Goal: Task Accomplishment & Management: Manage account settings

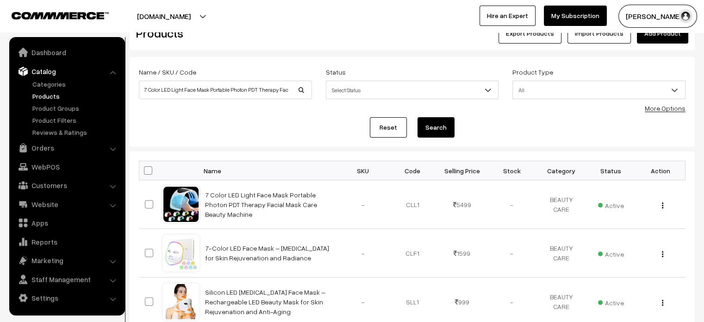
scroll to position [30, 0]
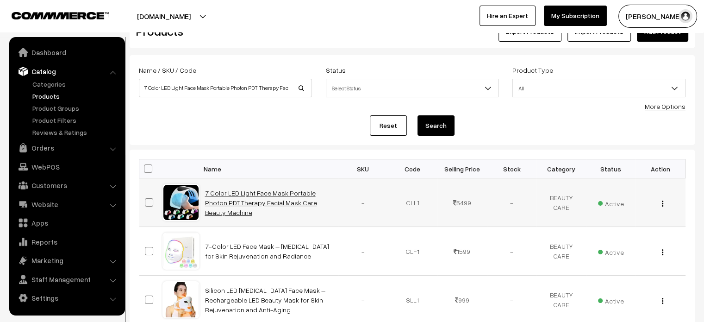
click at [291, 208] on link "7 Color LED Light Face Mask Portable Photon PDT Therapy Facial Mask Care Beauty…" at bounding box center [261, 202] width 112 height 27
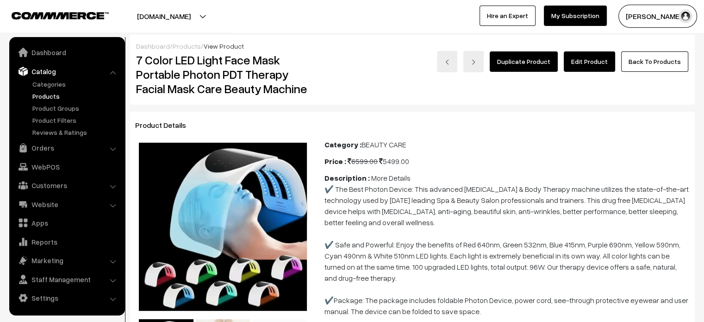
click at [600, 61] on link "Edit Product" at bounding box center [589, 61] width 51 height 20
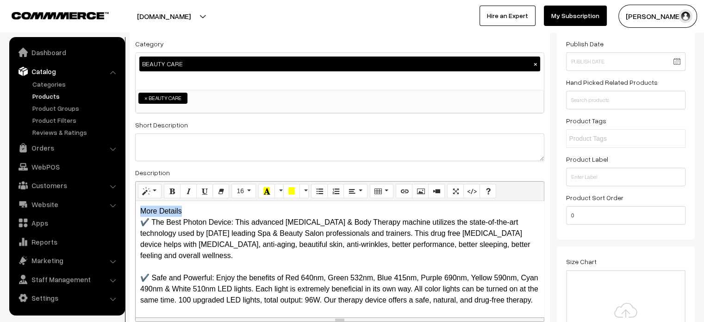
drag, startPoint x: 190, startPoint y: 210, endPoint x: 122, endPoint y: 210, distance: 68.0
click at [196, 206] on div "More Details ✔️ The Best Photon Device: This advanced Skin Care & Body Therapy …" at bounding box center [340, 259] width 408 height 116
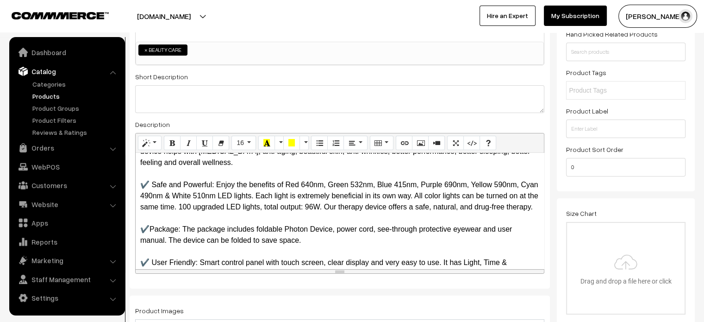
scroll to position [63, 0]
drag, startPoint x: 215, startPoint y: 185, endPoint x: 149, endPoint y: 188, distance: 65.8
click at [149, 188] on p "✔️ The Best Photon Device: This advanced Skin Care & Body Therapy machine utili…" at bounding box center [339, 196] width 399 height 167
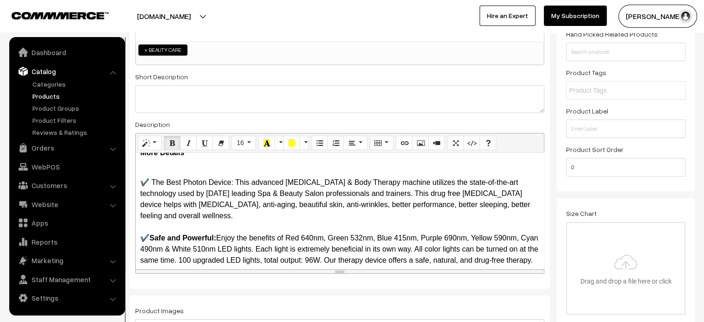
scroll to position [6, 0]
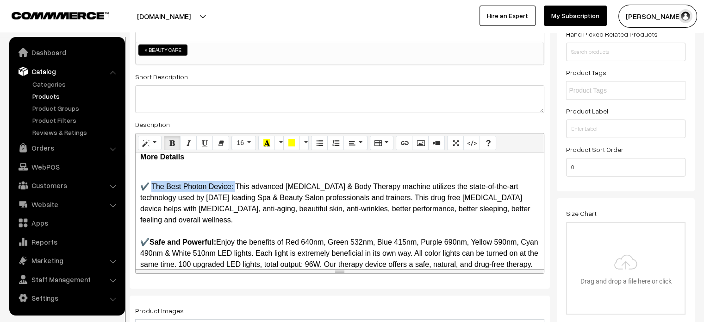
drag, startPoint x: 235, startPoint y: 187, endPoint x: 150, endPoint y: 191, distance: 84.8
click at [150, 191] on p "✔️ The Best Photon Device: This advanced Skin Care & Body Therapy machine utili…" at bounding box center [339, 253] width 399 height 167
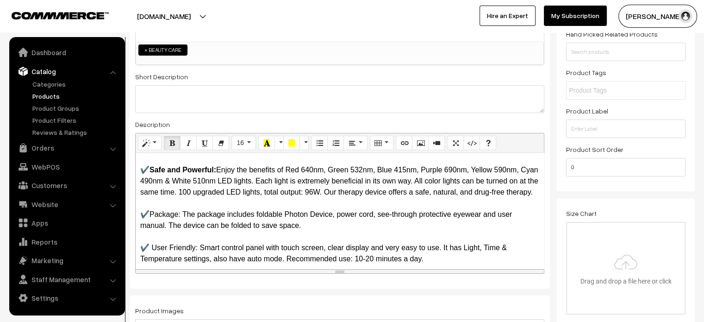
scroll to position [89, 0]
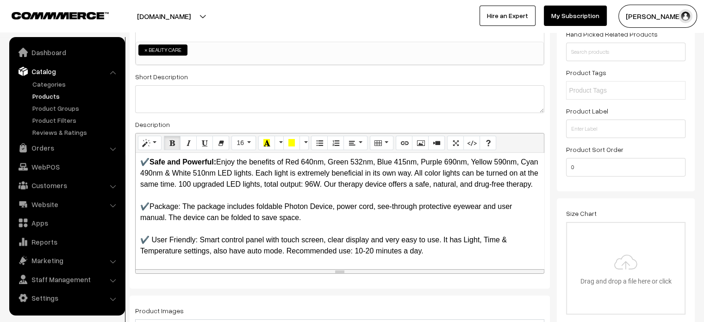
click at [155, 209] on p "✔️ The Best Photon Device: This advanced Skin Care & Body Therapy machine utili…" at bounding box center [339, 173] width 399 height 167
click at [180, 215] on p "✔️ The Best Photon Device: This advanced Skin Care & Body Therapy machine utili…" at bounding box center [339, 173] width 399 height 167
drag, startPoint x: 181, startPoint y: 215, endPoint x: 148, endPoint y: 220, distance: 34.1
click at [148, 220] on p "✔️ The Best Photon Device: This advanced Skin Care & Body Therapy machine utili…" at bounding box center [339, 173] width 399 height 167
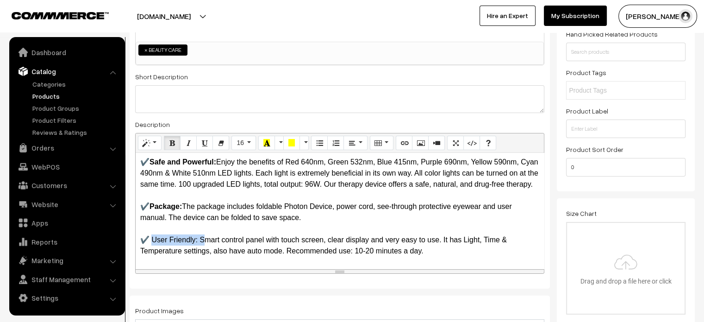
drag, startPoint x: 200, startPoint y: 249, endPoint x: 149, endPoint y: 251, distance: 50.5
click at [149, 251] on p "✔️ The Best Photon Device: This advanced Skin Care & Body Therapy machine utili…" at bounding box center [339, 173] width 399 height 167
click at [274, 208] on p "✔️ The Best Photon Device: This advanced Skin Care & Body Therapy machine utili…" at bounding box center [339, 173] width 399 height 167
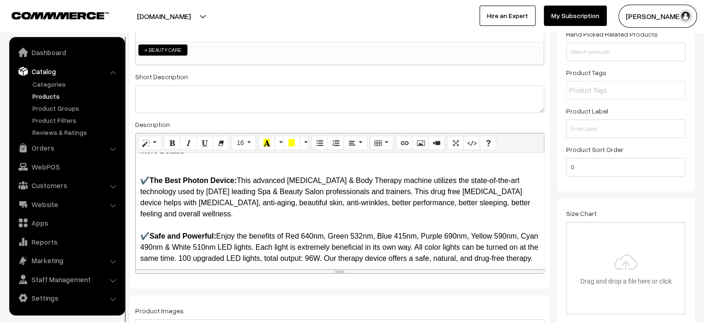
scroll to position [0, 0]
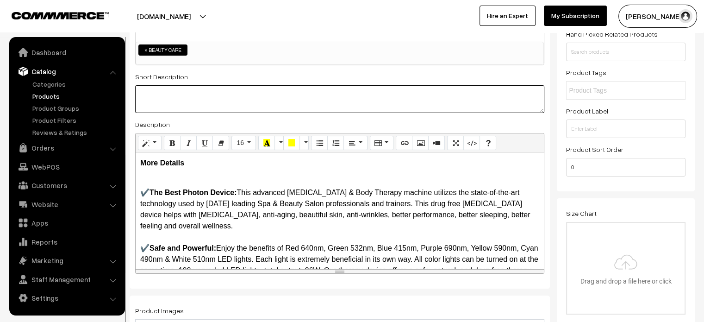
click at [199, 101] on textarea at bounding box center [339, 99] width 409 height 28
paste textarea "PDT Light Therapy Lamp Suggested Treatment Time: 20-30 minutes session per day …"
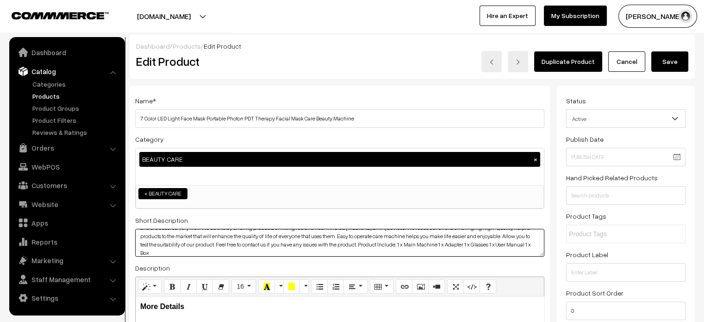
type textarea "PDT Light Therapy Lamp Suggested Treatment Time: 20-30 minutes session per day …"
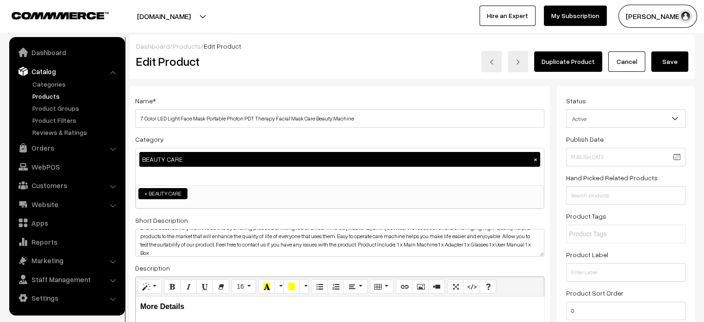
click at [665, 64] on button "Save" at bounding box center [669, 61] width 37 height 20
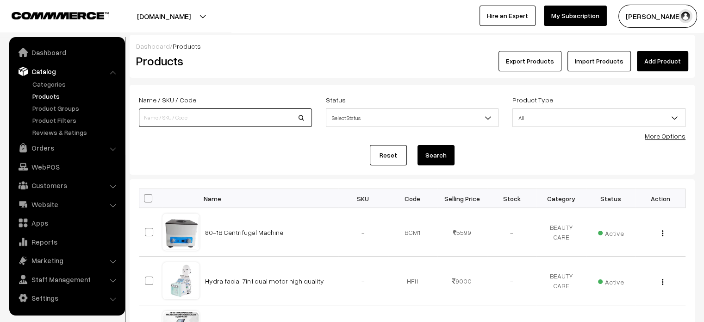
click at [189, 118] on input at bounding box center [225, 117] width 173 height 19
paste input "Microscope 3 in 1 USB Digital Microscope, 50X-1000X Handheld Digital Zoom Micro…"
type input "Microscope 3 in 1 USB Digital Microscope, 50X-1000X Handheld Digital Zoom Micro…"
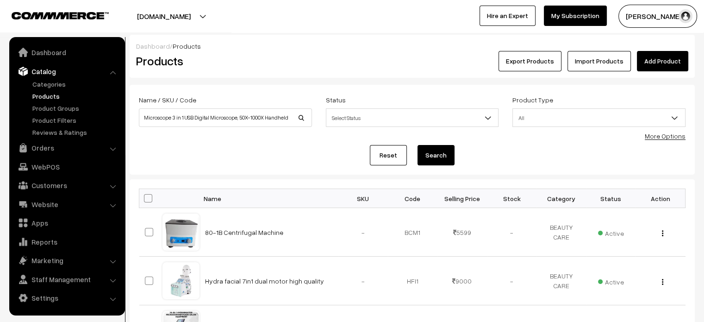
click at [435, 153] on button "Search" at bounding box center [435, 155] width 37 height 20
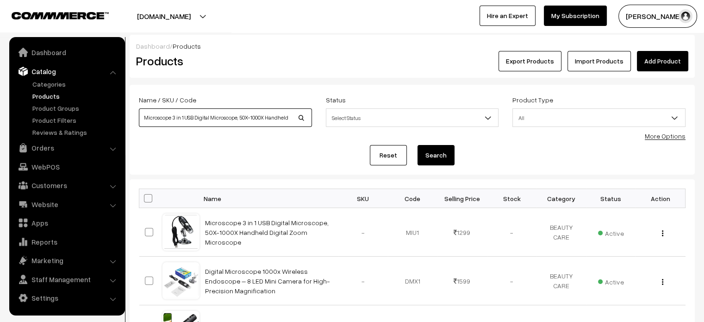
click at [222, 120] on input "Microscope 3 in 1 USB Digital Microscope, 50X-1000X Handheld Digital Zoom Micro…" at bounding box center [225, 117] width 173 height 19
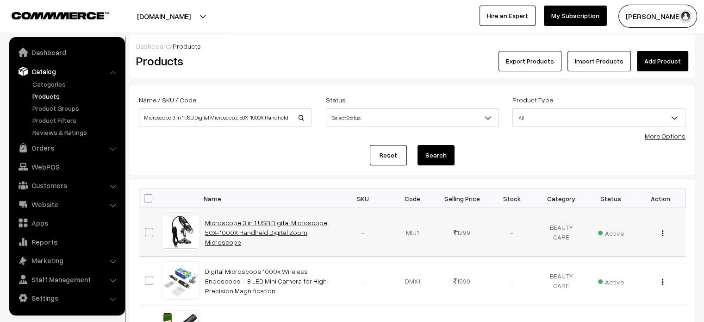
click at [292, 228] on link "Microscope 3 in 1 USB Digital Microscope, 50X-1000X Handheld Digital Zoom Micro…" at bounding box center [267, 231] width 124 height 27
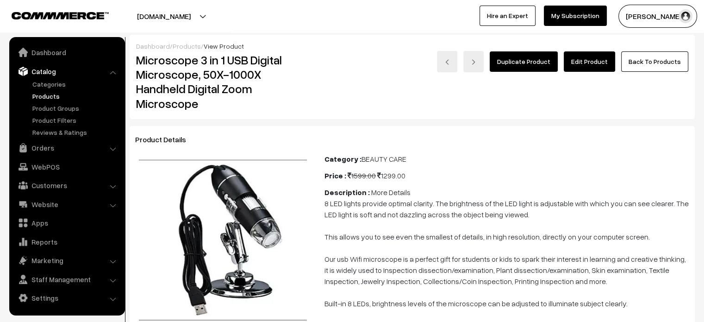
click at [597, 61] on link "Edit Product" at bounding box center [589, 61] width 51 height 20
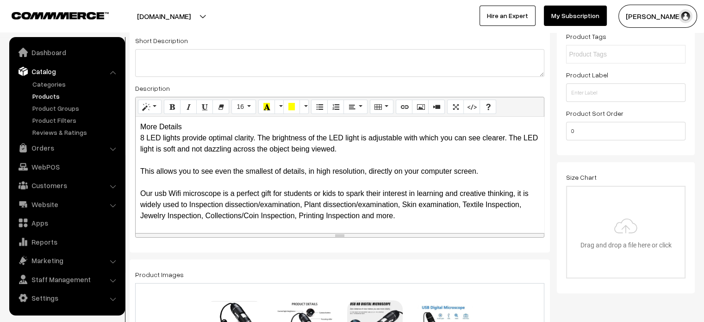
scroll to position [2, 0]
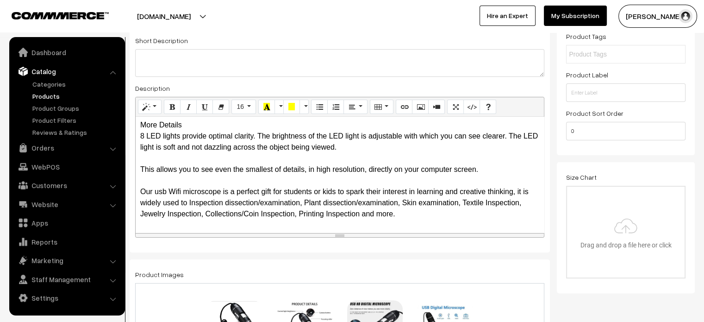
click at [191, 124] on div "More Details 8 LED lights provide optimal clarity. The brightness of the LED li…" at bounding box center [340, 175] width 408 height 116
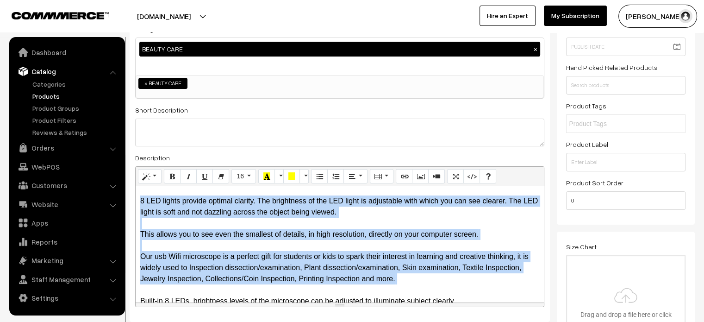
scroll to position [63, 0]
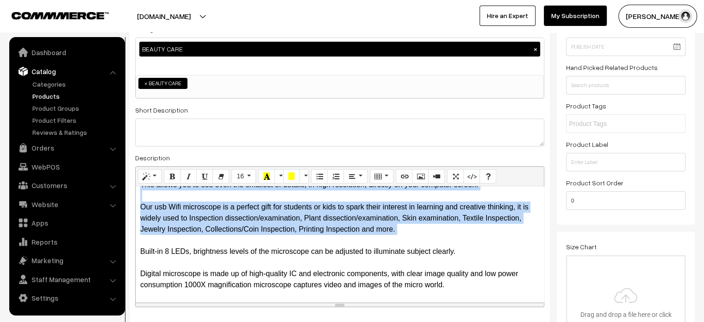
drag, startPoint x: 140, startPoint y: 202, endPoint x: 447, endPoint y: 283, distance: 317.9
click at [447, 283] on p "8 LED lights provide optimal clarity. The brightness of the LED light is adjust…" at bounding box center [339, 218] width 399 height 144
click at [320, 174] on icon "Unordered list (CTRL+SHIFT+NUM7)" at bounding box center [319, 175] width 6 height 7
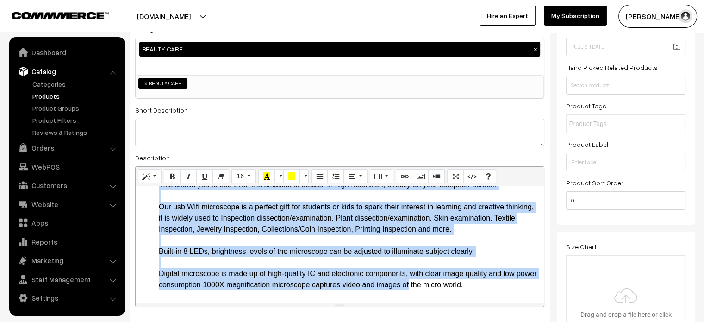
click at [259, 214] on li "8 LED lights provide optimal clarity. The brightness of the LED light is adjust…" at bounding box center [349, 218] width 380 height 144
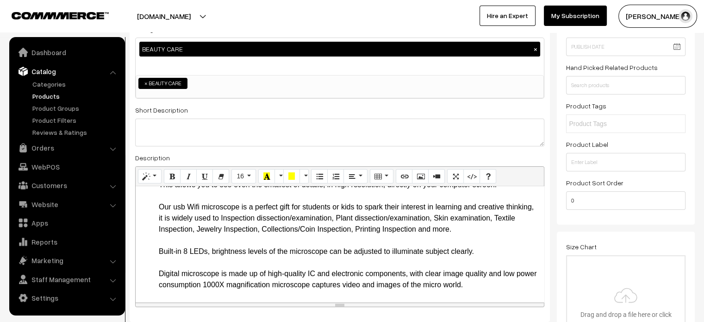
scroll to position [7, 0]
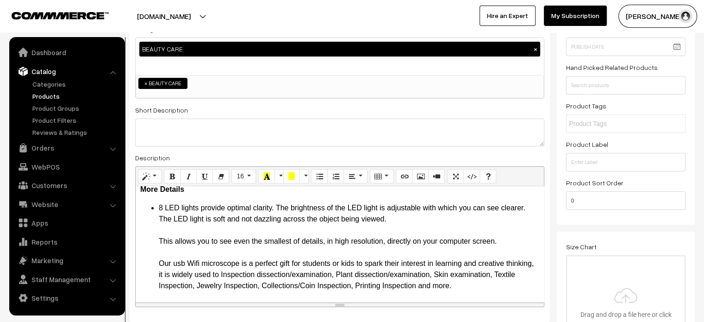
click at [413, 223] on li "8 LED lights provide optimal clarity. The brightness of the LED light is adjust…" at bounding box center [349, 274] width 380 height 144
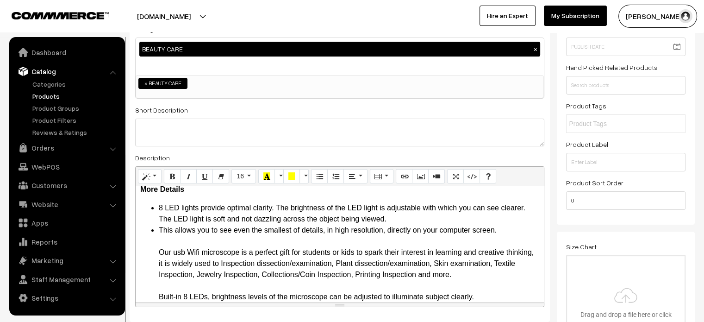
click at [410, 217] on li "8 LED lights provide optimal clarity. The brightness of the LED light is adjust…" at bounding box center [349, 213] width 380 height 22
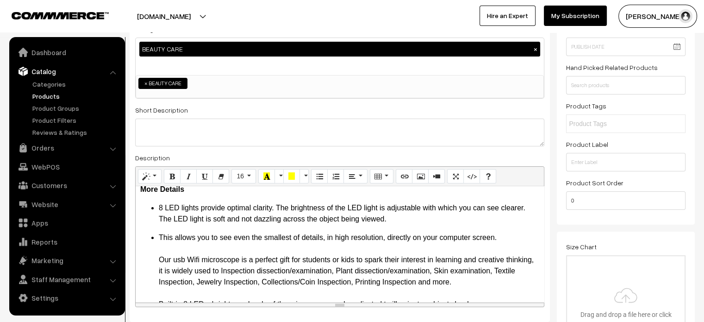
click at [504, 241] on li "This allows you to see even the smallest of details, in high resolution, direct…" at bounding box center [349, 287] width 380 height 111
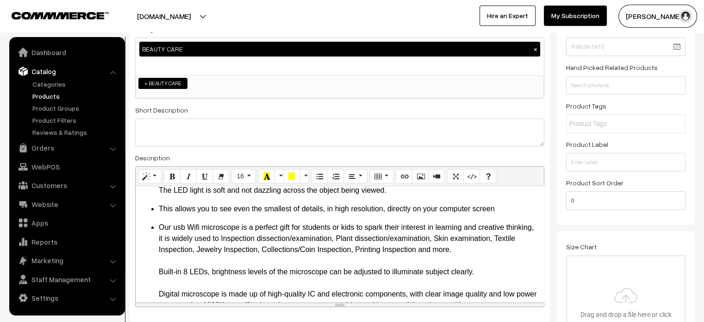
scroll to position [40, 0]
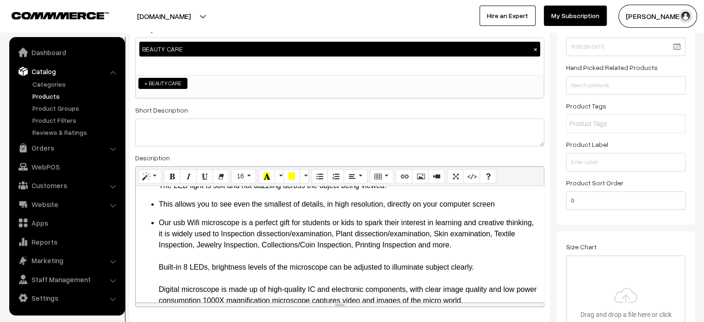
click at [479, 245] on li "Our usb Wifi microscope is a perfect gift for students or kids to spark their i…" at bounding box center [349, 261] width 380 height 89
click at [479, 245] on li "Our usb Wifi microscope is a perfect gift for students or kids to spark their i…" at bounding box center [349, 233] width 380 height 33
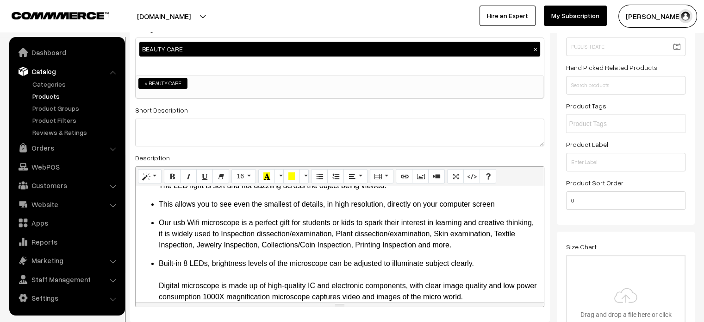
scroll to position [52, 0]
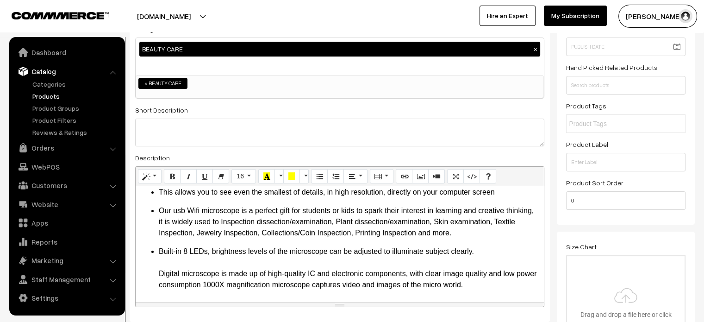
click at [480, 254] on li "Built-in 8 LEDs, brightness levels of the microscope can be adjusted to illumin…" at bounding box center [349, 268] width 380 height 44
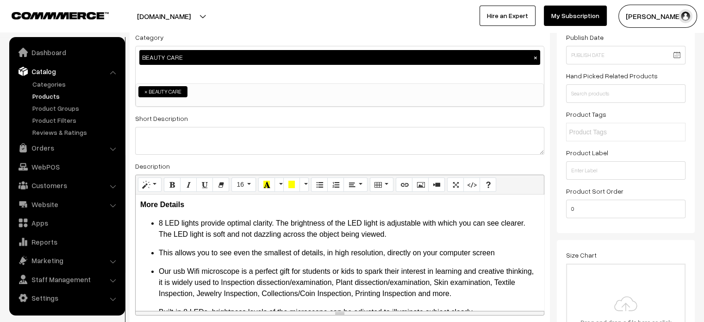
scroll to position [101, 0]
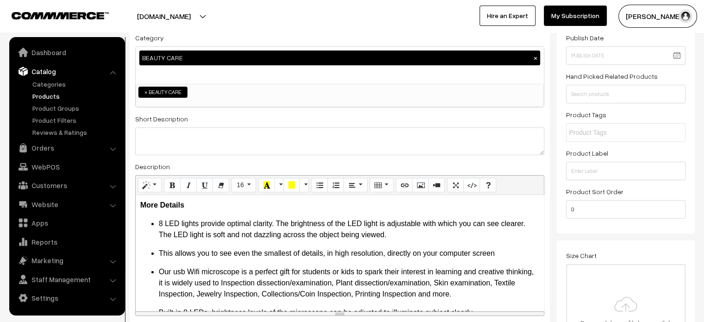
drag, startPoint x: 146, startPoint y: 225, endPoint x: 155, endPoint y: 225, distance: 9.3
click at [155, 225] on ul "8 LED lights provide optimal clarity. The brightness of the LED light is adjust…" at bounding box center [339, 229] width 399 height 22
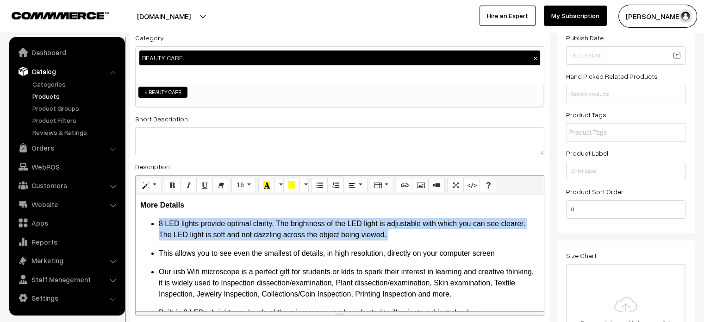
click at [155, 225] on ul "8 LED lights provide optimal clarity. The brightness of the LED light is adjust…" at bounding box center [339, 229] width 399 height 22
click at [150, 224] on ul "8 LED lights provide optimal clarity. The brightness of the LED light is adjust…" at bounding box center [339, 229] width 399 height 22
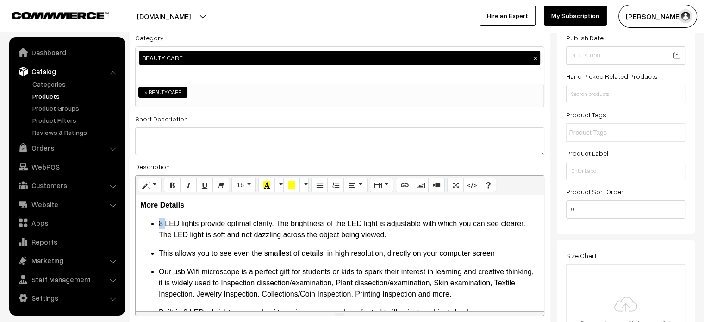
click at [150, 224] on ul "8 LED lights provide optimal clarity. The brightness of the LED light is adjust…" at bounding box center [339, 229] width 399 height 22
click at [147, 224] on ul "8 LED lights provide optimal clarity. The brightness of the LED light is adjust…" at bounding box center [339, 229] width 399 height 22
click at [156, 259] on ul "This allows you to see even the smallest of details, in high resolution, direct…" at bounding box center [339, 253] width 399 height 11
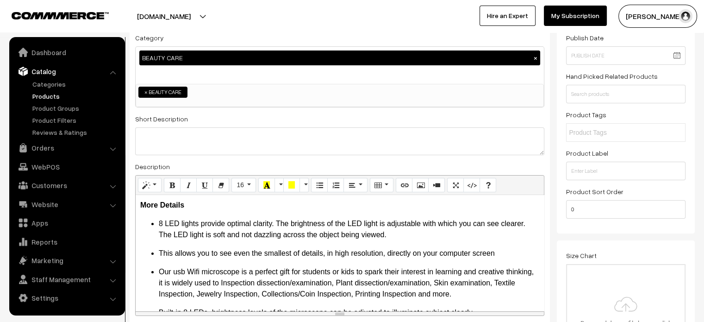
click at [224, 248] on li "This allows you to see even the smallest of details, in high resolution, direct…" at bounding box center [349, 253] width 380 height 11
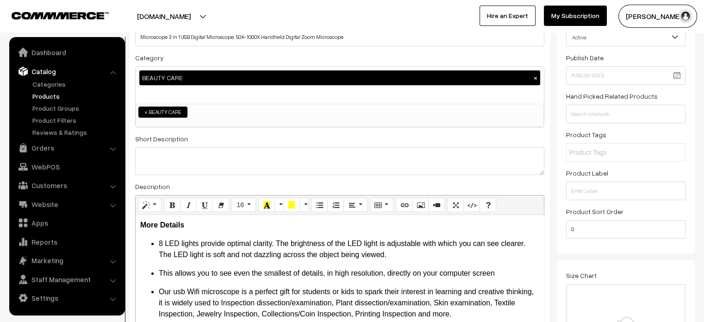
scroll to position [77, 0]
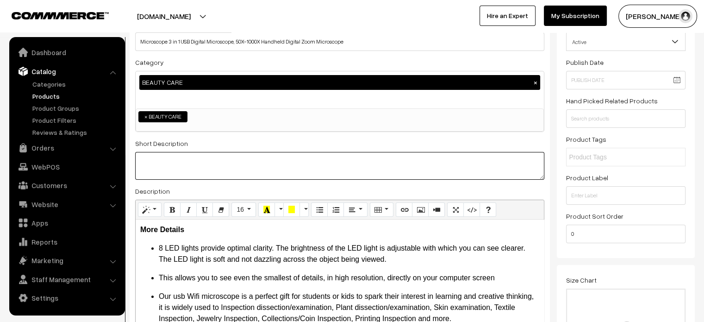
click at [201, 158] on textarea at bounding box center [339, 166] width 409 height 28
paste textarea "This Microware Microscope lets you Experience the Thrill and Discovery of a who…"
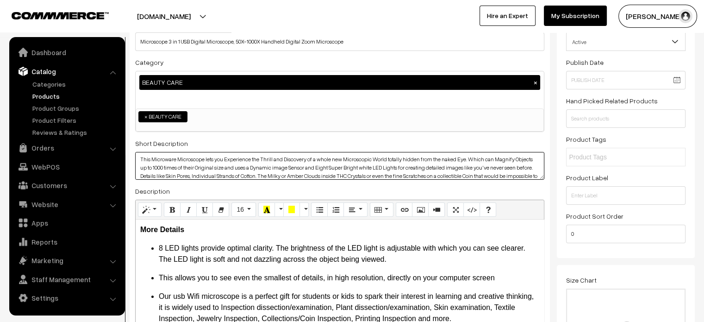
scroll to position [0, 0]
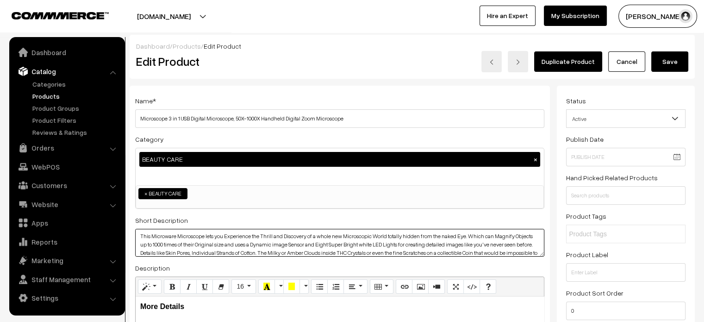
type textarea "This Microware Microscope lets you Experience the Thrill and Discovery of a who…"
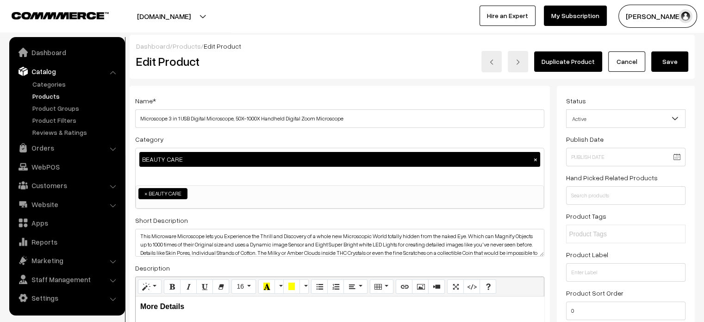
click at [673, 60] on button "Save" at bounding box center [669, 61] width 37 height 20
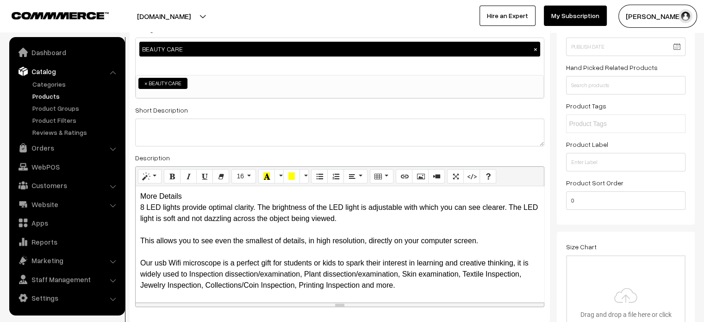
scroll to position [52, 0]
click at [50, 95] on link "Products" at bounding box center [76, 96] width 92 height 10
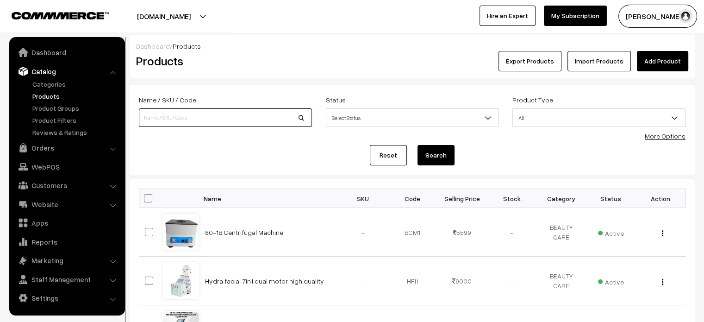
click at [220, 119] on input at bounding box center [225, 117] width 173 height 19
paste input "BB Serum Booster Kit: Glowing BB Serum for Radiant Skin"
type input "BB Serum Booster Kit: Glowing BB Serum for Radiant Skin"
click at [436, 157] on button "Search" at bounding box center [435, 155] width 37 height 20
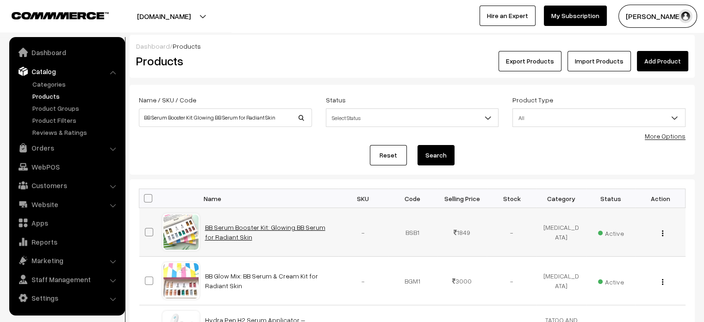
click at [247, 225] on link "BB Serum Booster Kit: Glowing BB Serum for Radiant Skin" at bounding box center [265, 232] width 120 height 18
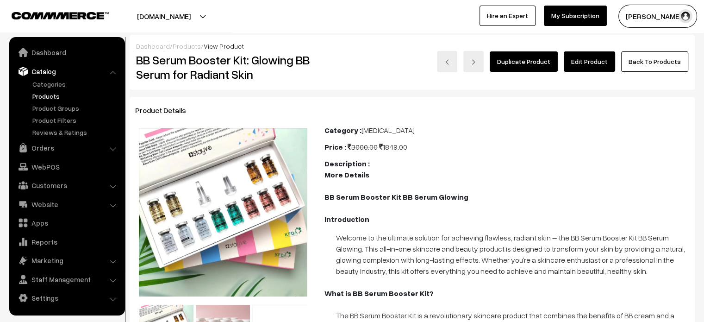
click at [602, 69] on link "Edit Product" at bounding box center [589, 61] width 51 height 20
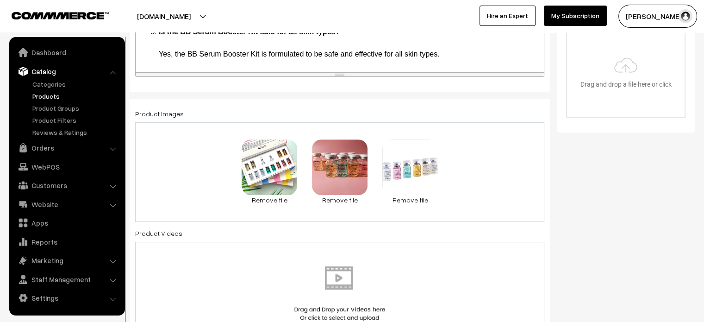
scroll to position [342, 0]
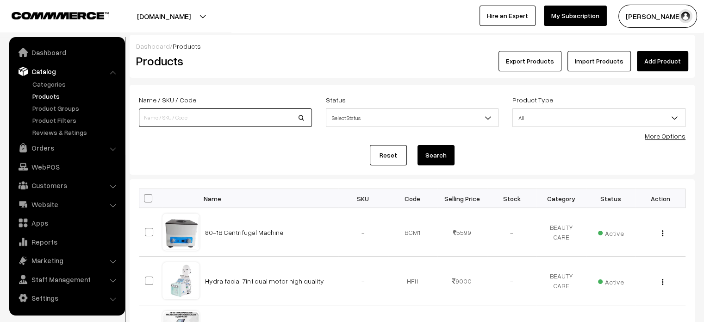
click at [194, 122] on input at bounding box center [225, 117] width 173 height 19
paste input "BB GLOW BOOSTER PACK"
type input "BB GLOW BOOSTER PACK"
click at [442, 152] on button "Search" at bounding box center [435, 155] width 37 height 20
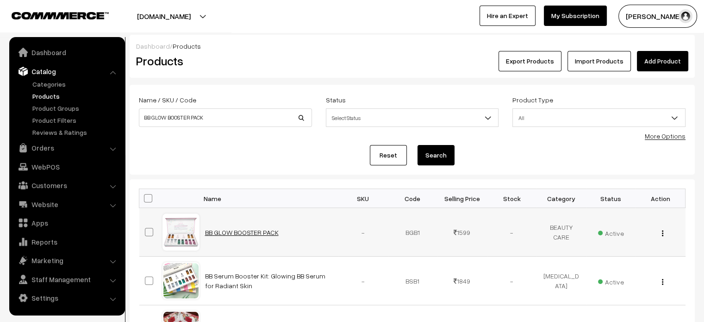
click at [242, 232] on link "BB GLOW BOOSTER PACK" at bounding box center [242, 232] width 74 height 8
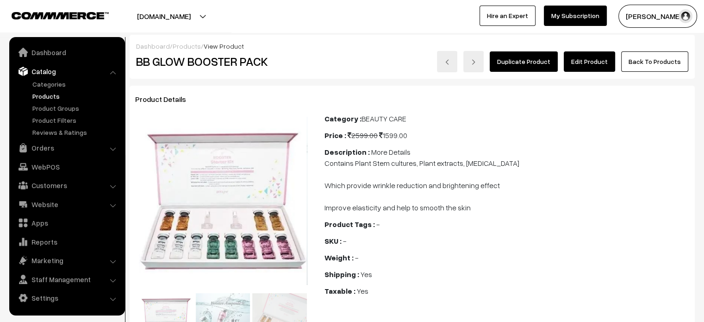
click at [604, 62] on link "Edit Product" at bounding box center [589, 61] width 51 height 20
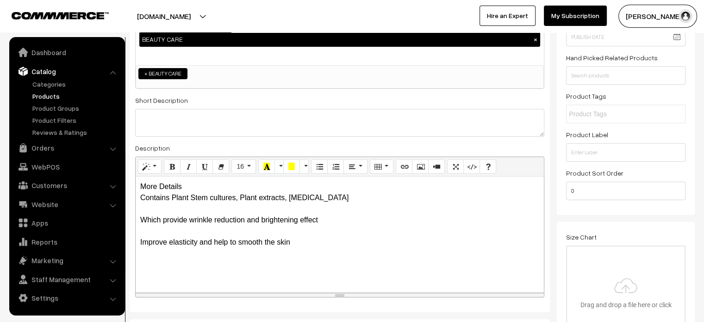
scroll to position [120, 0]
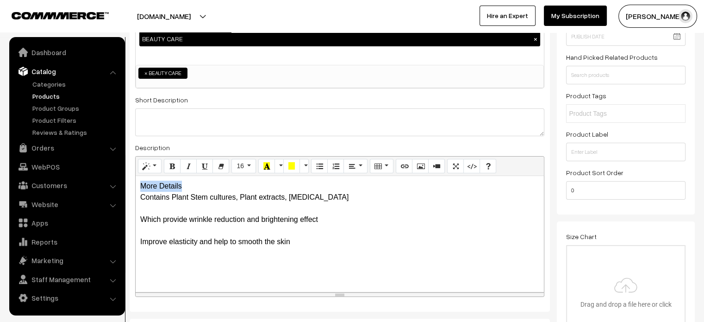
drag, startPoint x: 185, startPoint y: 185, endPoint x: 113, endPoint y: 185, distance: 72.2
paste div
click at [174, 182] on div "More Details Contains Plant Stem cultures, Plant extracts, niacinamide Which pr…" at bounding box center [340, 234] width 408 height 116
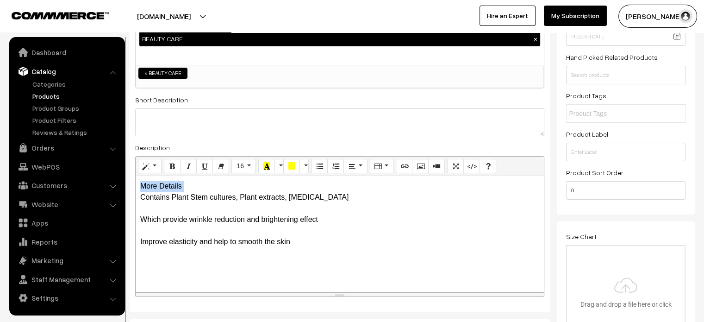
click at [174, 182] on div "More Details Contains Plant Stem cultures, Plant extracts, niacinamide Which pr…" at bounding box center [340, 234] width 408 height 116
click at [187, 186] on div "More Details Contains Plant Stem cultures, Plant extracts, niacinamide Which pr…" at bounding box center [340, 234] width 408 height 116
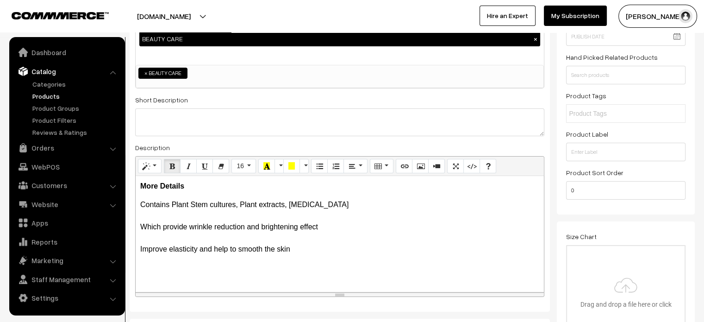
drag, startPoint x: 296, startPoint y: 248, endPoint x: 135, endPoint y: 202, distance: 167.4
click at [135, 202] on div "Name * BB GLOW BOOSTER PACK Category BEAUTY CARE × SKIN CARE COSMETIC SPORTS HO…" at bounding box center [340, 138] width 420 height 347
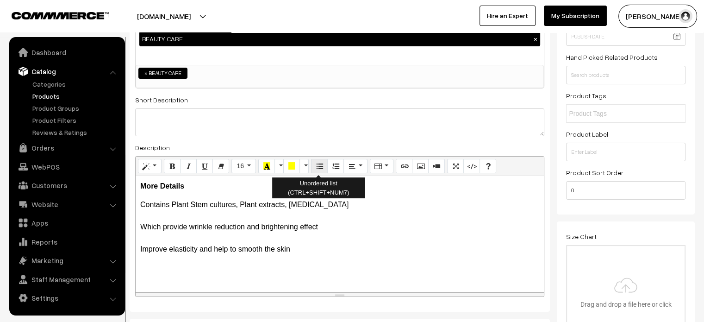
click at [317, 167] on icon "Unordered list (CTRL+SHIFT+NUM7)" at bounding box center [319, 165] width 6 height 7
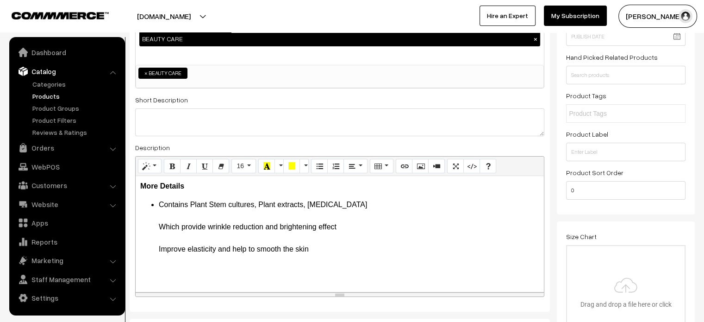
click at [371, 203] on li "Contains Plant Stem cultures, Plant extracts, niacinamide Which provide wrinkle…" at bounding box center [349, 227] width 380 height 56
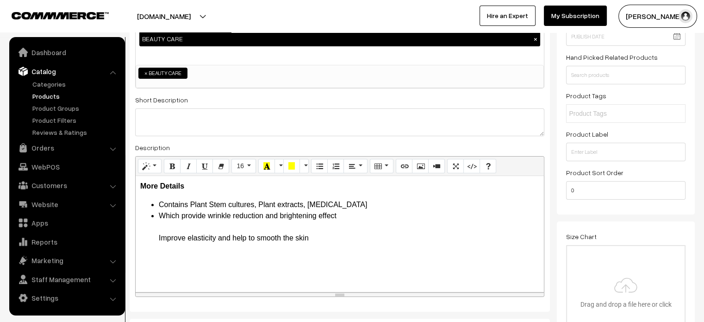
click at [363, 208] on li "Contains Plant Stem cultures, Plant extracts, niacinamide" at bounding box center [349, 204] width 380 height 11
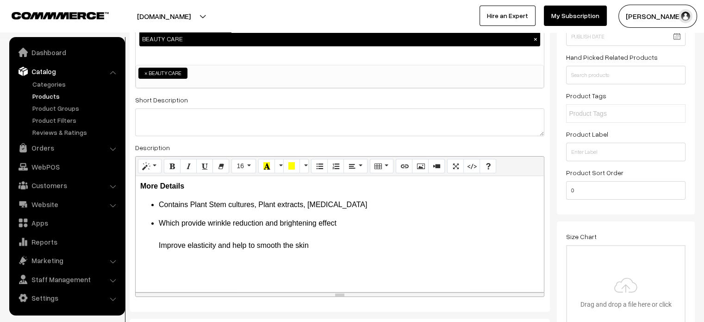
click at [340, 230] on li "Which provide wrinkle reduction and brightening effect Improve elasticity and h…" at bounding box center [349, 233] width 380 height 33
click at [341, 226] on li "Which provide wrinkle reduction and brightening effect Improve elasticity and h…" at bounding box center [349, 233] width 380 height 33
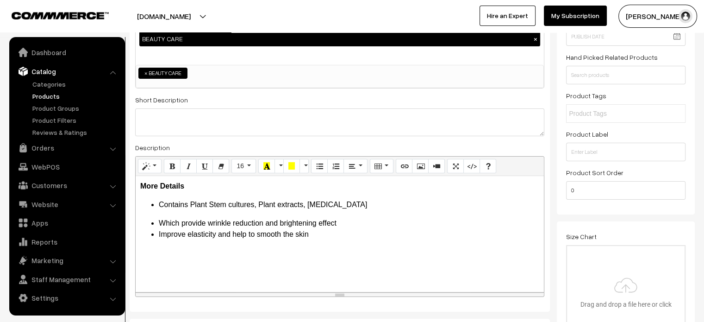
click at [344, 224] on li "Which provide wrinkle reduction and brightening effect" at bounding box center [349, 222] width 380 height 11
click at [167, 186] on b "More Details" at bounding box center [162, 186] width 44 height 8
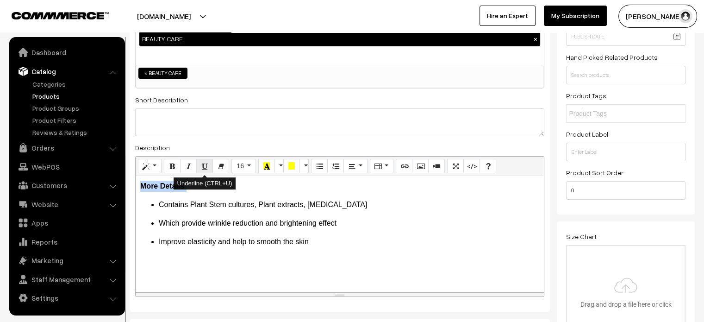
click at [201, 166] on icon "Underline (CTRL+U)" at bounding box center [204, 165] width 6 height 7
click at [243, 208] on li "Contains Plant Stem cultures, Plant extracts, niacinamide" at bounding box center [349, 204] width 380 height 11
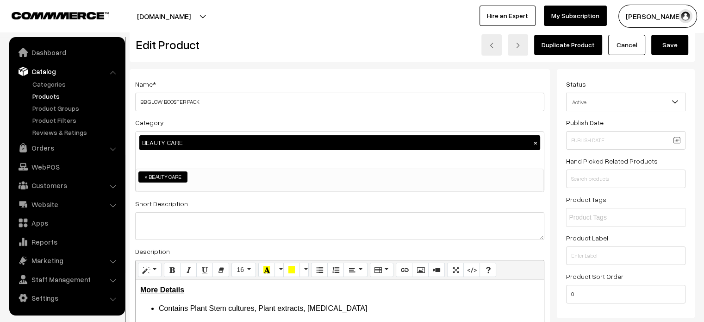
scroll to position [0, 0]
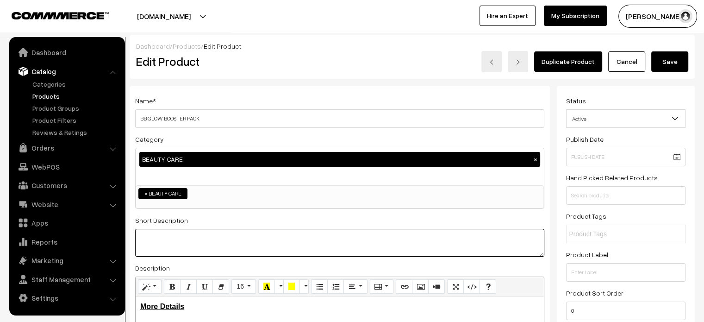
click at [313, 236] on textarea at bounding box center [339, 243] width 409 height 28
paste textarea "Stayve Booster Ampoule Starter Kit contains five different ampoules in one box.…"
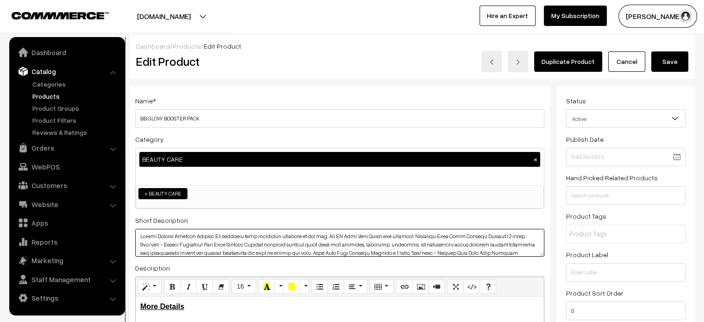
type textarea "Stayve Booster Ampoule Starter Kit contains five different ampoules in one box.…"
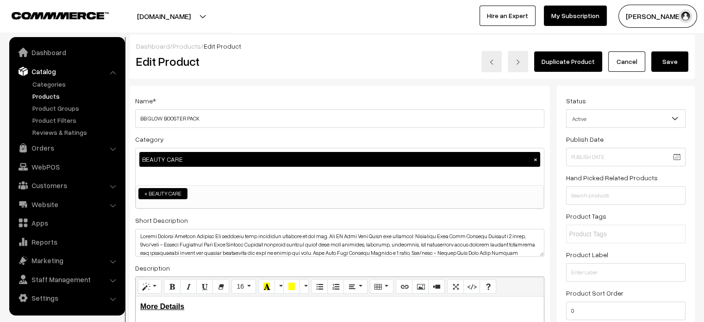
click at [668, 68] on button "Save" at bounding box center [669, 61] width 37 height 20
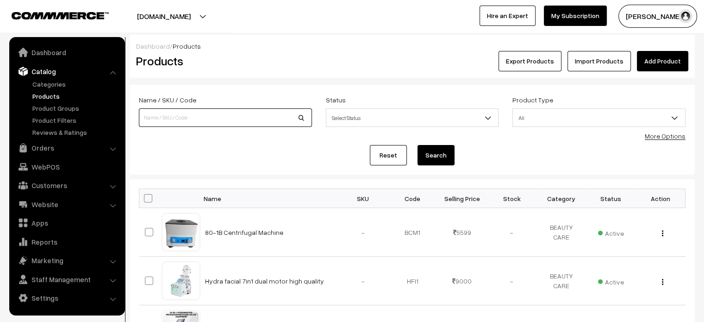
click at [217, 124] on input at bounding box center [225, 117] width 173 height 19
paste input "Rose Quartz Roller and [MEDICAL_DATA] - for Face, Facial Roller Manual Massager"
type input "Rose Quartz Roller and [MEDICAL_DATA] - for Face, Facial Roller Manual Massager"
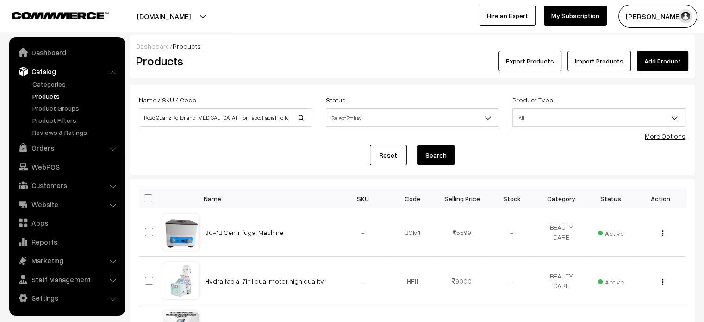
click at [445, 161] on button "Search" at bounding box center [435, 155] width 37 height 20
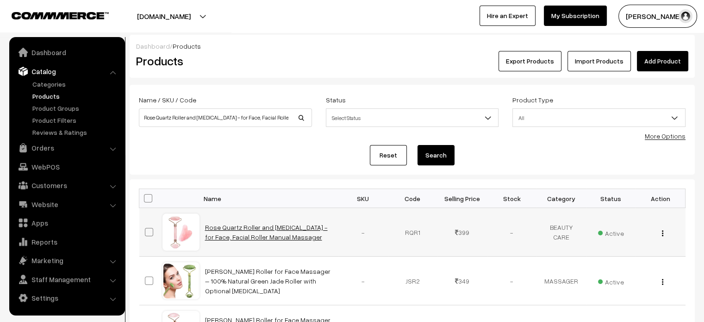
click at [220, 225] on link "Rose Quartz Roller and [MEDICAL_DATA] - for Face, Facial Roller Manual Massager" at bounding box center [266, 232] width 123 height 18
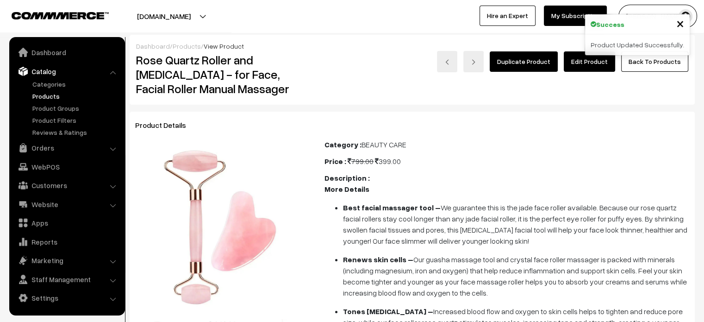
click at [597, 68] on link "Edit Product" at bounding box center [589, 61] width 51 height 20
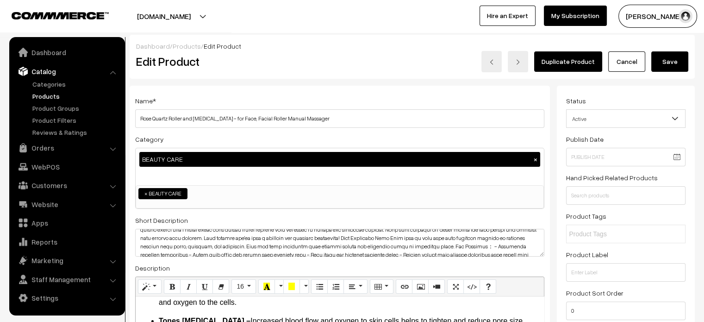
scroll to position [54, 0]
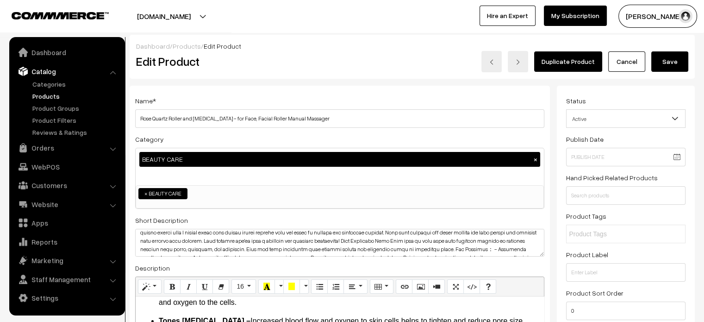
click at [627, 55] on link "Cancel" at bounding box center [626, 61] width 37 height 20
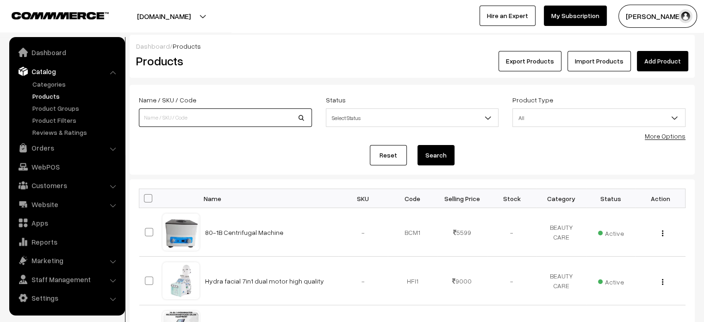
paste input "Microcurrent Galvanic Spa Device"
click at [219, 116] on input "Microcurrent Galvanic Spa Device" at bounding box center [225, 117] width 173 height 19
type input "Microcurrent Galvanic Spa Device"
click at [447, 150] on button "Search" at bounding box center [435, 155] width 37 height 20
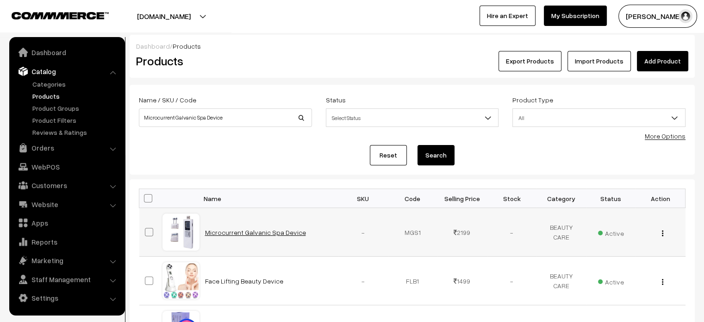
click at [252, 233] on link "Microcurrent Galvanic Spa Device" at bounding box center [255, 232] width 101 height 8
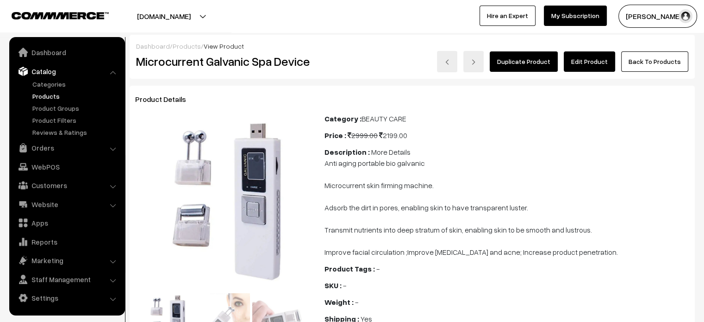
click at [602, 64] on link "Edit Product" at bounding box center [589, 61] width 51 height 20
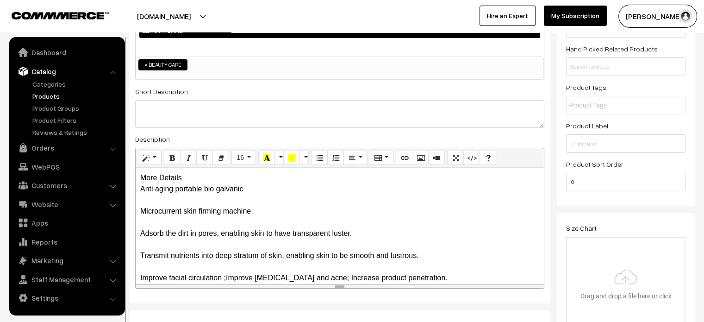
scroll to position [129, 0]
click at [172, 178] on div "More Details Anti aging portable bio galvanic Microcurrent skin firming machine…" at bounding box center [340, 225] width 408 height 116
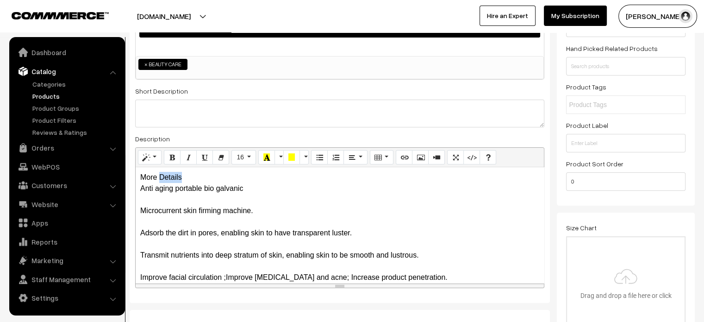
click at [172, 178] on div "More Details Anti aging portable bio galvanic Microcurrent skin firming machine…" at bounding box center [340, 225] width 408 height 116
click at [194, 178] on div "More Details Anti aging portable bio galvanic Microcurrent skin firming machine…" at bounding box center [340, 225] width 408 height 116
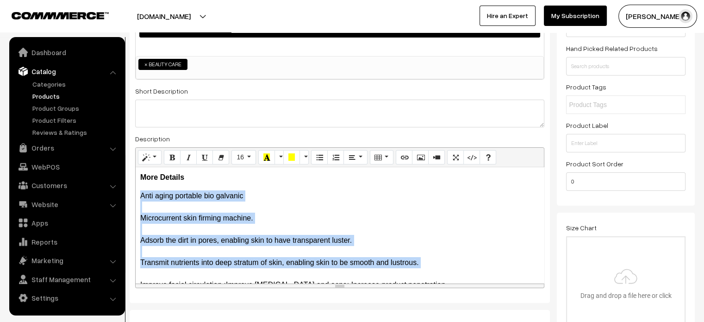
scroll to position [19, 0]
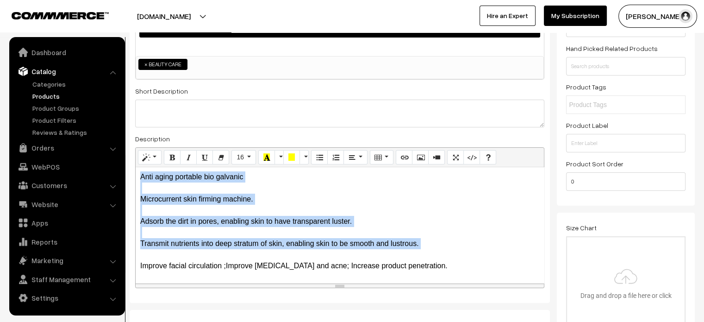
drag, startPoint x: 139, startPoint y: 194, endPoint x: 462, endPoint y: 275, distance: 333.1
click at [462, 275] on div "More Details Anti aging portable bio galvanic Microcurrent skin firming machine…" at bounding box center [340, 225] width 408 height 116
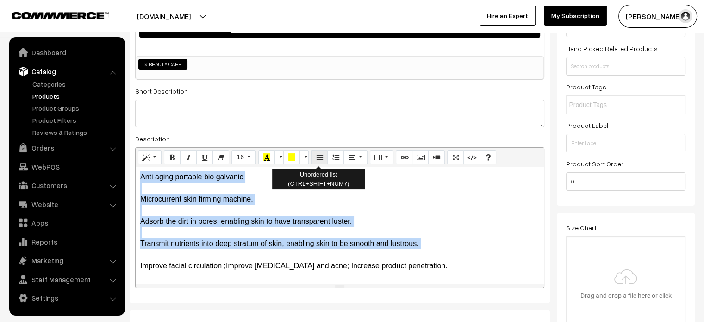
click at [317, 157] on icon "Unordered list (CTRL+SHIFT+NUM7)" at bounding box center [319, 156] width 6 height 7
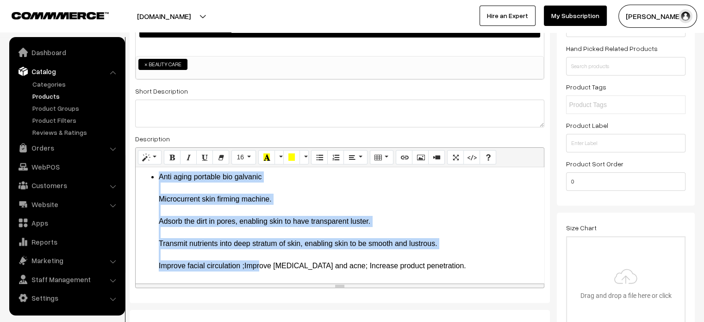
click at [229, 206] on li "Anti aging portable bio galvanic Microcurrent skin firming machine. Adsorb the …" at bounding box center [349, 221] width 380 height 100
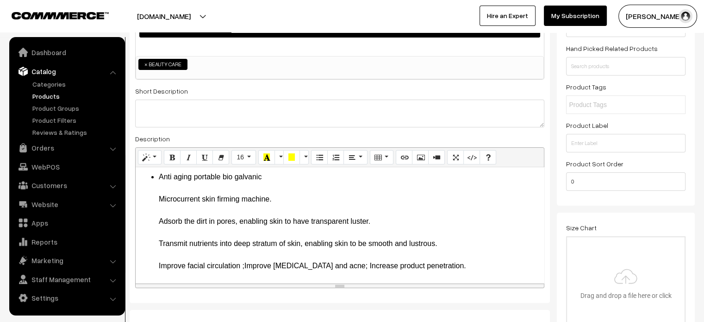
click at [281, 177] on li "Anti aging portable bio galvanic Microcurrent skin firming machine. Adsorb the …" at bounding box center [349, 221] width 380 height 100
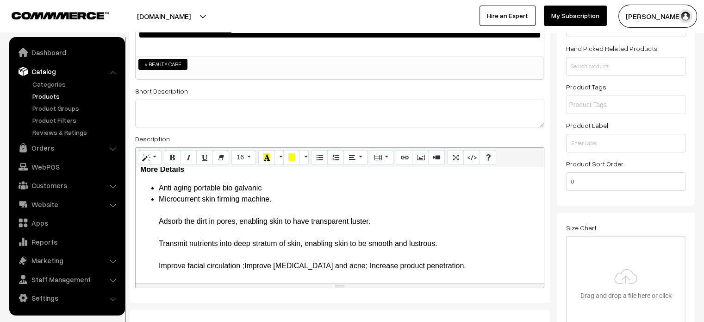
click at [278, 188] on li "Anti aging portable bio galvanic" at bounding box center [349, 187] width 380 height 11
click at [276, 198] on li "Microcurrent skin firming machine. Adsorb the dirt in pores, enabling skin to h…" at bounding box center [349, 232] width 380 height 78
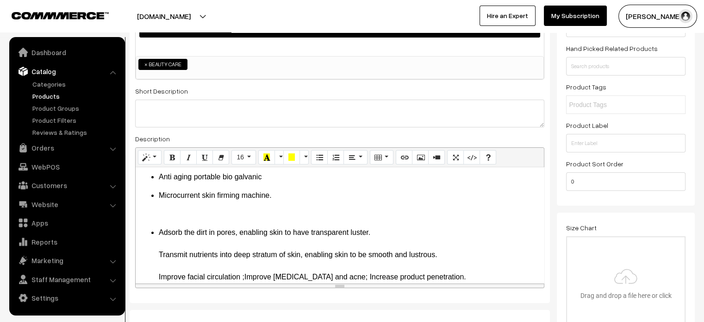
scroll to position [12, 0]
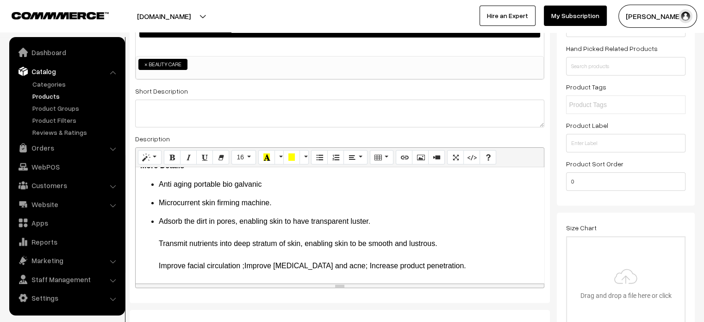
click at [383, 222] on li "Adsorb the dirt in pores, enabling skin to have transparent luster. Transmit nu…" at bounding box center [349, 244] width 380 height 56
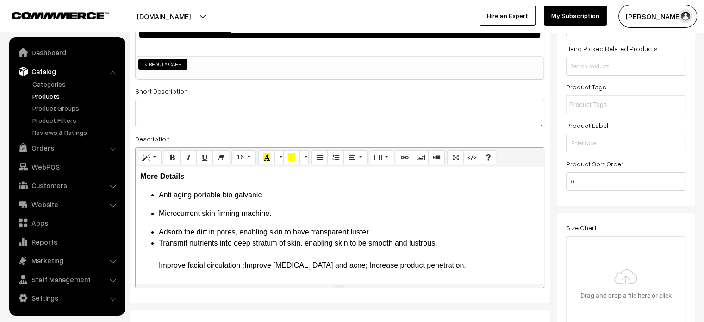
scroll to position [0, 0]
click at [377, 231] on li "Adsorb the dirt in pores, enabling skin to have transparent luster." at bounding box center [349, 232] width 380 height 11
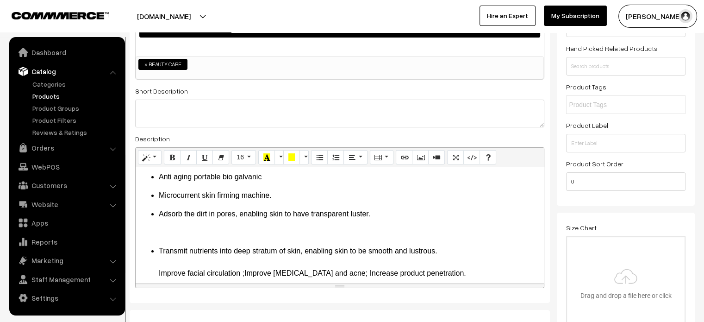
scroll to position [8, 0]
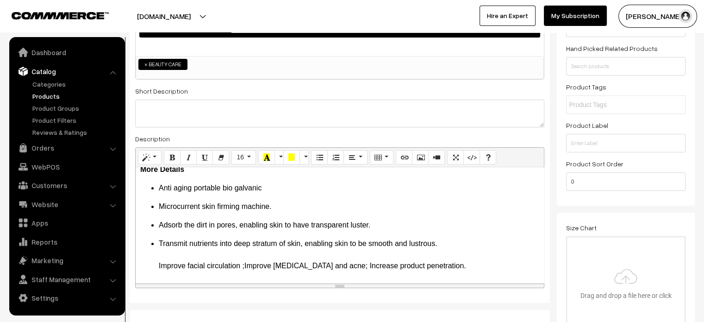
click at [443, 243] on li "Transmit nutrients into deep stratum of skin, enabling skin to be smooth and lu…" at bounding box center [349, 254] width 380 height 33
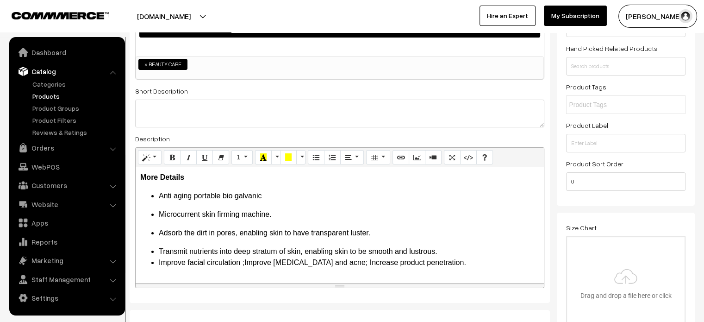
click at [444, 254] on li "Transmit nutrients into deep stratum of skin, enabling skin to be smooth and lu…" at bounding box center [349, 251] width 380 height 11
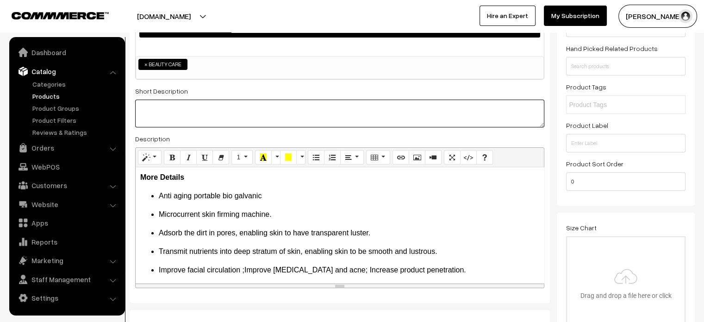
click at [222, 111] on textarea at bounding box center [339, 113] width 409 height 28
paste textarea "Microcurrent Galvanic Spa Device for Face, Skin Firming Massager, Anti Ageing D…"
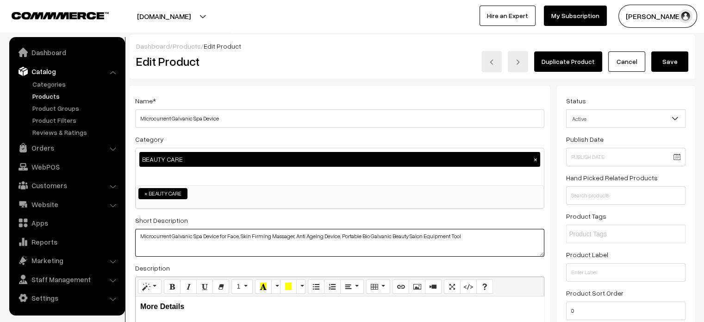
type textarea "Microcurrent Galvanic Spa Device for Face, Skin Firming Massager, Anti Ageing D…"
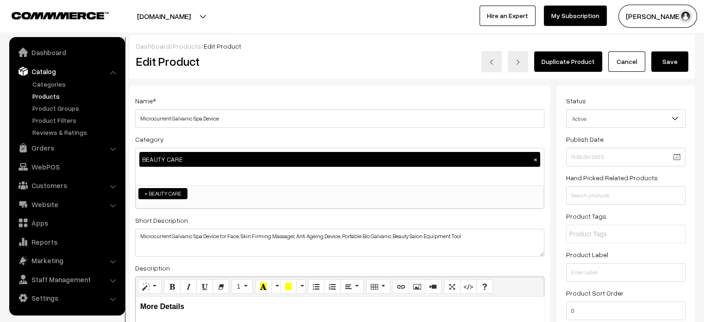
click at [671, 60] on button "Save" at bounding box center [669, 61] width 37 height 20
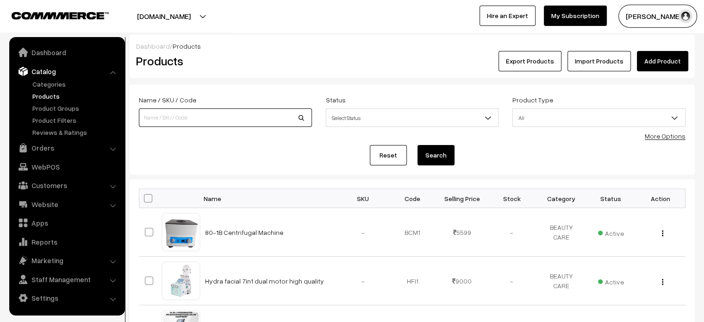
click at [186, 114] on input at bounding box center [225, 117] width 173 height 19
paste input "Dermaheal SB SKIN BRIGHTENING SERUM | Dermaheal SB Mesotherapy"
type input "Dermaheal SB SKIN BRIGHTENING SERUM | Dermaheal SB Mesotherapy"
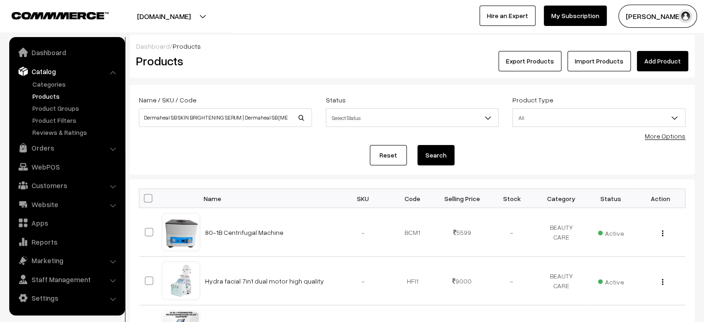
click at [437, 161] on button "Search" at bounding box center [435, 155] width 37 height 20
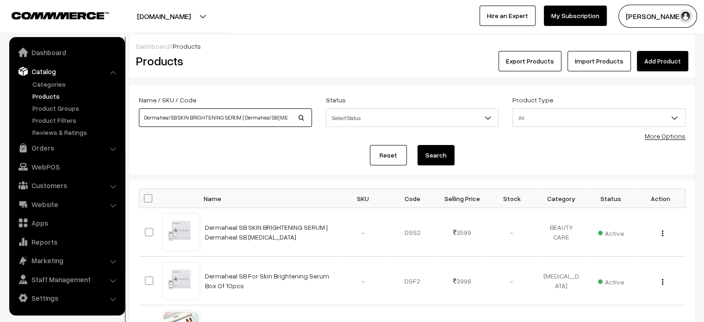
click at [261, 122] on input "Dermaheal SB SKIN BRIGHTENING SERUM | Dermaheal SB [MEDICAL_DATA]" at bounding box center [225, 117] width 173 height 19
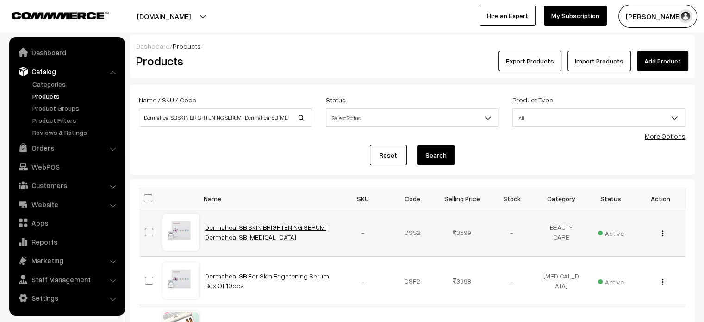
click at [263, 226] on link "Dermaheal SB SKIN BRIGHTENING SERUM | Dermaheal SB [MEDICAL_DATA]" at bounding box center [266, 232] width 123 height 18
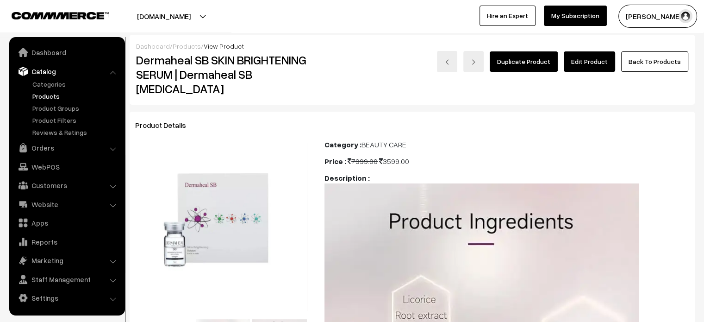
click at [581, 60] on link "Edit Product" at bounding box center [589, 61] width 51 height 20
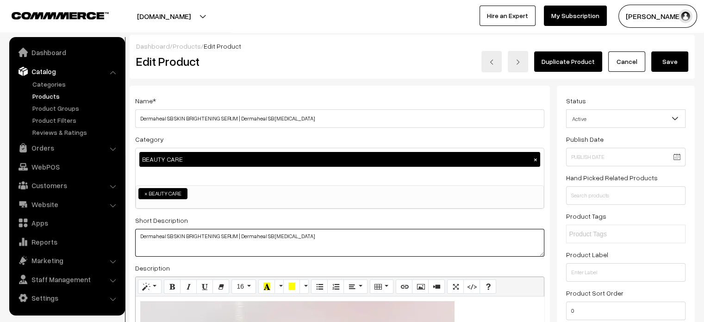
click at [202, 242] on textarea "Dermaheal SB SKIN BRIGHTENING SERUM | Dermaheal SB mesotherapy" at bounding box center [339, 243] width 409 height 28
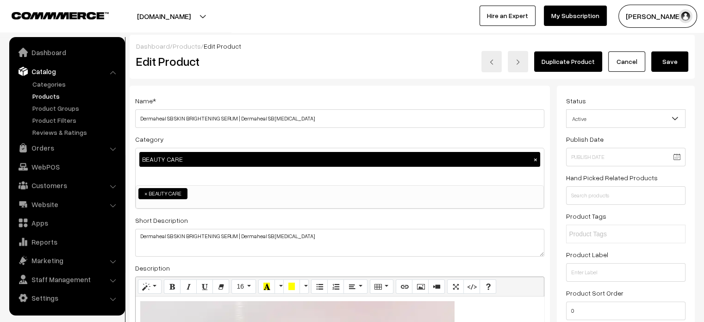
click at [187, 43] on link "Products" at bounding box center [187, 46] width 28 height 8
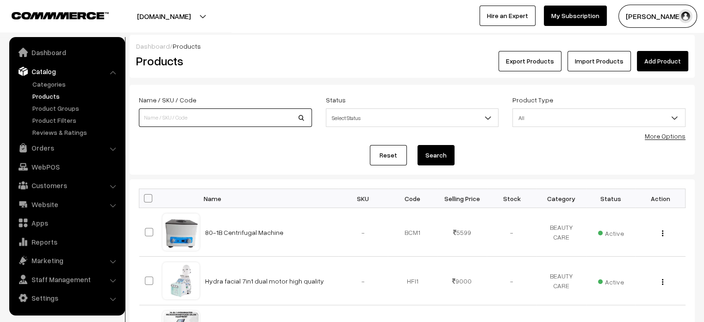
paste input "Dermaheal HSR for Skin"
click at [197, 118] on input at bounding box center [225, 117] width 173 height 19
type input "Dermaheal HSR for Skin"
click at [435, 158] on button "Search" at bounding box center [435, 155] width 37 height 20
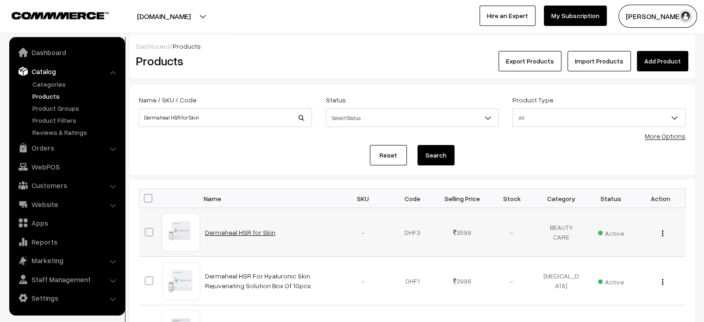
click at [238, 231] on link "Dermaheal HSR for Skin" at bounding box center [240, 232] width 70 height 8
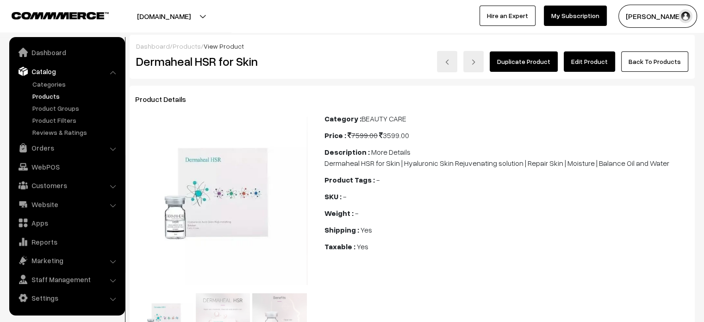
click at [580, 62] on link "Edit Product" at bounding box center [589, 61] width 51 height 20
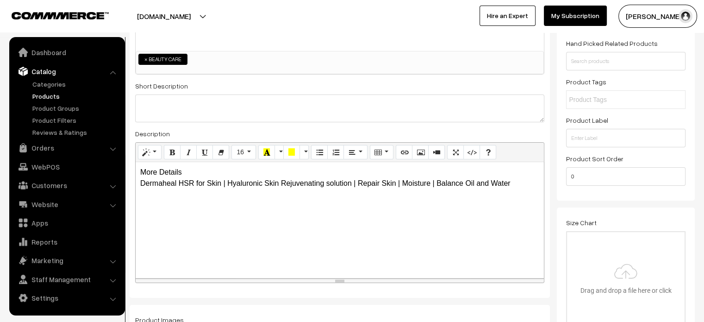
scroll to position [133, 0]
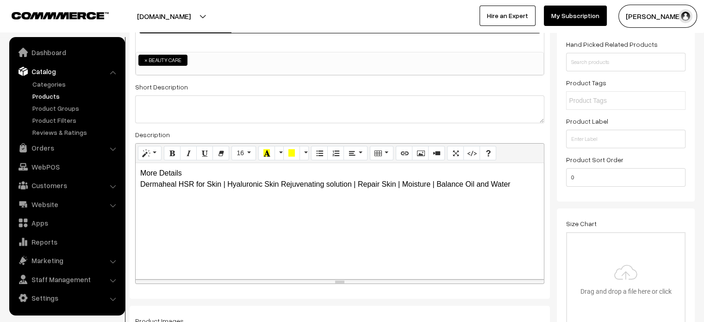
click at [177, 168] on div "More Details Dermaheal HSR for Skin | Hyaluronic Skin Rejuvenating solution | R…" at bounding box center [340, 221] width 408 height 116
click at [157, 186] on div "More Details Dermaheal HSR for Skin | Hyaluronic Skin Rejuvenating solution | R…" at bounding box center [340, 221] width 408 height 116
click at [210, 172] on div "More Details Dermaheal HSR for Skin | Hyaluronic Skin Rejuvenating solution | R…" at bounding box center [340, 221] width 408 height 116
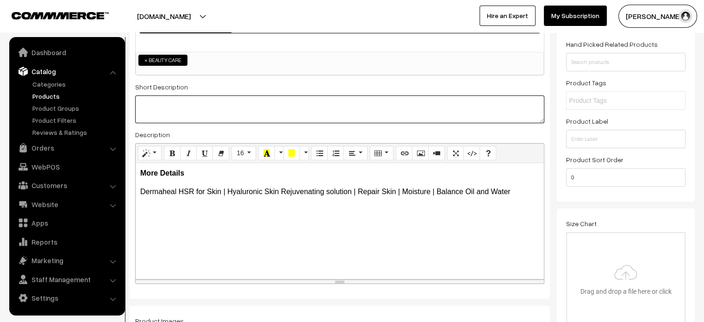
click at [331, 105] on textarea at bounding box center [339, 109] width 409 height 28
paste textarea "Dermaheal HSR for Skin | Hyaluronic Skin Rejuvenating solution | Repair Skin | …"
type textarea "Dermaheal HSR for Skin | Hyaluronic Skin Rejuvenating solution | Repair Skin | …"
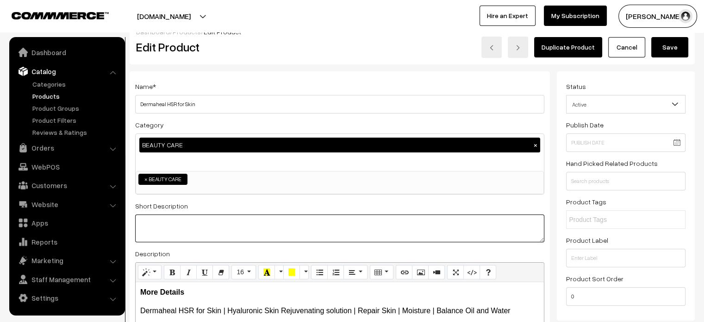
scroll to position [0, 0]
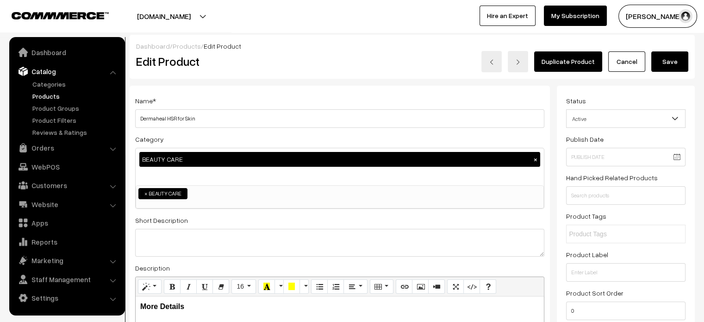
click at [677, 62] on button "Save" at bounding box center [669, 61] width 37 height 20
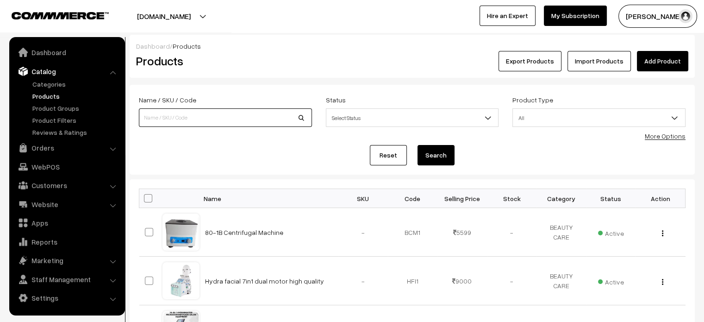
click at [200, 113] on input at bounding box center [225, 117] width 173 height 19
paste input "Piercing Gun Tool Kit with 12Pairs Surgical Steel Ear Studs"
type input "Piercing Gun Tool Kit with 12Pairs Surgical Steel Ear Studs"
click at [434, 158] on button "Search" at bounding box center [435, 155] width 37 height 20
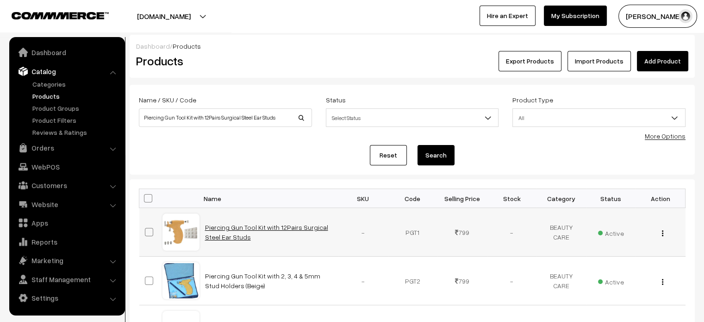
click at [261, 227] on link "Piercing Gun Tool Kit with 12Pairs Surgical Steel Ear Studs" at bounding box center [266, 232] width 123 height 18
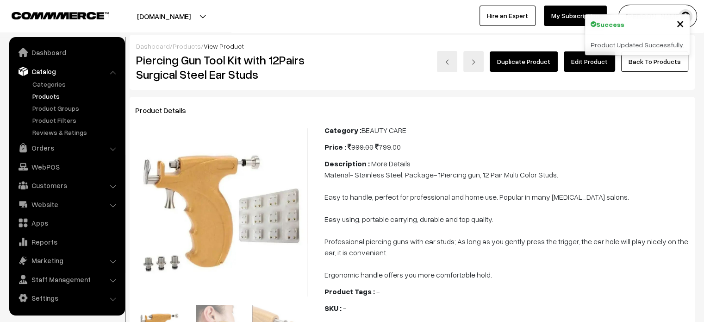
click at [579, 67] on link "Edit Product" at bounding box center [589, 61] width 51 height 20
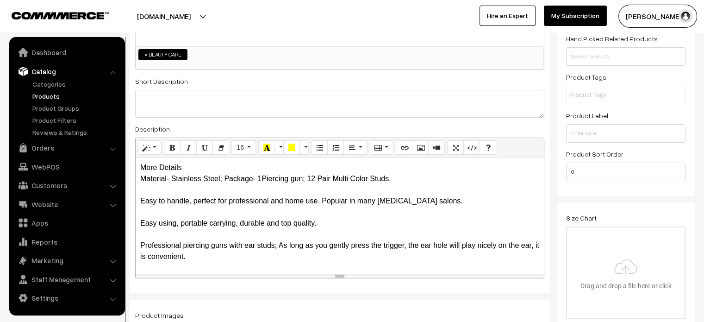
scroll to position [142, 0]
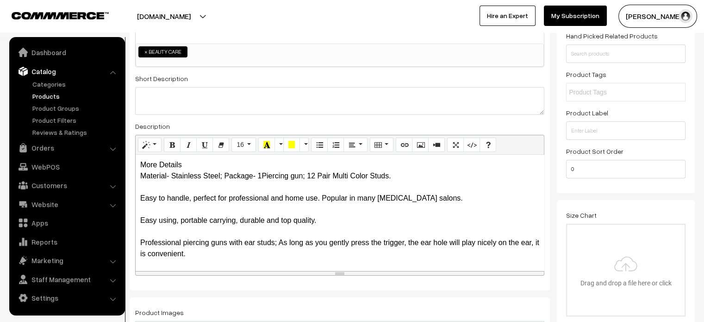
click at [177, 168] on div "More Details Material- Stainless Steel; Package- 1Piercing gun; 12 Pair Multi C…" at bounding box center [340, 213] width 408 height 116
click at [190, 165] on div "More Details Material- Stainless Steel; Package- 1Piercing gun; 12 Pair Multi C…" at bounding box center [340, 213] width 408 height 116
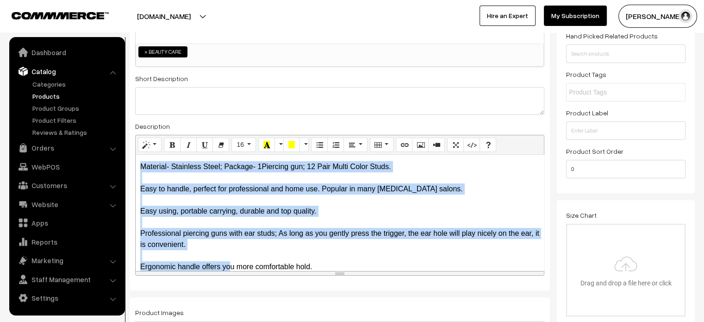
scroll to position [30, 0]
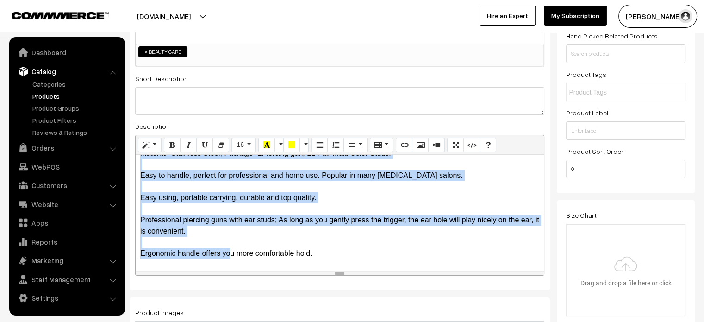
drag, startPoint x: 140, startPoint y: 180, endPoint x: 345, endPoint y: 267, distance: 222.8
click at [345, 267] on div "More Details Material- Stainless Steel; Package- 1Piercing gun; 12 Pair Multi C…" at bounding box center [340, 213] width 408 height 116
click at [318, 143] on icon "Unordered list (CTRL+SHIFT+NUM7)" at bounding box center [319, 144] width 6 height 7
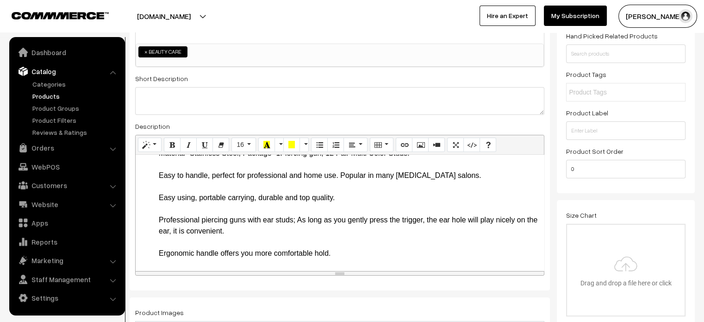
click at [294, 199] on li "Material- Stainless Steel; Package- 1Piercing gun; 12 Pair Multi Color Studs. E…" at bounding box center [349, 203] width 380 height 111
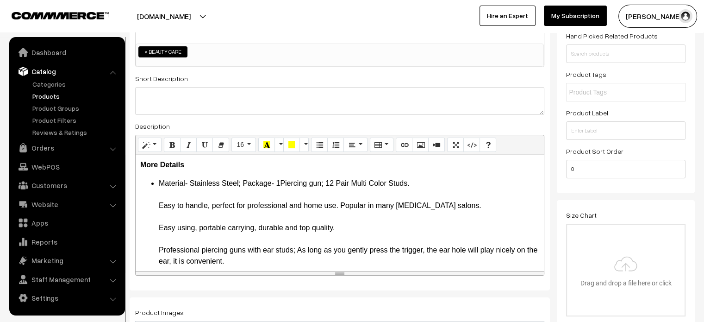
click at [415, 187] on li "Material- Stainless Steel; Package- 1Piercing gun; 12 Pair Multi Color Studs. E…" at bounding box center [349, 233] width 380 height 111
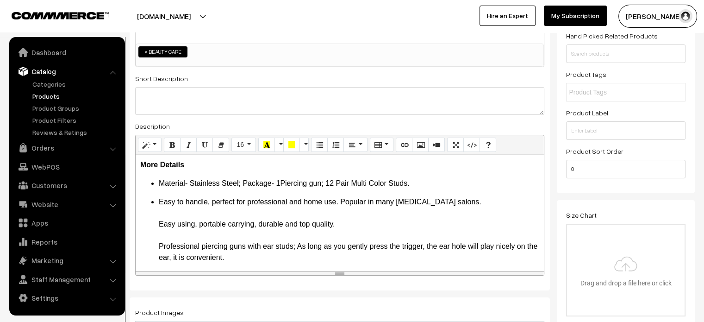
click at [473, 205] on li "Easy to handle, perfect for professional and home use. Popular in many ear pier…" at bounding box center [349, 240] width 380 height 89
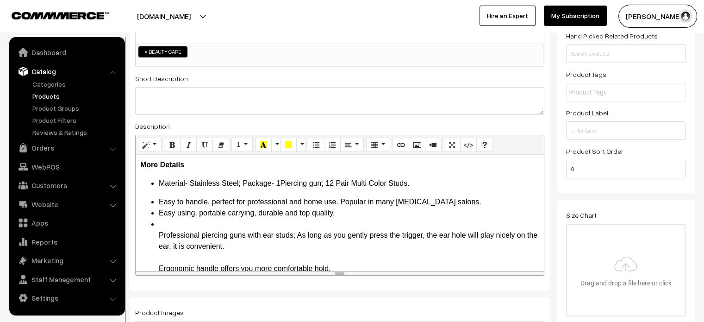
click at [464, 201] on li "Easy to handle, perfect for professional and home use. Popular in many ear pier…" at bounding box center [349, 201] width 380 height 11
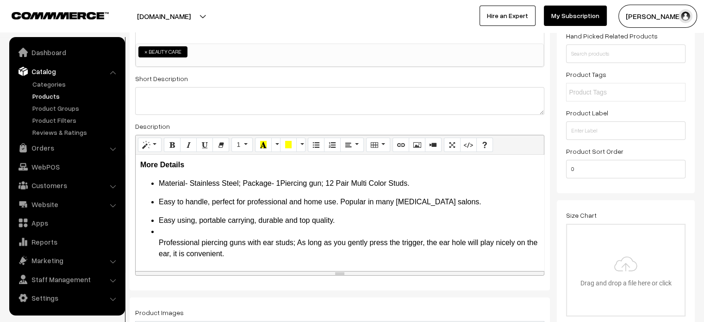
click at [178, 234] on li "Professional piercing guns with ear studs; As long as you gently press the trig…" at bounding box center [349, 254] width 380 height 56
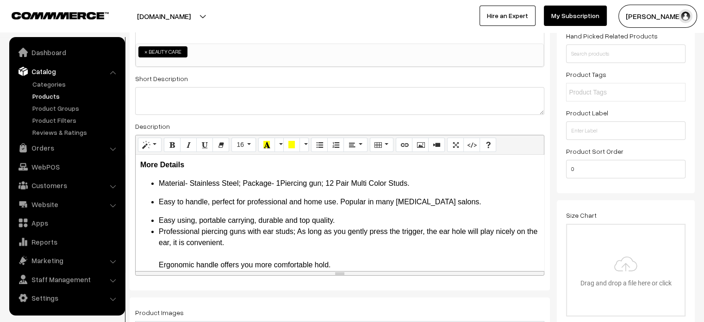
click at [354, 220] on li "Easy using, portable carrying, durable and top quality." at bounding box center [349, 220] width 380 height 11
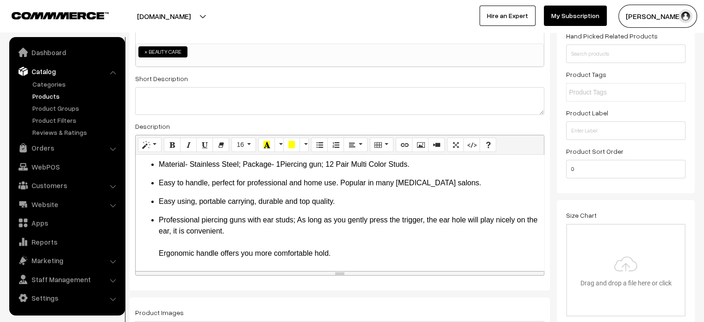
scroll to position [19, 0]
click at [248, 235] on li "Professional piercing guns with ear studs; As long as you gently press the trig…" at bounding box center [349, 236] width 380 height 44
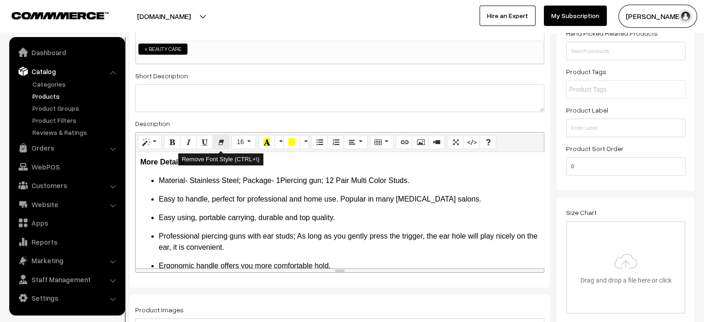
scroll to position [143, 0]
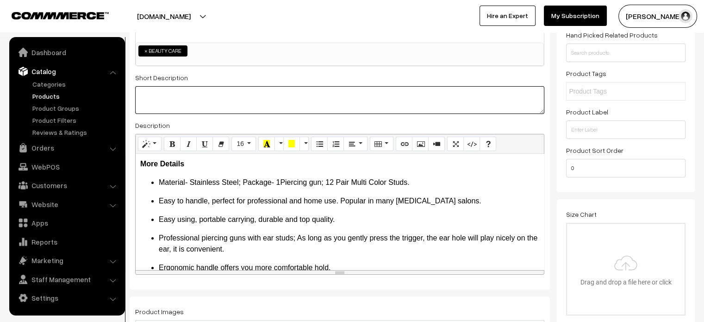
click at [214, 97] on textarea at bounding box center [339, 100] width 409 height 28
paste textarea "The most popular ear piercing instrument, it is commonly used by many ear pierc…"
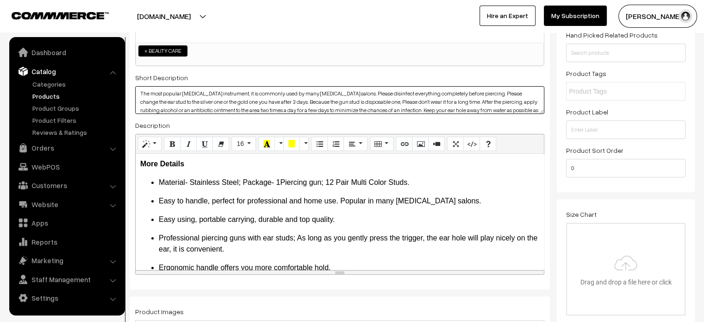
scroll to position [0, 0]
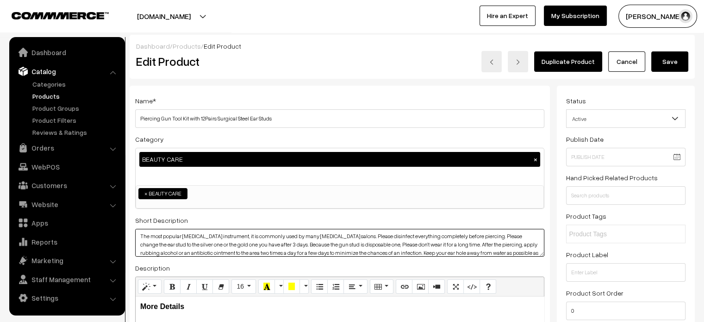
type textarea "The most popular ear piercing instrument, it is commonly used by many ear pierc…"
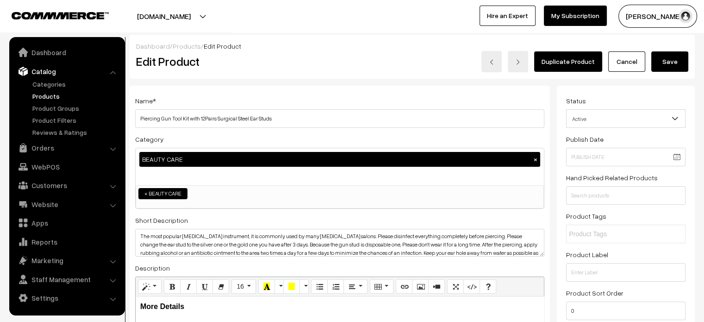
click at [669, 68] on button "Save" at bounding box center [669, 61] width 37 height 20
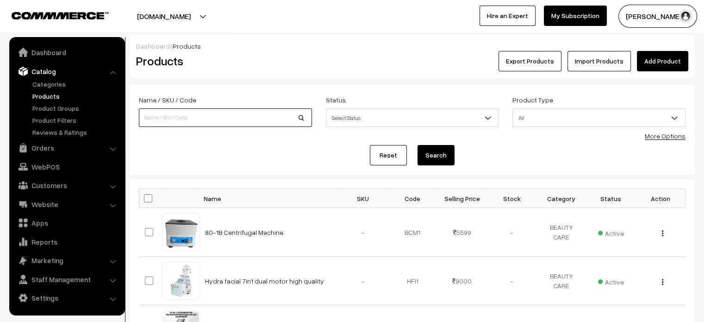
click at [205, 116] on input at bounding box center [225, 117] width 173 height 19
paste input "Hydrogen Oxygen Machine Facial Sing Probe"
type input "Hydrogen Oxygen Machine Facial Sing Probe"
click at [430, 157] on button "Search" at bounding box center [435, 155] width 37 height 20
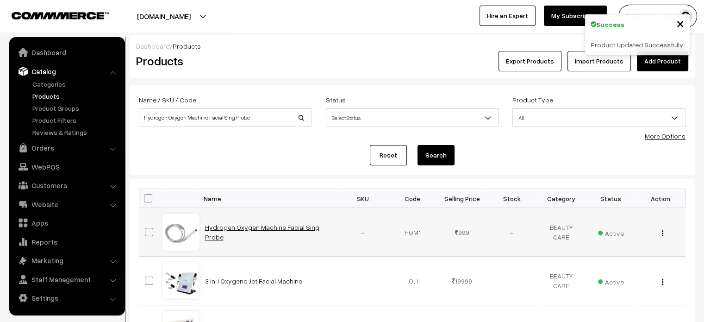
click at [258, 229] on link "Hydrogen Oxygen Machine Facial Sing Probe" at bounding box center [262, 232] width 114 height 18
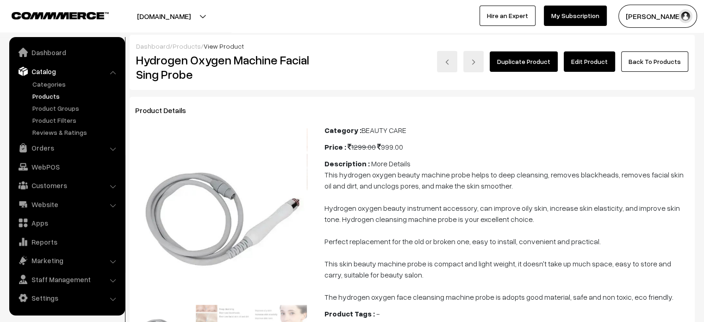
click at [592, 66] on link "Edit Product" at bounding box center [589, 61] width 51 height 20
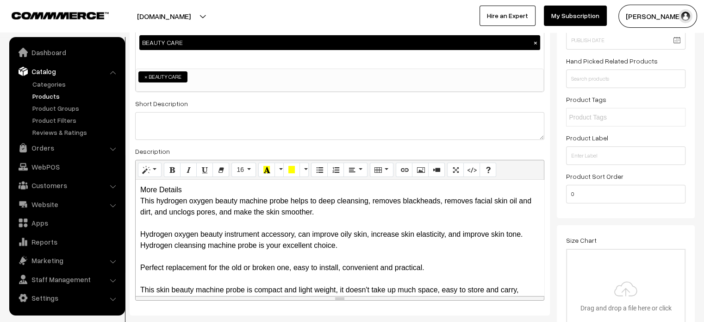
scroll to position [127, 0]
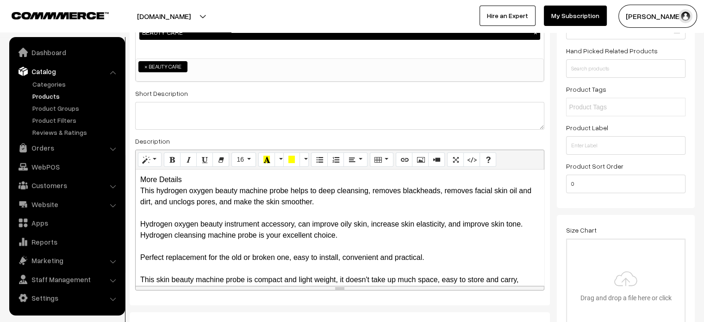
click at [154, 183] on div "More Details This hydrogen oxygen beauty machine probe helps to deep cleansing,…" at bounding box center [340, 227] width 408 height 116
click at [148, 185] on div "More Details This hydrogen oxygen beauty machine probe helps to deep cleansing,…" at bounding box center [340, 227] width 408 height 116
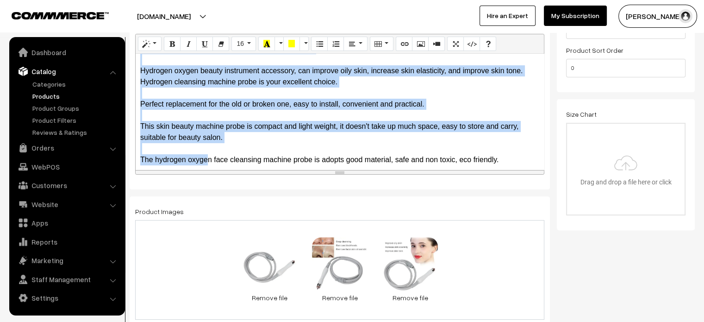
scroll to position [311, 0]
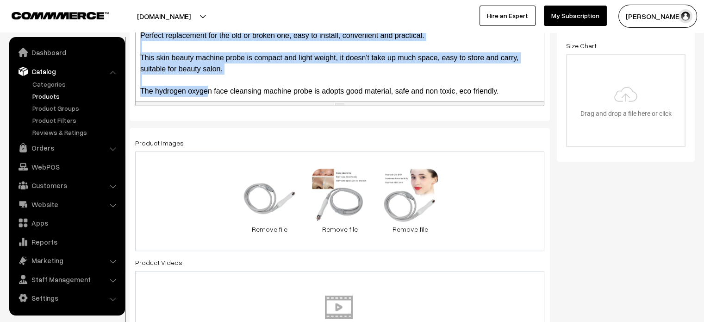
drag, startPoint x: 140, startPoint y: 190, endPoint x: 518, endPoint y: 89, distance: 391.6
click at [518, 89] on div "More Details This hydrogen oxygen beauty machine probe helps to deep cleansing,…" at bounding box center [340, 43] width 408 height 116
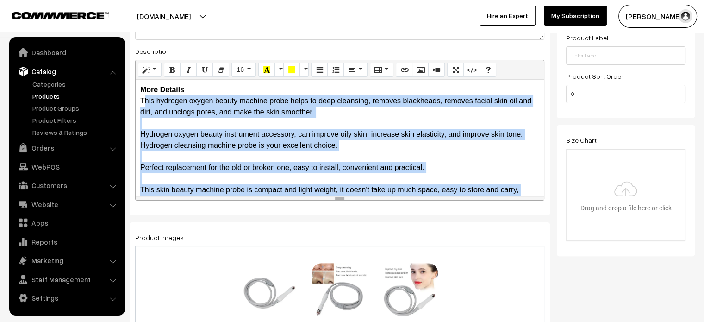
scroll to position [216, 0]
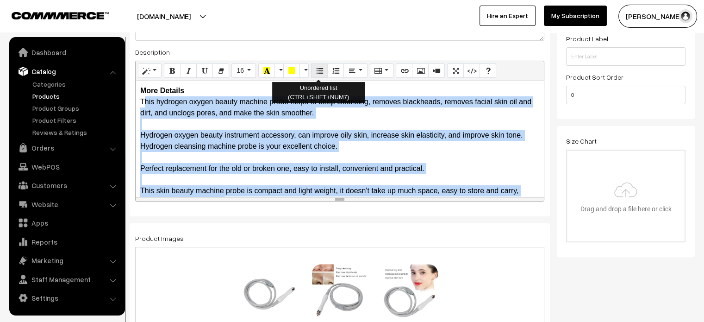
click at [320, 77] on button "Unordered list (CTRL+SHIFT+NUM7)" at bounding box center [319, 70] width 17 height 15
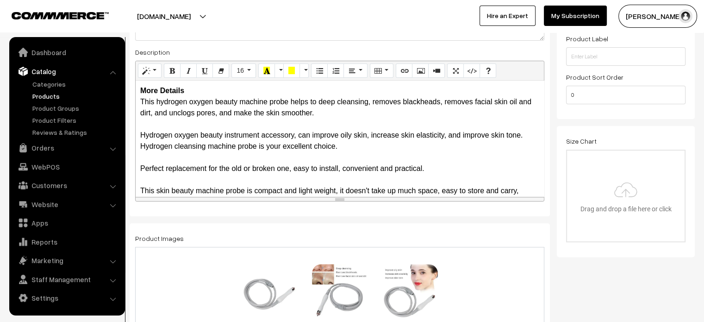
click at [194, 93] on div "More Details This hydrogen oxygen beauty machine probe helps to deep cleansing,…" at bounding box center [340, 139] width 408 height 116
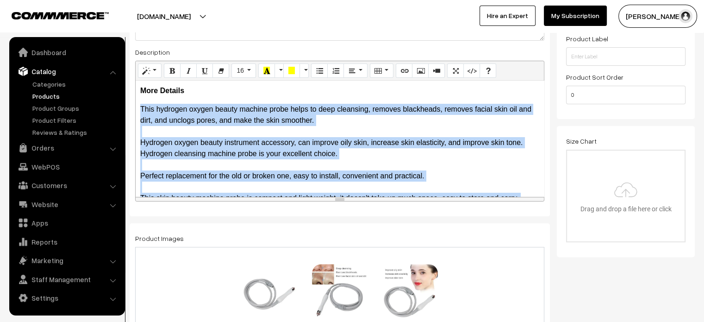
scroll to position [52, 0]
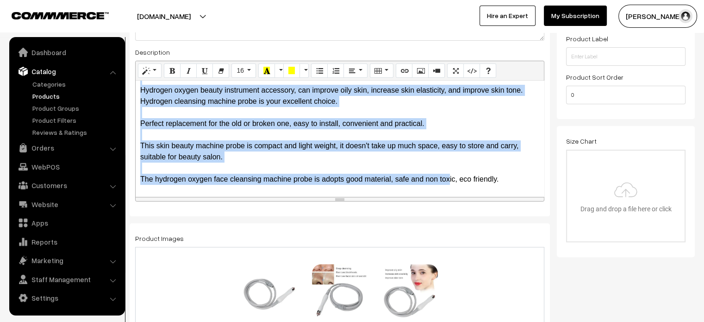
drag, startPoint x: 137, startPoint y: 109, endPoint x: 561, endPoint y: 214, distance: 436.8
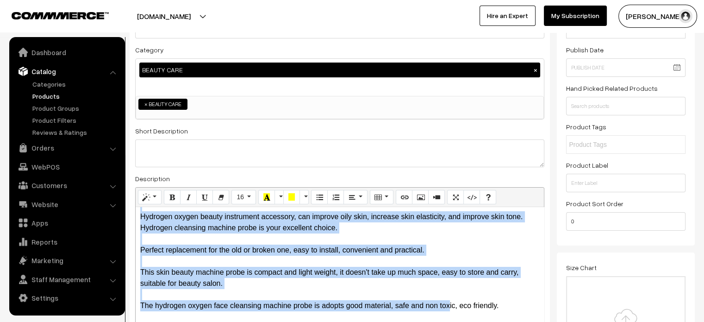
scroll to position [84, 0]
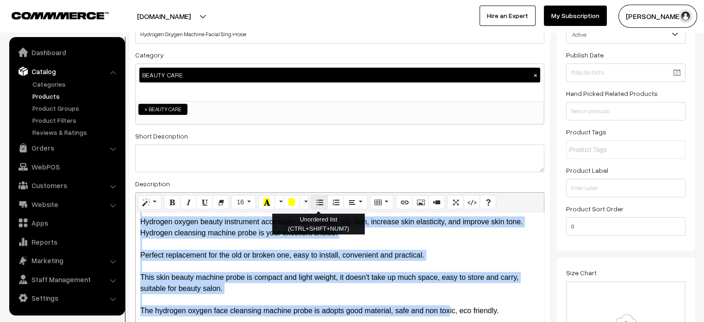
click at [311, 200] on button "Unordered list (CTRL+SHIFT+NUM7)" at bounding box center [319, 202] width 17 height 15
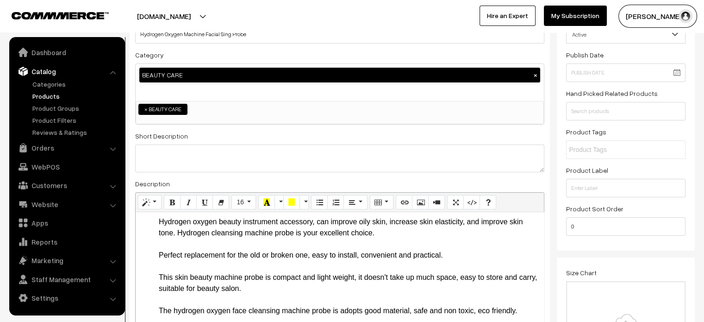
click at [297, 236] on li "This hydrogen oxygen beauty machine probe helps to deep cleansing, removes blac…" at bounding box center [349, 249] width 380 height 133
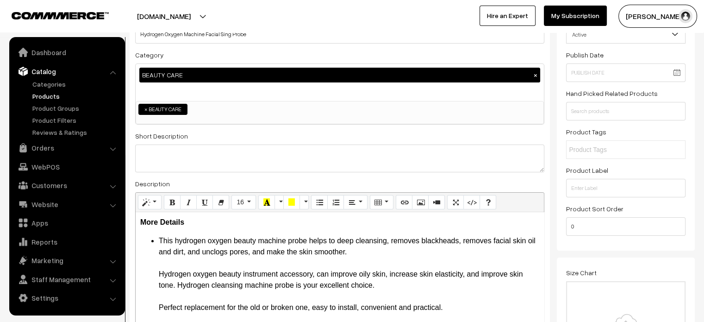
scroll to position [0, 0]
click at [372, 249] on li "This hydrogen oxygen beauty machine probe helps to deep cleansing, removes blac…" at bounding box center [349, 301] width 380 height 133
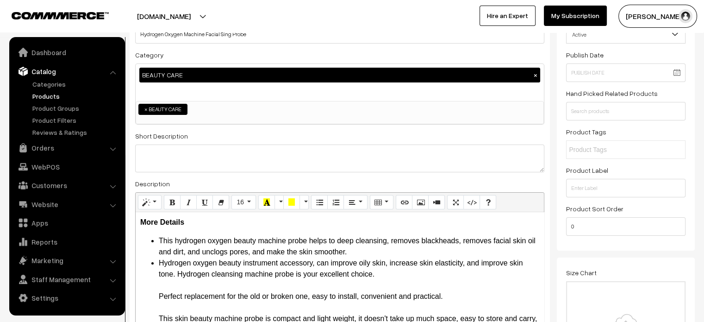
click at [372, 249] on li "This hydrogen oxygen beauty machine probe helps to deep cleansing, removes blac…" at bounding box center [349, 246] width 380 height 22
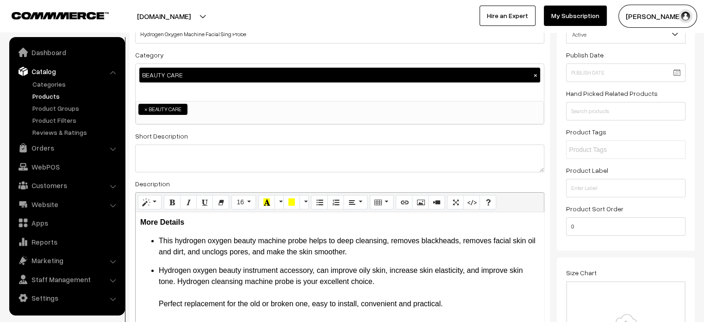
scroll to position [49, 0]
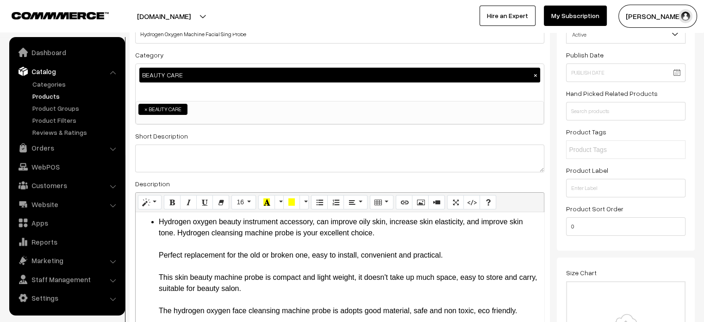
click at [379, 237] on li "Hydrogen oxygen beauty instrument accessory, can improve oily skin, increase sk…" at bounding box center [349, 266] width 380 height 100
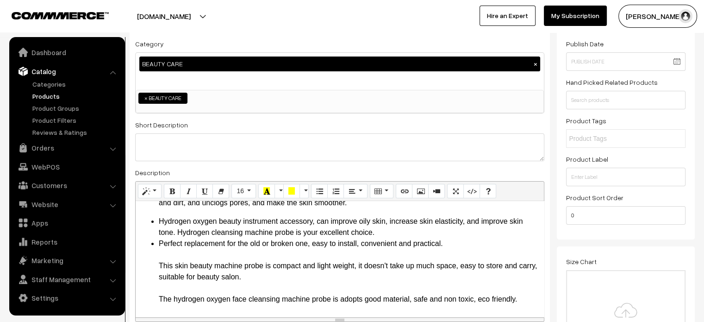
scroll to position [37, 0]
click at [390, 231] on li "Hydrogen oxygen beauty instrument accessory, can improve oily skin, increase sk…" at bounding box center [349, 227] width 380 height 22
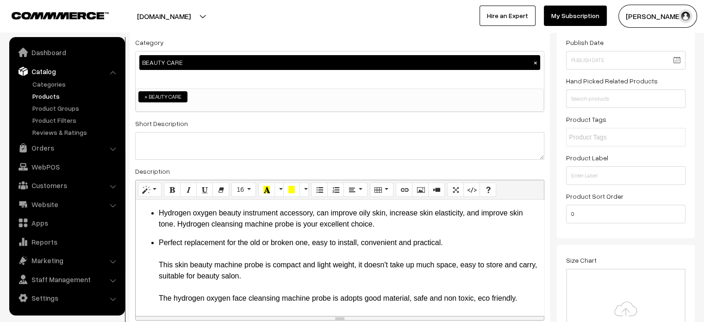
scroll to position [97, 0]
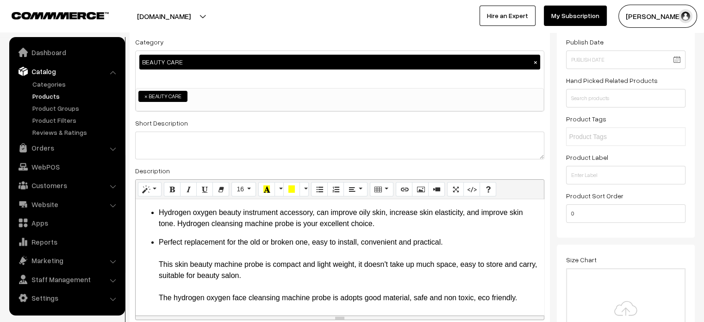
click at [448, 242] on li "Perfect replacement for the old or broken one, easy to install, convenient and …" at bounding box center [349, 269] width 380 height 67
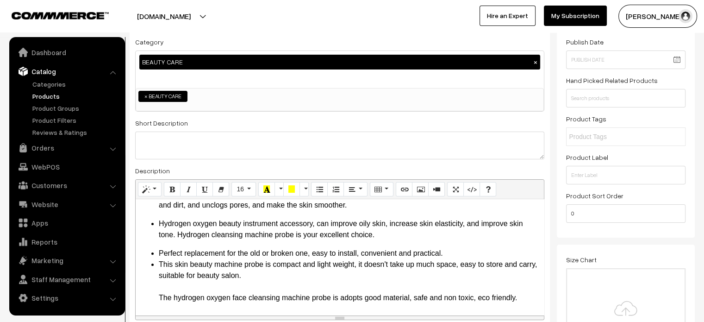
click at [448, 254] on li "Perfect replacement for the old or broken one, easy to install, convenient and …" at bounding box center [349, 253] width 380 height 11
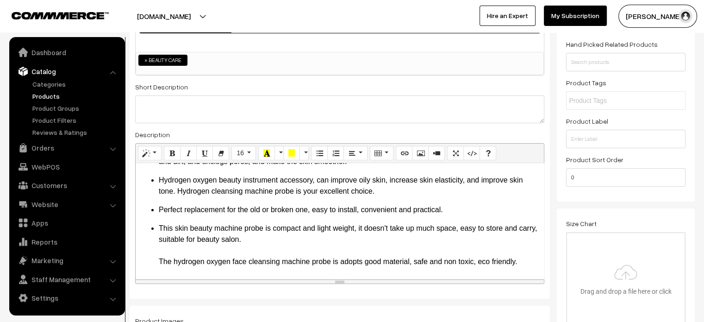
scroll to position [134, 0]
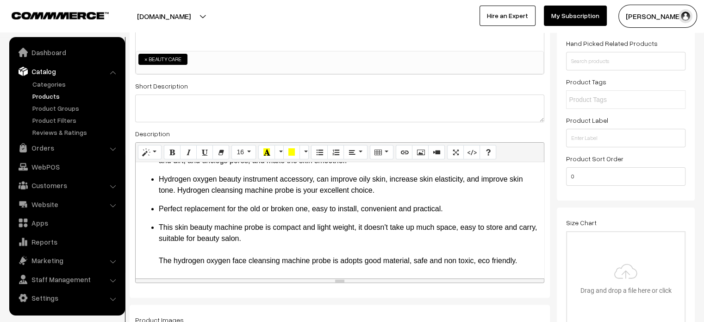
click at [266, 240] on li "This skin beauty machine probe is compact and light weight, it doesn't take up …" at bounding box center [349, 244] width 380 height 44
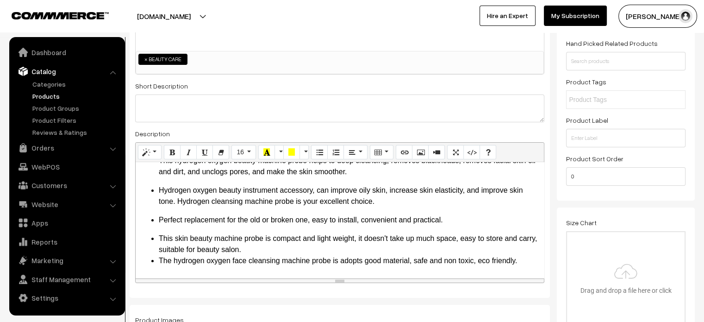
click at [263, 250] on li "This skin beauty machine probe is compact and light weight, it doesn't take up …" at bounding box center [349, 244] width 380 height 22
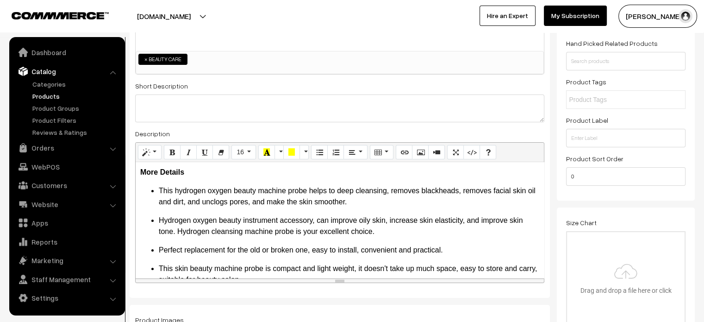
scroll to position [0, 0]
click at [191, 105] on textarea at bounding box center [339, 108] width 409 height 28
paste textarea "Skin sing: Deep sing, removes blackheads, removes facial skin oil and dirt, and…"
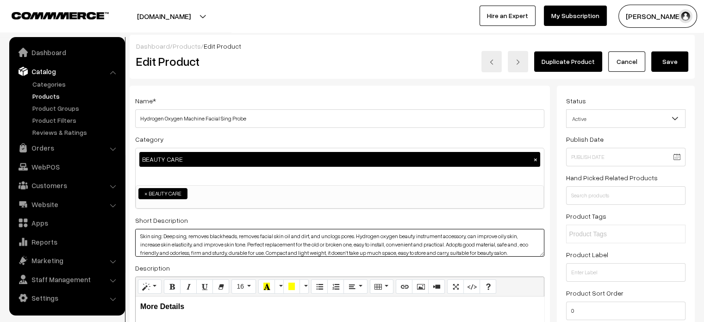
type textarea "Skin sing: Deep sing, removes blackheads, removes facial skin oil and dirt, and…"
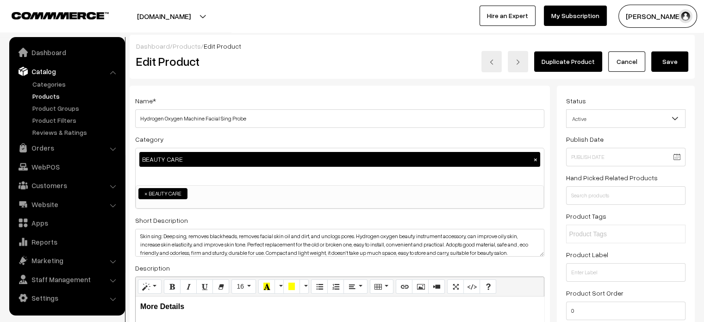
click at [681, 61] on button "Save" at bounding box center [669, 61] width 37 height 20
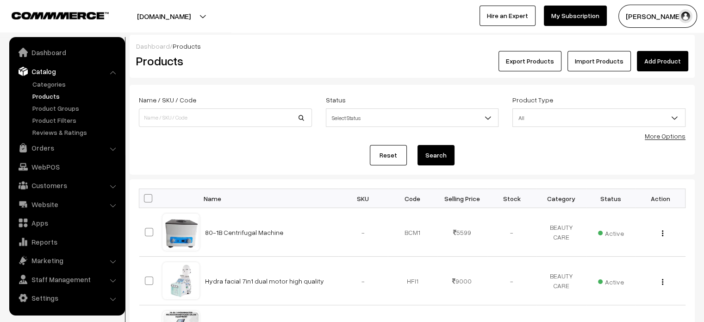
click at [234, 127] on div "Name / SKU / Code" at bounding box center [225, 113] width 187 height 38
paste input "[MEDICAL_DATA] Remover With Pore & Pimples Cleaner Upgraded Chargeable Vacuum M…"
click at [242, 116] on input at bounding box center [225, 117] width 173 height 19
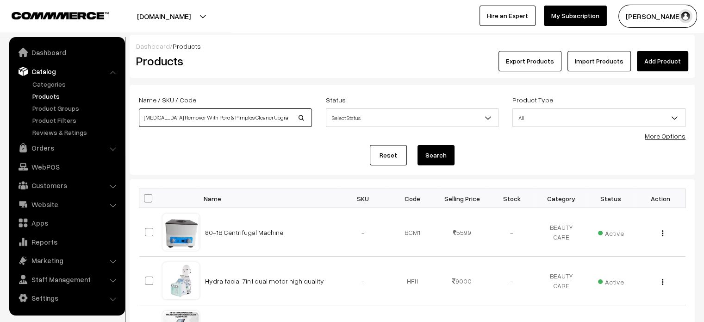
scroll to position [0, 63]
type input "[MEDICAL_DATA] Remover With Pore & Pimples Cleaner Upgraded Chargeable Vacuum M…"
click at [439, 156] on button "Search" at bounding box center [435, 155] width 37 height 20
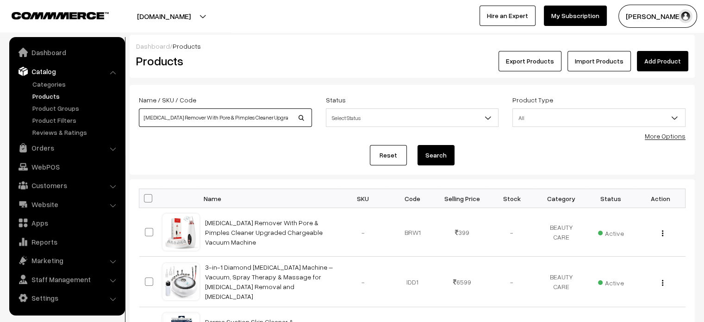
click at [249, 122] on input "[MEDICAL_DATA] Remover With Pore & Pimples Cleaner Upgraded Chargeable Vacuum M…" at bounding box center [225, 117] width 173 height 19
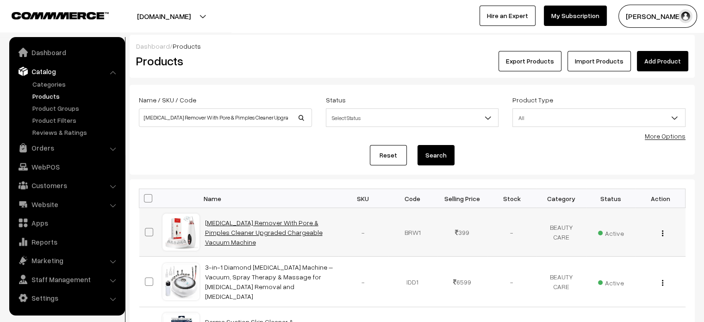
click at [258, 231] on link "[MEDICAL_DATA] Remover With Pore & Pimples Cleaner Upgraded Chargeable Vacuum M…" at bounding box center [264, 231] width 118 height 27
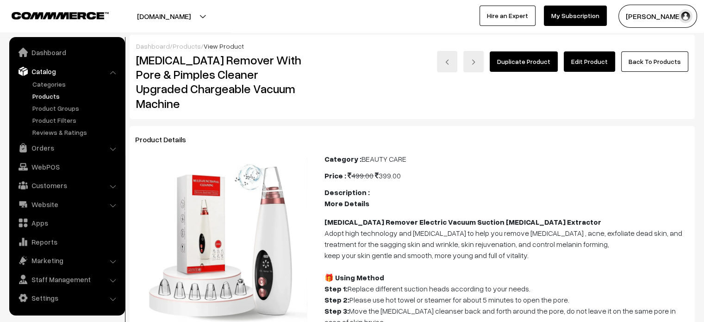
click at [594, 62] on link "Edit Product" at bounding box center [589, 61] width 51 height 20
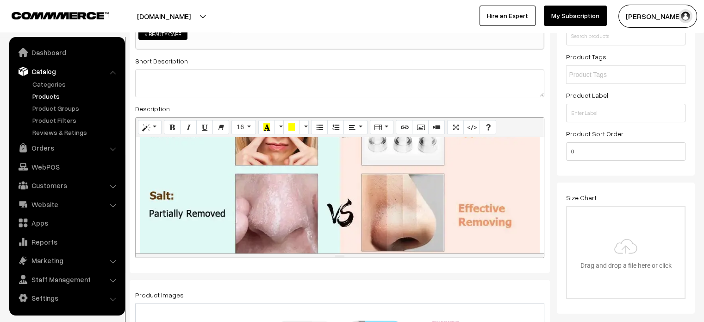
scroll to position [1483, 0]
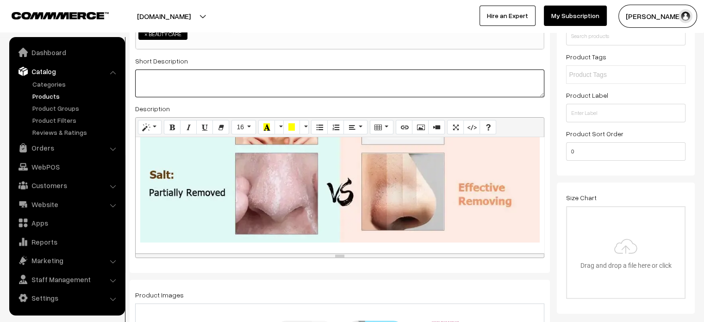
click at [241, 76] on textarea at bounding box center [339, 83] width 409 height 28
paste textarea ""🎁 LOREMIPS & DOLORSITAMET - Co adip elits doeiu temporinc utlaboree, dolor-ma …"
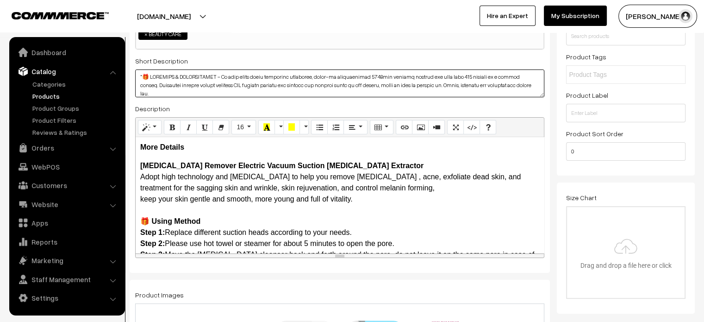
scroll to position [0, 0]
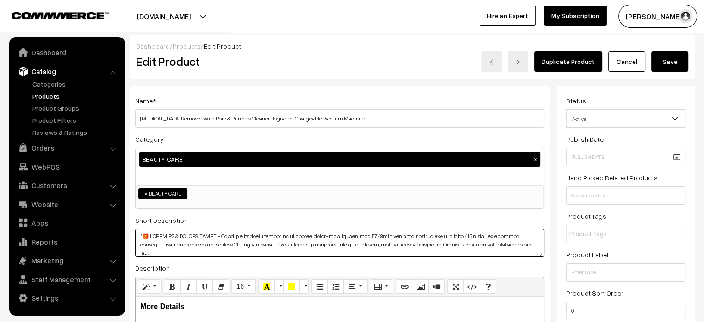
type textarea ""🎁 LOREMIPS & DOLORSITAMET - Co adip elits doeiu temporinc utlaboree, dolor-ma …"
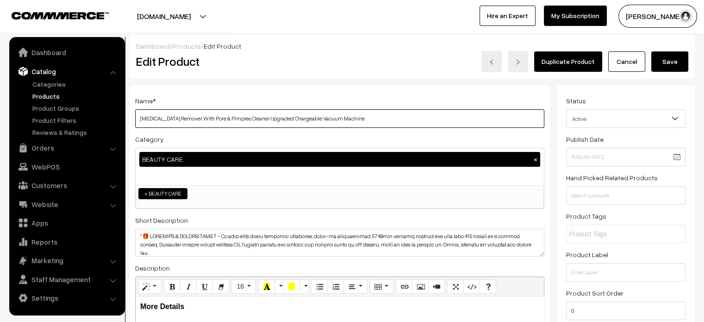
click at [264, 121] on input "[MEDICAL_DATA] Remover With Pore & Pimples Cleaner Upgraded Chargeable Vacuum M…" at bounding box center [339, 118] width 409 height 19
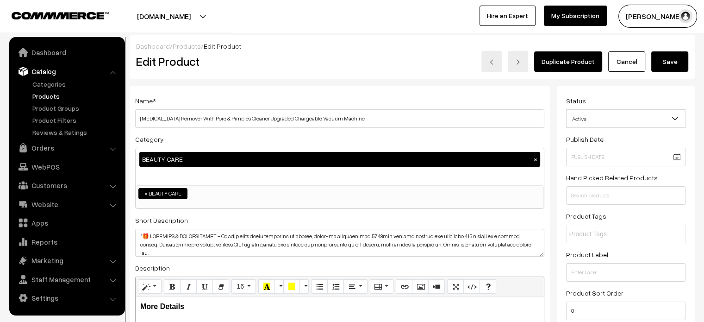
click at [673, 68] on button "Save" at bounding box center [669, 61] width 37 height 20
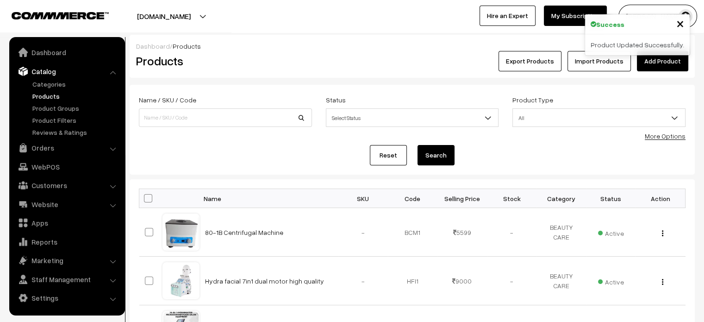
click at [217, 10] on button "[DOMAIN_NAME]" at bounding box center [164, 16] width 118 height 23
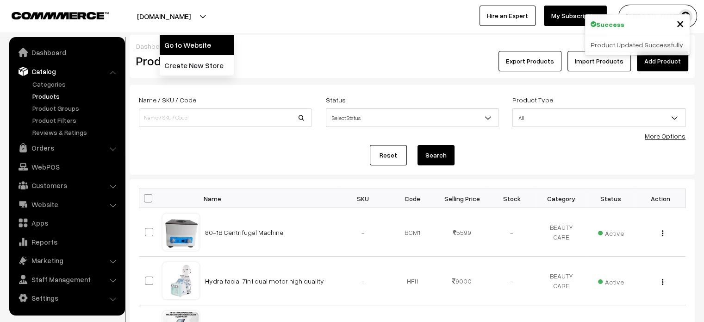
click at [196, 48] on link "Go to Website" at bounding box center [197, 45] width 74 height 20
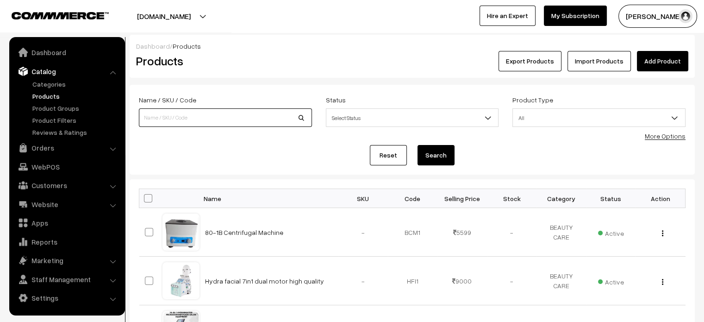
click at [231, 115] on input at bounding box center [225, 117] width 173 height 19
paste input "Blackhead Remover With Pore & Pimples Cleaner Upgraded Chargeable Vacuum Machine"
type input "Blackhead Remover With Pore & Pimples Cleaner Upgraded Chargeable Vacuum Machine"
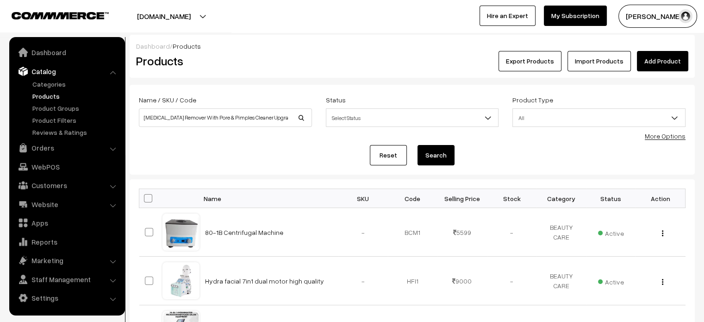
click at [430, 158] on button "Search" at bounding box center [435, 155] width 37 height 20
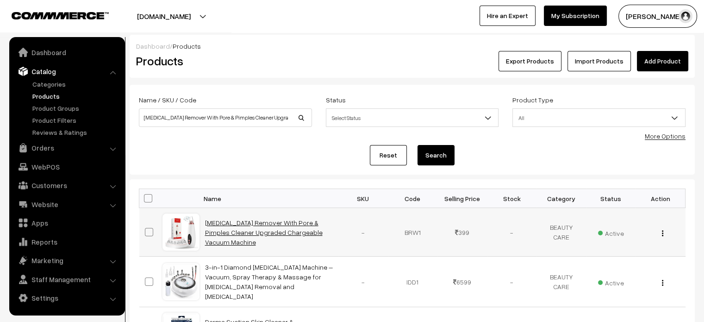
click at [223, 228] on link "Blackhead Remover With Pore & Pimples Cleaner Upgraded Chargeable Vacuum Machine" at bounding box center [264, 231] width 118 height 27
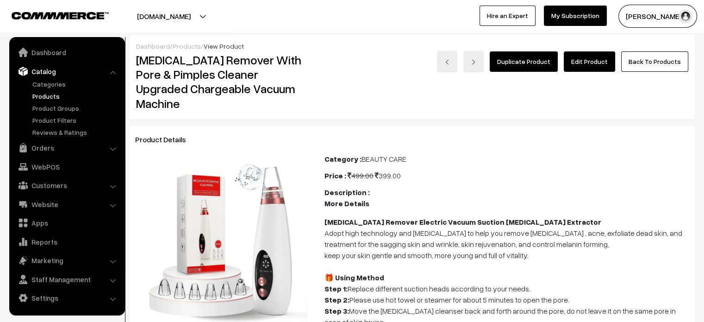
click at [582, 68] on link "Edit Product" at bounding box center [589, 61] width 51 height 20
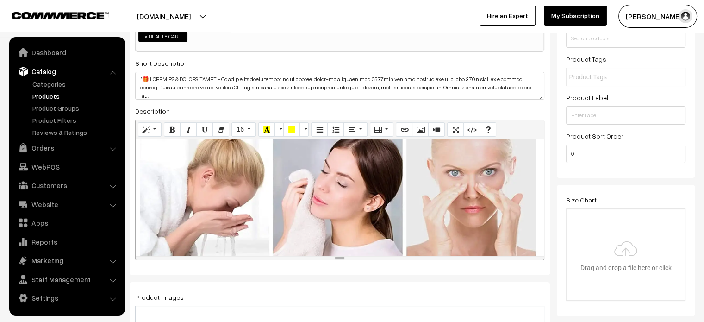
scroll to position [848, 0]
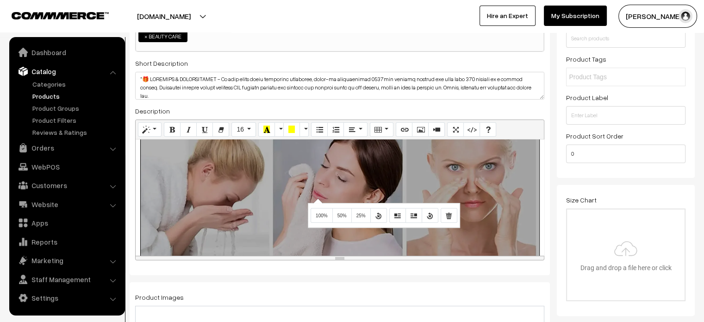
click at [317, 198] on div "Normal Quote Code Header 1 Header 2 Header 3 Header 4 Header 5 Header 6 16 8 9 …" at bounding box center [339, 189] width 409 height 141
click at [446, 213] on icon "Remove Image" at bounding box center [449, 214] width 6 height 7
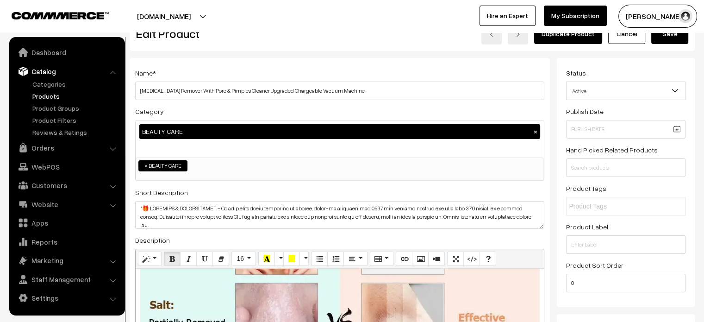
scroll to position [0, 0]
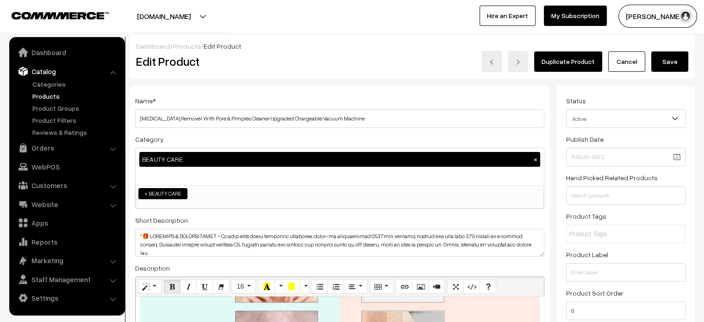
click at [673, 63] on button "Save" at bounding box center [669, 61] width 37 height 20
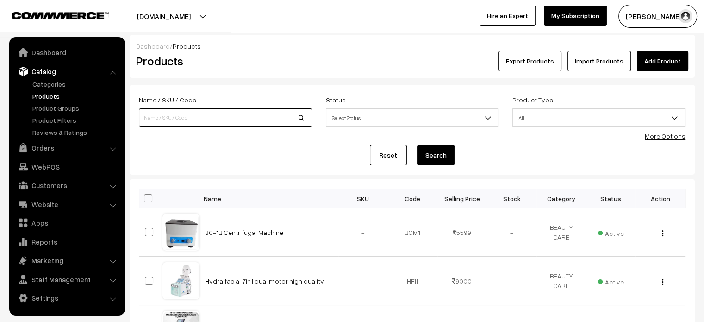
paste input "Diamond [MEDICAL_DATA] Machine 3in1"
click at [183, 116] on input at bounding box center [225, 117] width 173 height 19
type input "Diamond [MEDICAL_DATA] Machine 3in1"
click at [444, 160] on button "Search" at bounding box center [435, 155] width 37 height 20
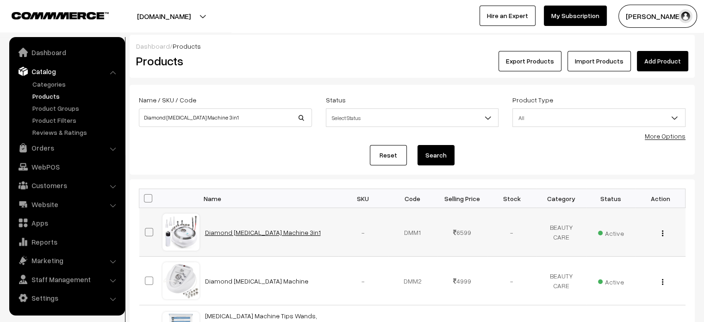
click at [246, 230] on link "Diamond [MEDICAL_DATA] Machine 3in1" at bounding box center [263, 232] width 116 height 8
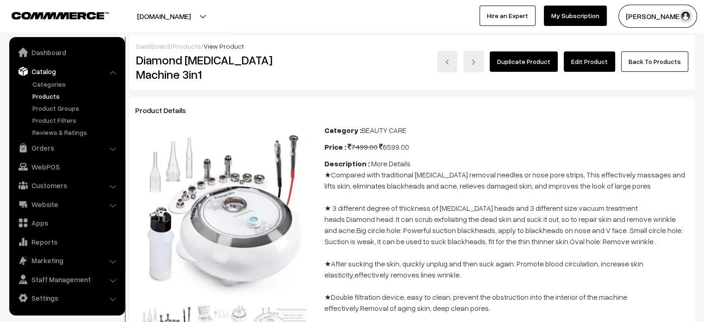
click at [593, 61] on link "Edit Product" at bounding box center [589, 61] width 51 height 20
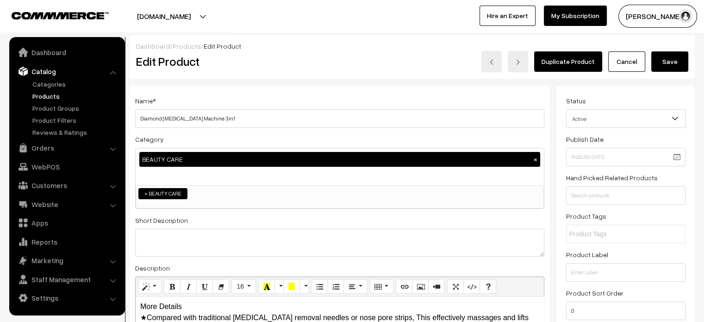
scroll to position [120, 0]
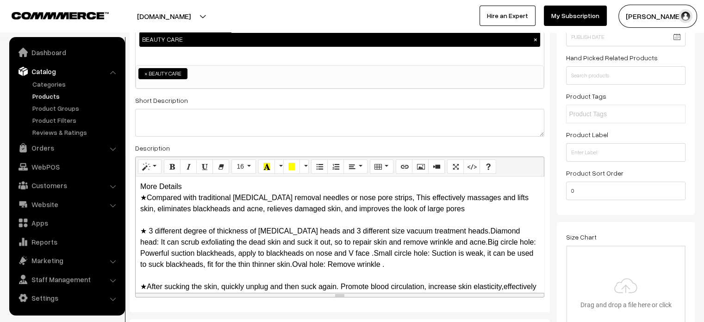
click at [181, 189] on div "More Details ★Compared with traditional blackhead removal needles or nose pore …" at bounding box center [340, 234] width 408 height 116
click at [191, 185] on p "More Details ★Compared with traditional blackhead removal needles or nose pore …" at bounding box center [339, 275] width 399 height 189
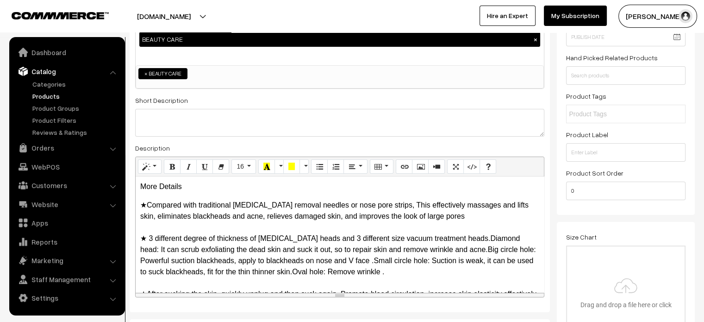
click at [191, 185] on p "More Details" at bounding box center [339, 186] width 399 height 11
click at [190, 196] on div "More Details ★Compared with traditional blackhead removal needles or nose pore …" at bounding box center [340, 234] width 408 height 116
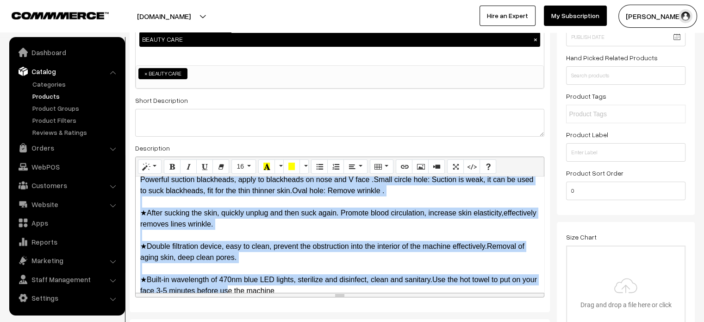
scroll to position [97, 0]
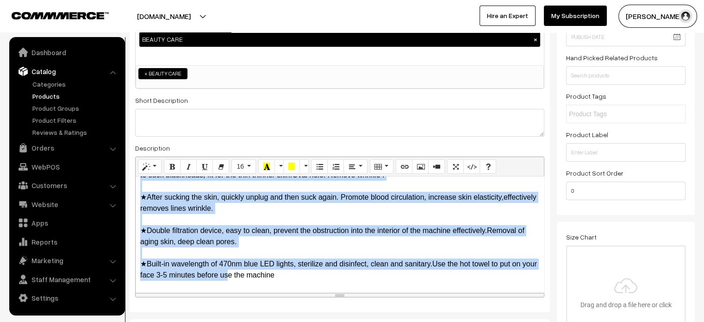
drag, startPoint x: 136, startPoint y: 203, endPoint x: 371, endPoint y: 280, distance: 247.8
click at [371, 280] on div "More Details ★Compared with traditional blackhead removal needles or nose pore …" at bounding box center [340, 234] width 408 height 116
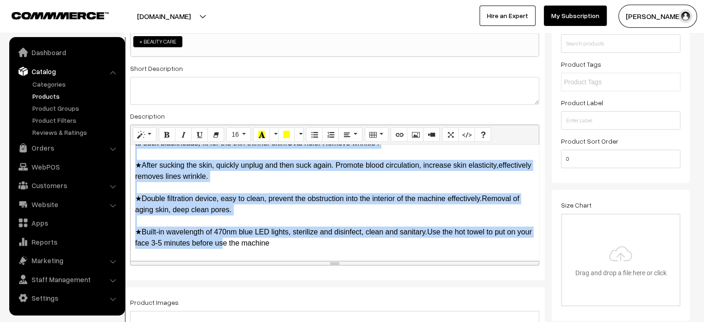
scroll to position [0, 0]
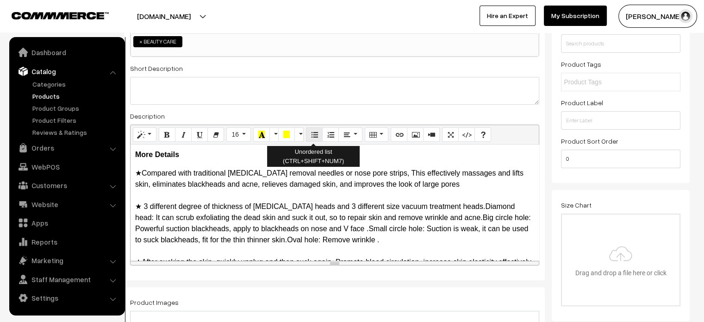
click at [312, 140] on button "Unordered list (CTRL+SHIFT+NUM7)" at bounding box center [314, 134] width 17 height 15
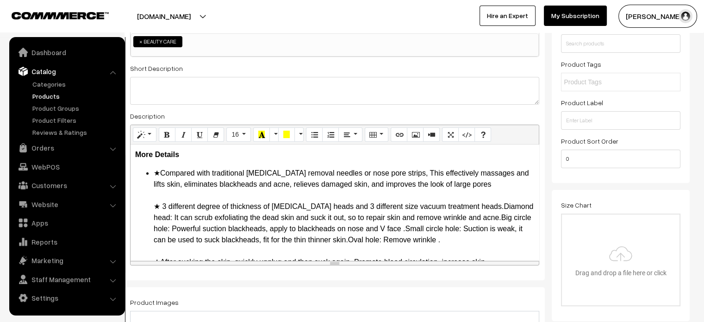
click at [268, 166] on div "More Details ★Compared with traditional blackhead removal needles or nose pore …" at bounding box center [334, 202] width 408 height 116
click at [150, 168] on ul "★Compared with traditional blackhead removal needles or nose pore strips, This …" at bounding box center [334, 257] width 399 height 178
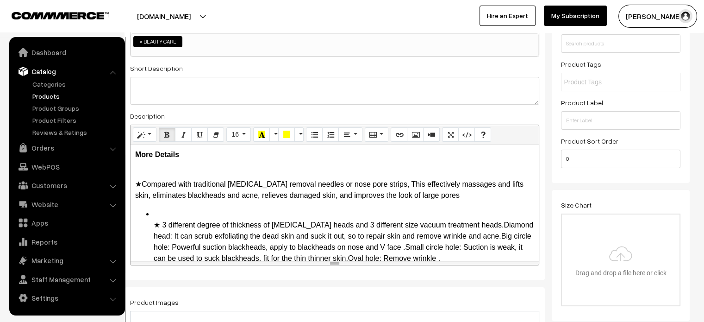
click at [133, 185] on div "More Details ★Compared with traditional blackhead removal needles or nose pore …" at bounding box center [334, 202] width 408 height 116
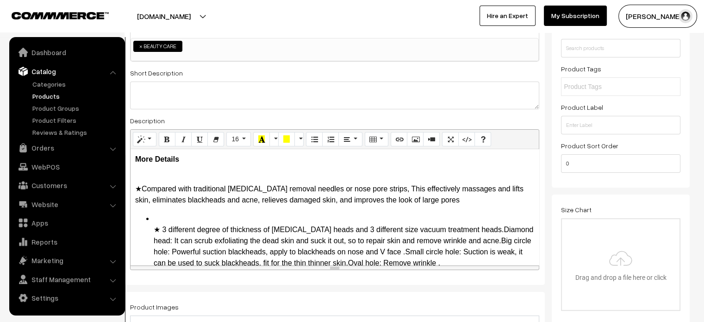
scroll to position [146, 0]
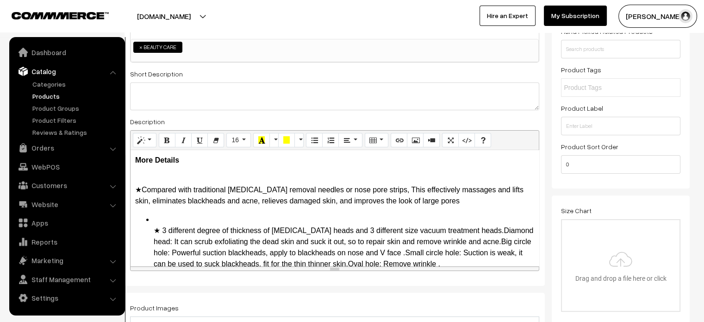
click at [135, 189] on span "★Compared with traditional blackhead removal needles or nose pore strips, This …" at bounding box center [329, 195] width 388 height 19
click at [156, 217] on li "★ 3 different degree of thickness of dermabrasion heads and 3 different size va…" at bounding box center [344, 291] width 380 height 155
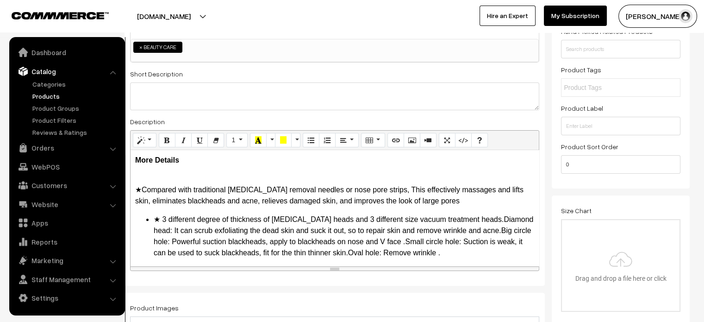
click at [152, 217] on ul "★ 3 different degree of thickness of dermabrasion heads and 3 different size va…" at bounding box center [334, 286] width 399 height 144
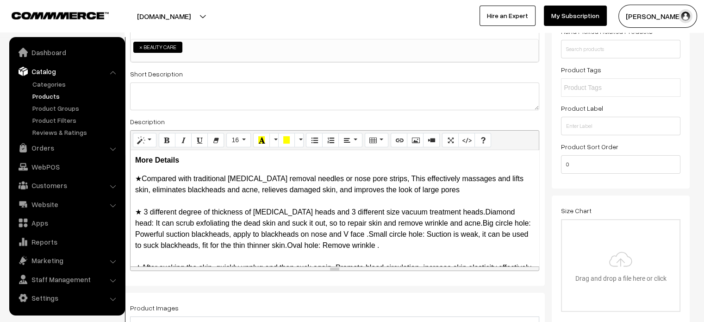
click at [224, 199] on p "★Compared with traditional blackhead removal needles or nose pore strips, This …" at bounding box center [334, 262] width 399 height 178
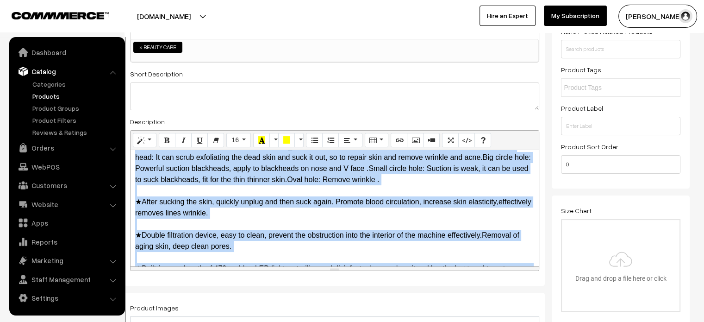
scroll to position [97, 0]
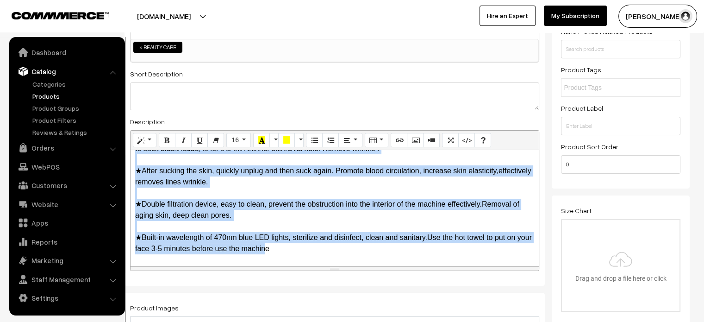
drag, startPoint x: 135, startPoint y: 176, endPoint x: 384, endPoint y: 267, distance: 264.9
click at [384, 267] on div "Drop image or Text Normal Quote Code Header 1 Header 2 Header 3 Header 4 Header…" at bounding box center [334, 200] width 409 height 141
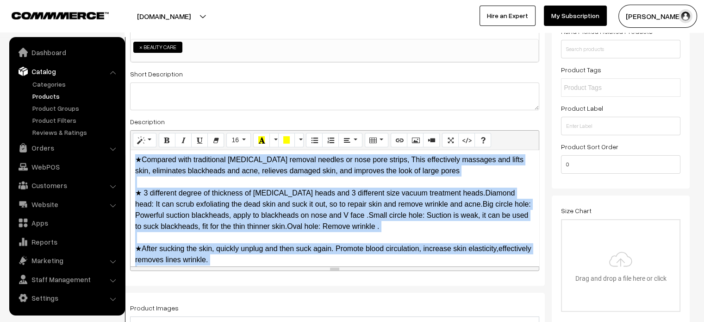
scroll to position [0, 0]
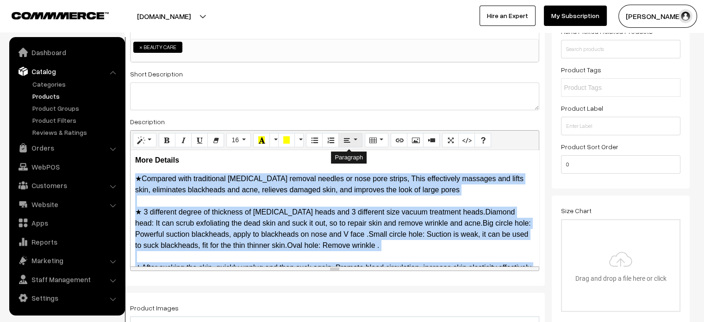
click at [351, 142] on button "Paragraph" at bounding box center [350, 140] width 24 height 15
click at [366, 156] on icon "Align center (CTRL+SHIFT+E)" at bounding box center [365, 156] width 6 height 7
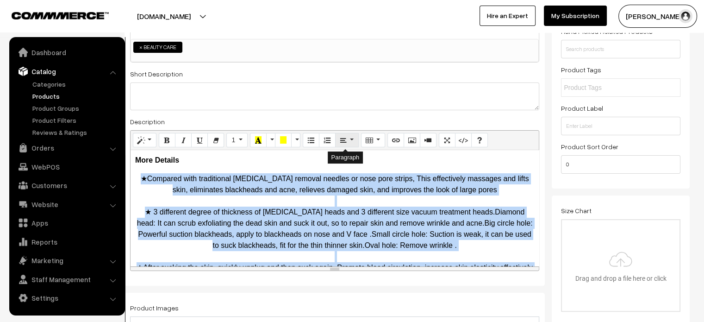
click at [345, 134] on button "Paragraph" at bounding box center [347, 140] width 24 height 15
click at [391, 156] on icon "Justify full (CTRL+SHIFT+J)" at bounding box center [394, 156] width 6 height 7
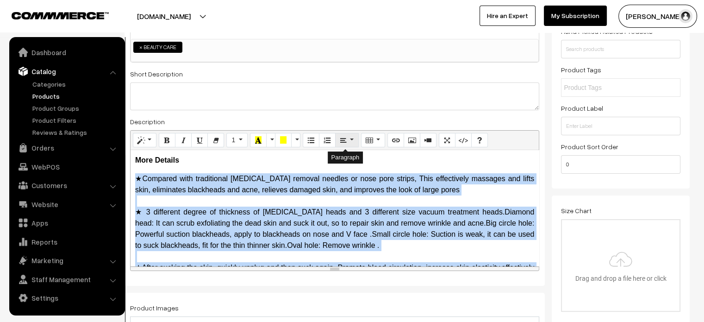
click at [352, 139] on button "Paragraph" at bounding box center [347, 140] width 24 height 15
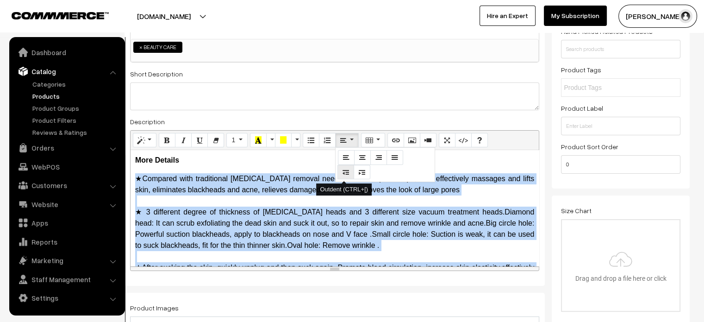
click at [342, 175] on icon "Outdent (CTRL+[)" at bounding box center [345, 171] width 6 height 7
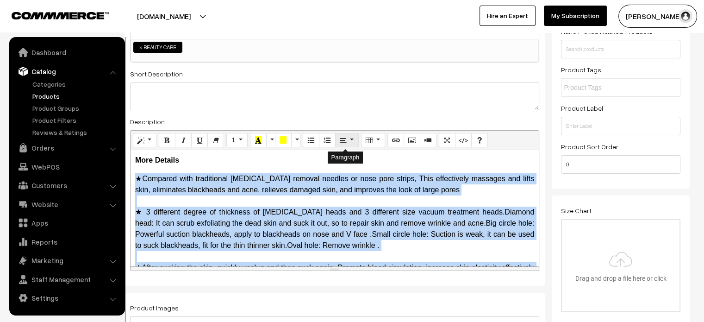
click at [350, 137] on button "Paragraph" at bounding box center [347, 140] width 24 height 15
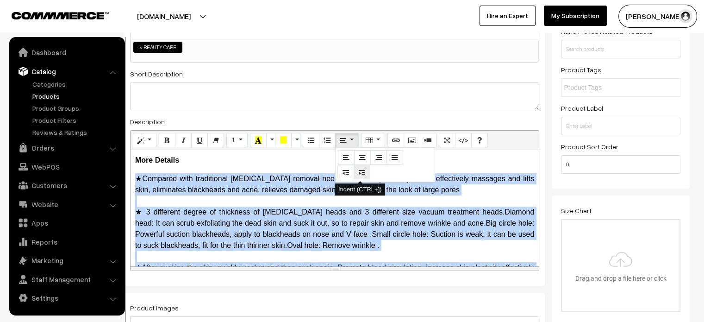
click at [359, 168] on icon "Indent (CTRL+])" at bounding box center [362, 171] width 6 height 7
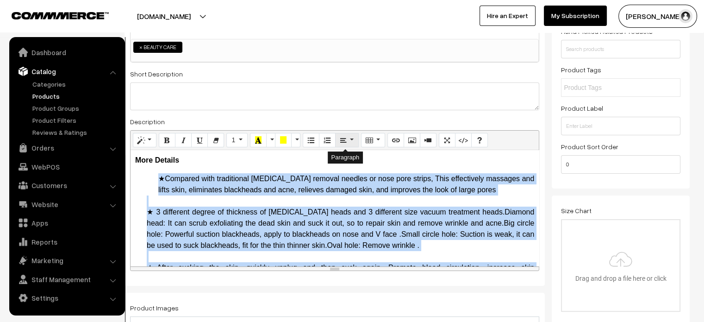
click at [350, 138] on button "Paragraph" at bounding box center [347, 140] width 24 height 15
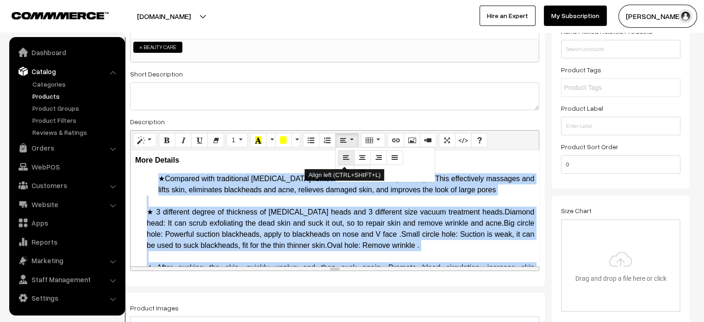
click at [349, 158] on button "Align left (CTRL+SHIFT+L)" at bounding box center [346, 157] width 17 height 15
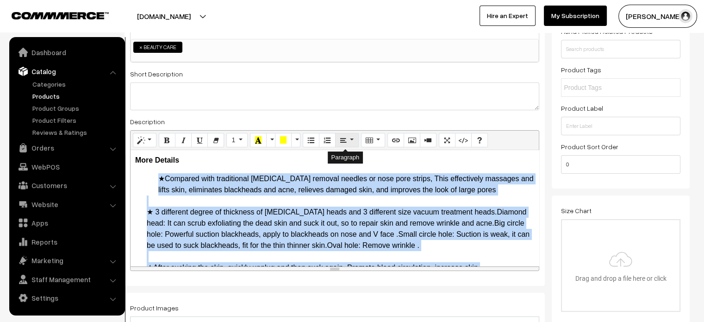
click at [348, 140] on button "Paragraph" at bounding box center [347, 140] width 24 height 15
click at [342, 170] on icon "Outdent (CTRL+[)" at bounding box center [345, 171] width 6 height 7
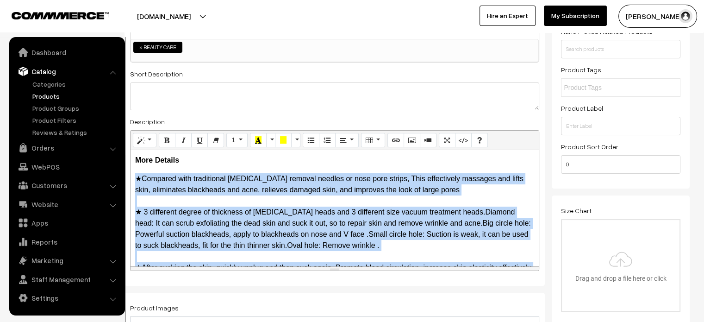
click at [356, 166] on div "More Details ★Compared with traditional blackhead removal needles or nose pore …" at bounding box center [334, 208] width 408 height 116
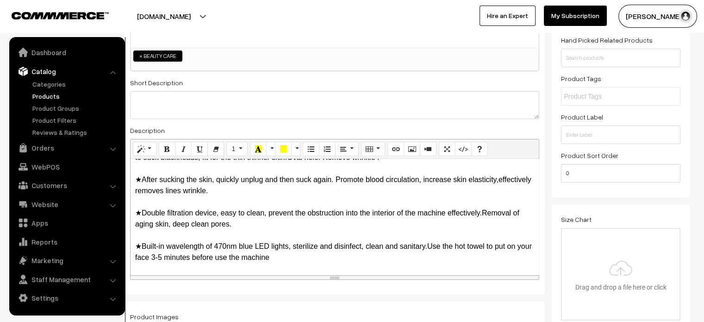
scroll to position [138, 0]
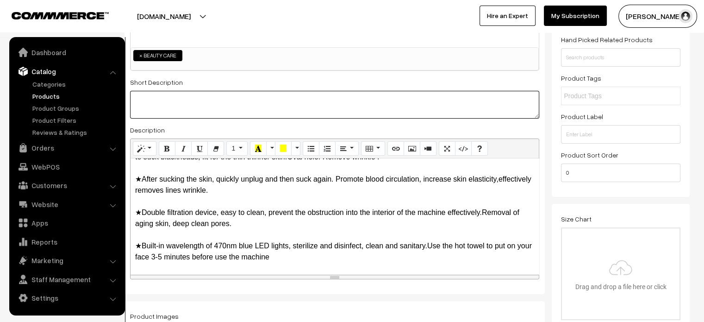
click at [313, 108] on textarea at bounding box center [334, 105] width 409 height 28
paste textarea "3 in 1 Diamond Microdermabrasion Machine Professional Facial Micro Dermabrasion…"
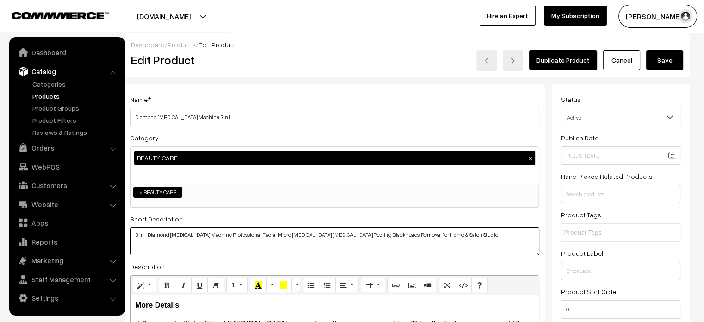
scroll to position [0, 0]
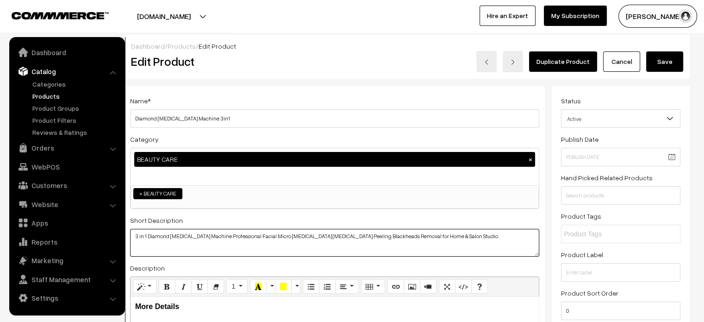
type textarea "3 in 1 Diamond Microdermabrasion Machine Professional Facial Micro Dermabrasion…"
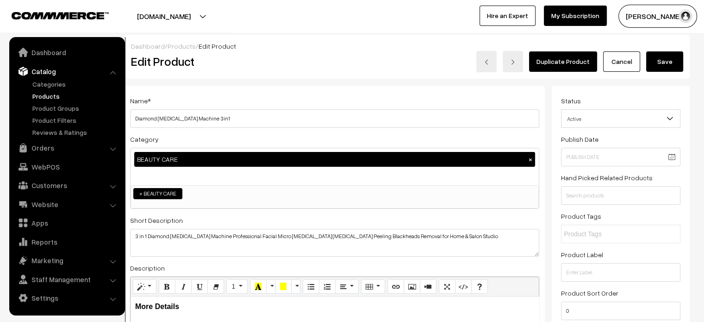
click at [670, 61] on button "Save" at bounding box center [664, 61] width 37 height 20
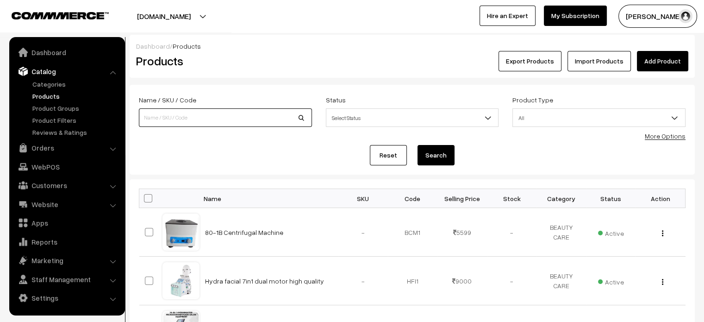
click at [225, 117] on input at bounding box center [225, 117] width 173 height 19
paste input "[MEDICAL_DATA] Machine with Spray Gun"
type input "[MEDICAL_DATA] Machine with Spray Gun"
click at [443, 163] on button "Search" at bounding box center [435, 155] width 37 height 20
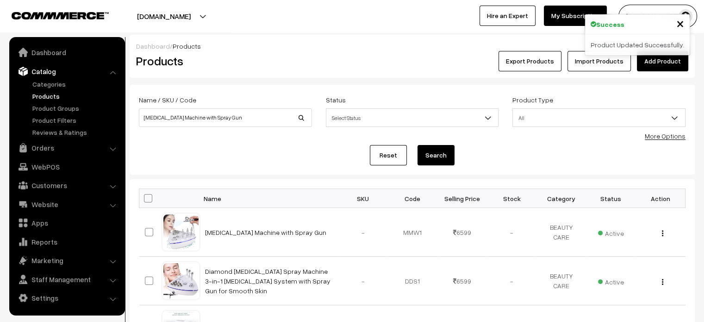
click at [431, 154] on button "Search" at bounding box center [435, 155] width 37 height 20
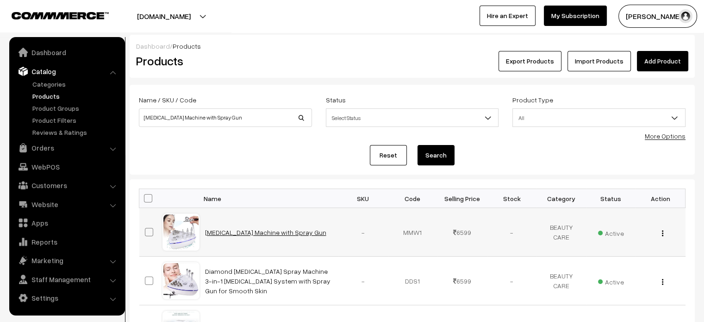
click at [267, 228] on link "[MEDICAL_DATA] Machine with Spray Gun" at bounding box center [265, 232] width 121 height 8
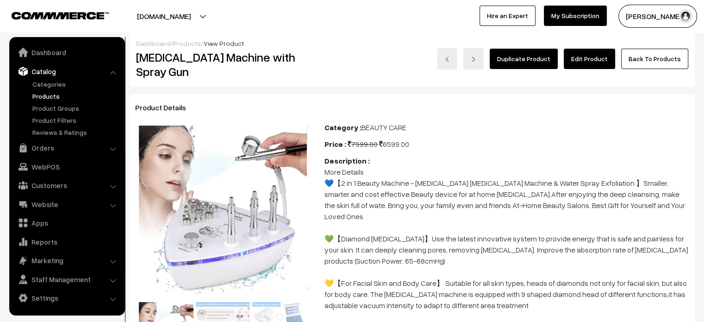
scroll to position [3, 0]
click at [592, 57] on link "Edit Product" at bounding box center [589, 58] width 51 height 20
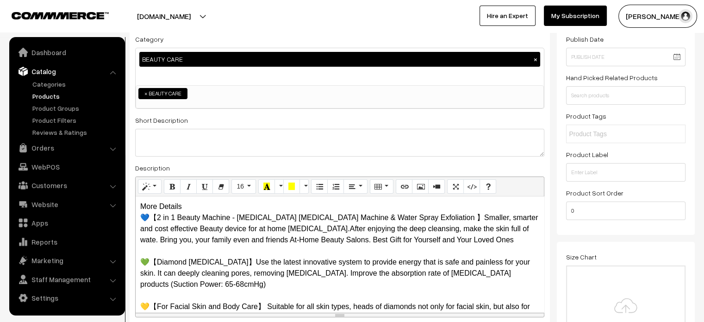
scroll to position [102, 0]
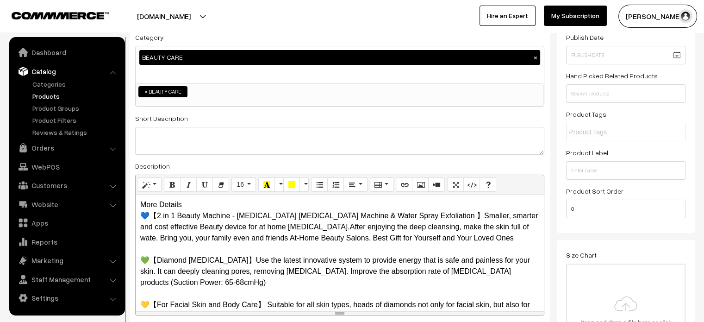
click at [183, 204] on p "More Details 💙【2 in 1 Beauty Machine - Microdermabrasion Dermabrasion Machine &…" at bounding box center [339, 282] width 399 height 167
click at [196, 204] on p "More Details 💙【2 in 1 Beauty Machine - Microdermabrasion Dermabrasion Machine &…" at bounding box center [339, 282] width 399 height 167
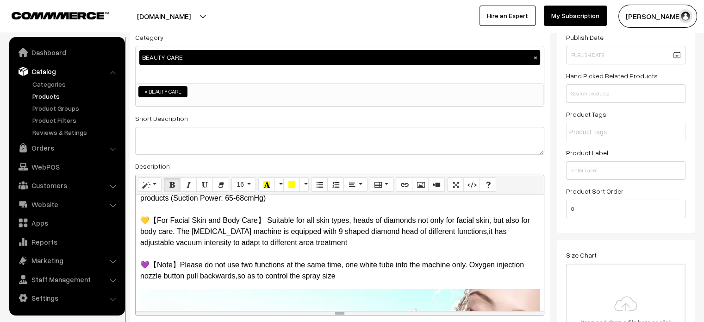
scroll to position [107, 0]
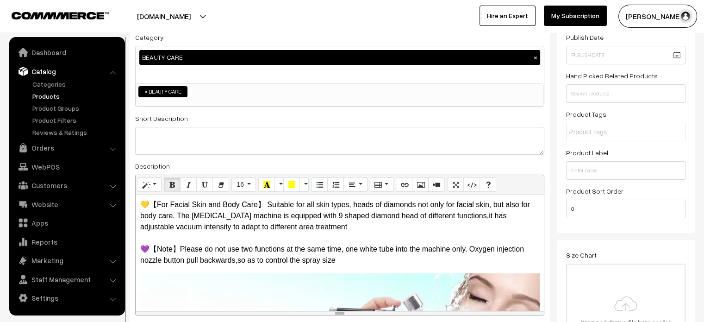
click at [165, 249] on p "💙【2 in 1 Beauty Machine - Microdermabrasion Dermabrasion Machine & Water Spray …" at bounding box center [339, 187] width 399 height 155
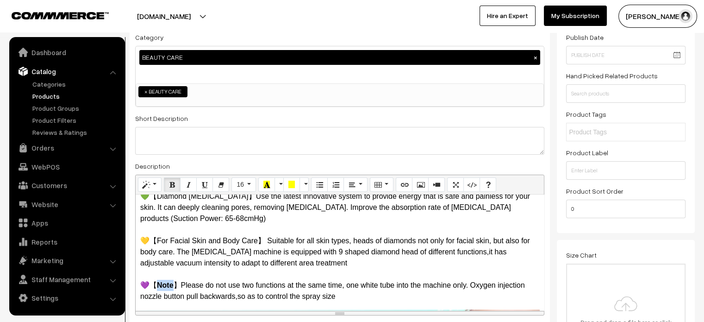
scroll to position [68, 0]
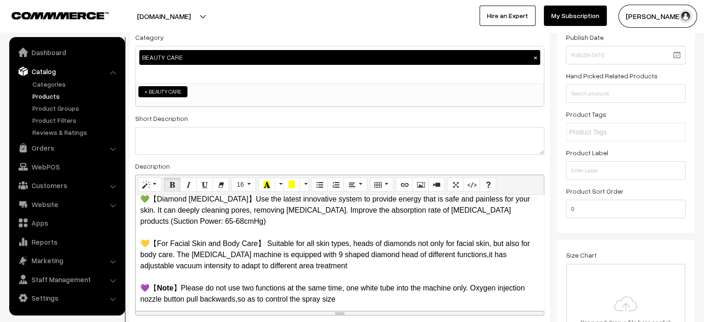
click at [157, 242] on p "💙【2 in 1 Beauty Machine - Microdermabrasion Dermabrasion Machine & Water Spray …" at bounding box center [339, 226] width 399 height 155
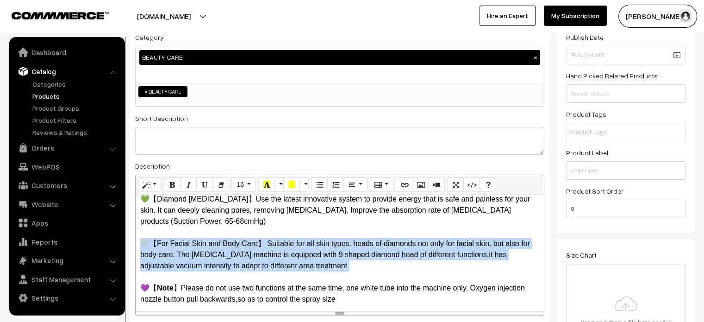
click at [157, 242] on p "💙【2 in 1 Beauty Machine - Microdermabrasion Dermabrasion Machine & Water Spray …" at bounding box center [339, 226] width 399 height 155
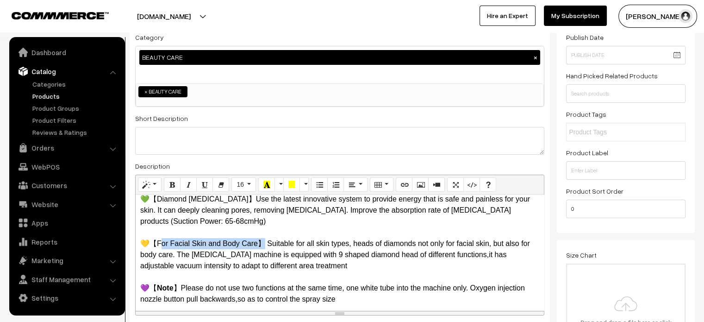
drag, startPoint x: 157, startPoint y: 242, endPoint x: 260, endPoint y: 244, distance: 102.8
click at [260, 244] on p "💙【2 in 1 Beauty Machine - Microdermabrasion Dermabrasion Machine & Water Spray …" at bounding box center [339, 226] width 399 height 155
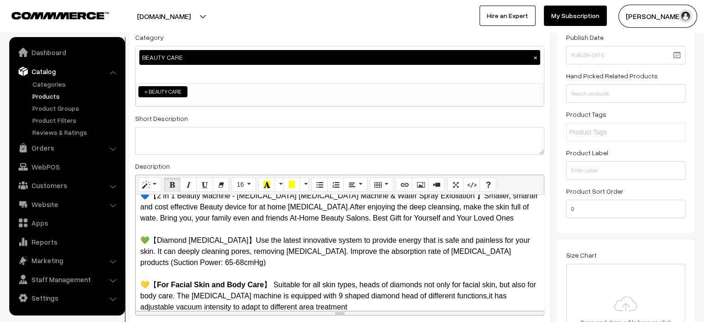
scroll to position [23, 0]
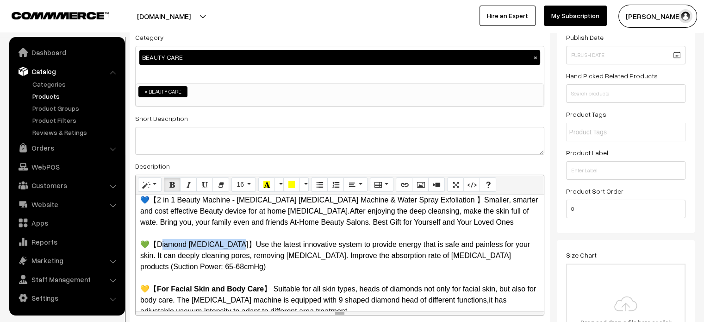
drag, startPoint x: 235, startPoint y: 242, endPoint x: 159, endPoint y: 245, distance: 75.5
click at [159, 245] on p "💙【2 in 1 Beauty Machine - Microdermabrasion Dermabrasion Machine & Water Spray …" at bounding box center [339, 271] width 399 height 155
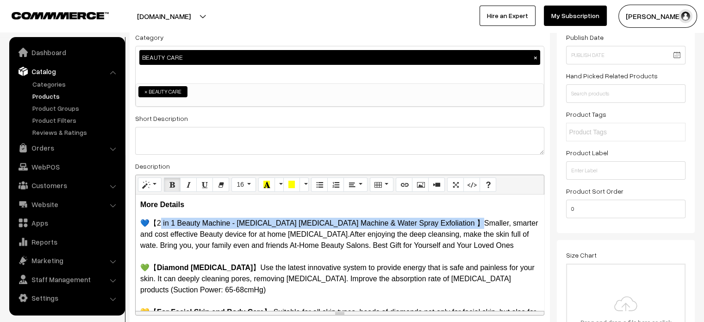
drag, startPoint x: 159, startPoint y: 222, endPoint x: 465, endPoint y: 223, distance: 306.3
click at [465, 223] on p "💙【2 in 1 Beauty Machine - Microdermabrasion Dermabrasion Machine & Water Spray …" at bounding box center [339, 294] width 399 height 155
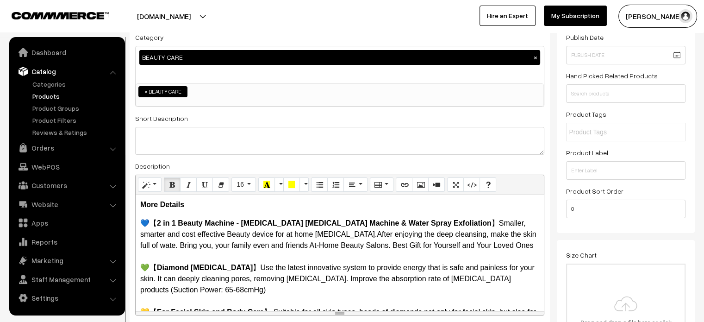
click at [437, 252] on p "💙【 2 in 1 Beauty Machine - Microdermabrasion Dermabrasion Machine & Water Spray…" at bounding box center [339, 294] width 399 height 155
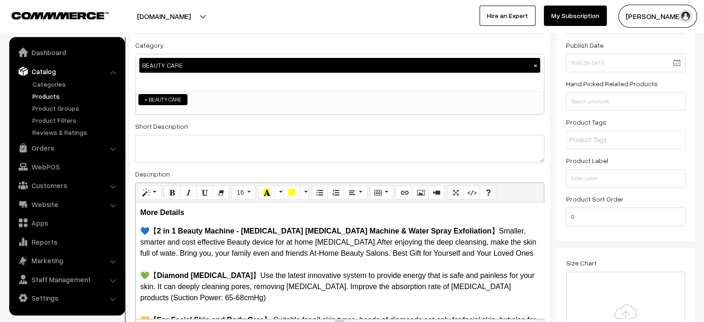
scroll to position [91, 0]
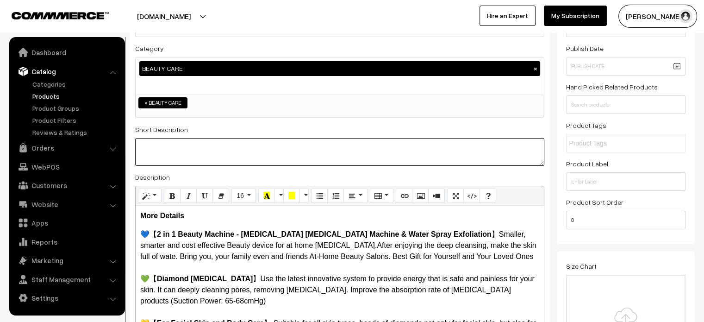
click at [254, 145] on textarea at bounding box center [339, 152] width 409 height 28
paste textarea "【Diamond Dermabrasion】Use the latest innovative system to provide energy that i…"
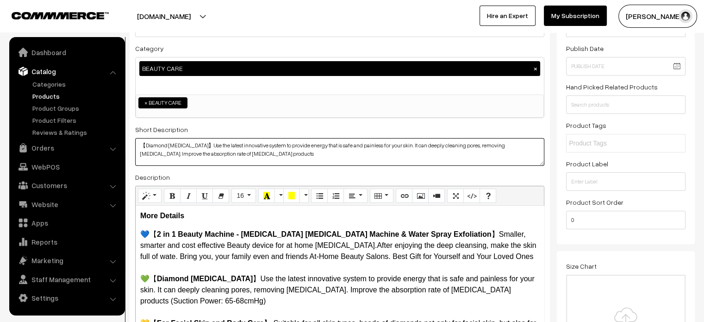
scroll to position [0, 0]
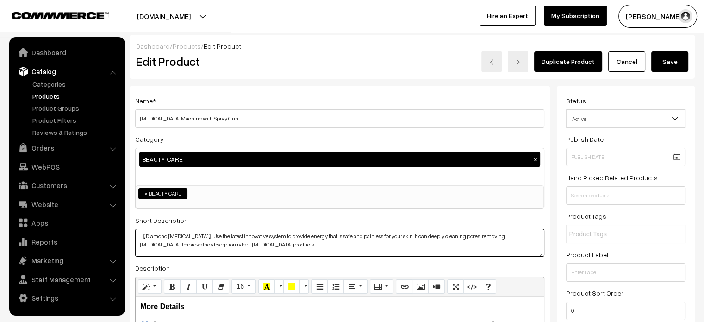
type textarea "【Diamond Dermabrasion】Use the latest innovative system to provide energy that i…"
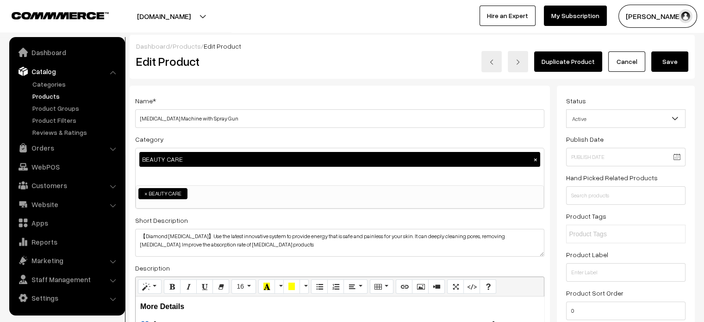
click at [676, 63] on button "Save" at bounding box center [669, 61] width 37 height 20
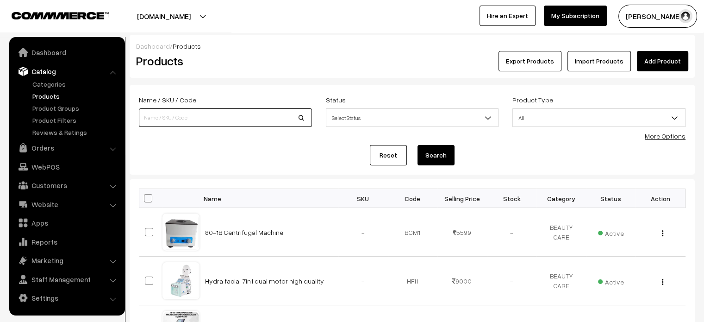
click at [179, 124] on input at bounding box center [225, 117] width 173 height 19
paste input "Hydra Facial Machine serum set"
type input "Hydra Facial Machine serum set"
click at [424, 146] on button "Search" at bounding box center [435, 155] width 37 height 20
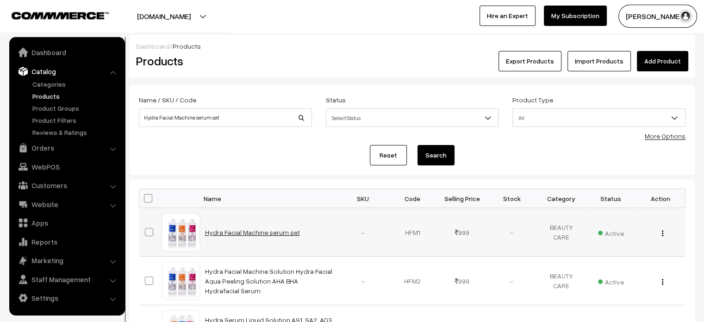
click at [269, 230] on link "Hydra Facial Machine serum set" at bounding box center [252, 232] width 95 height 8
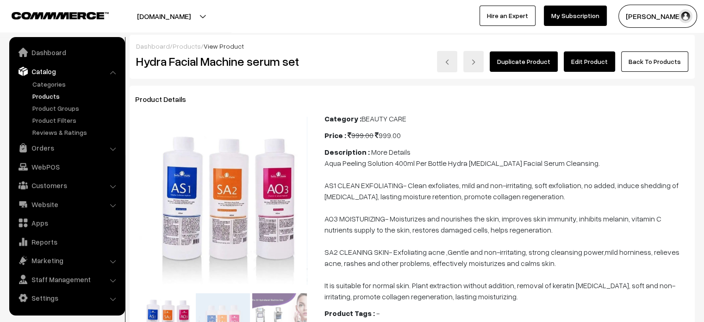
click at [584, 66] on link "Edit Product" at bounding box center [589, 61] width 51 height 20
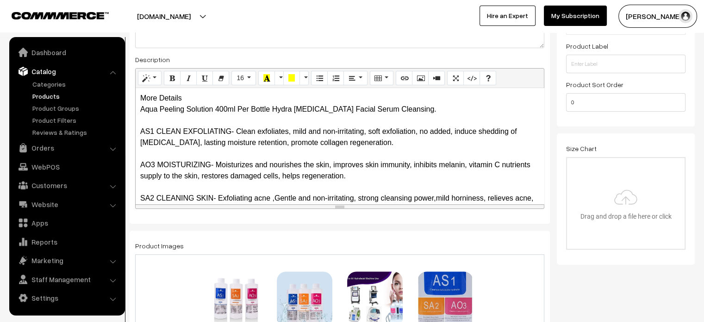
scroll to position [214, 0]
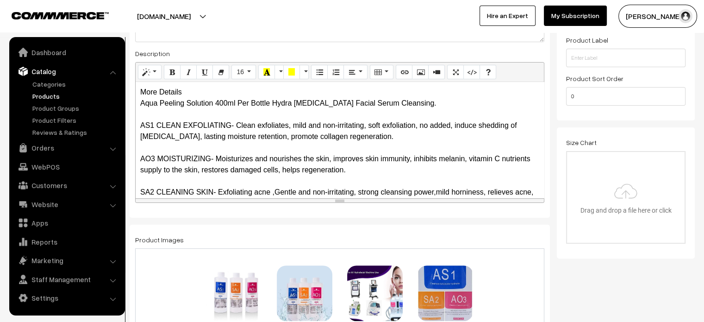
click at [200, 95] on div "More Details Aqua Peeling Solution 400ml Per Bottle Hydra Dermabrasion Facial S…" at bounding box center [340, 140] width 408 height 116
click at [198, 95] on div "More Details Aqua Peeling Solution 400ml Per Bottle Hydra Dermabrasion Facial S…" at bounding box center [340, 140] width 408 height 116
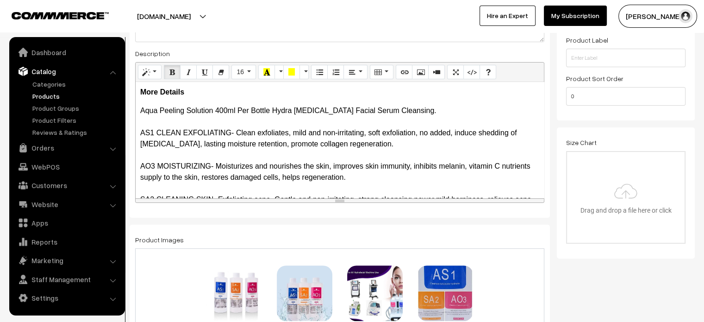
click at [141, 113] on p "Aqua Peeling Solution 400ml Per Bottle Hydra Dermabrasion Facial Serum Cleansin…" at bounding box center [339, 177] width 399 height 144
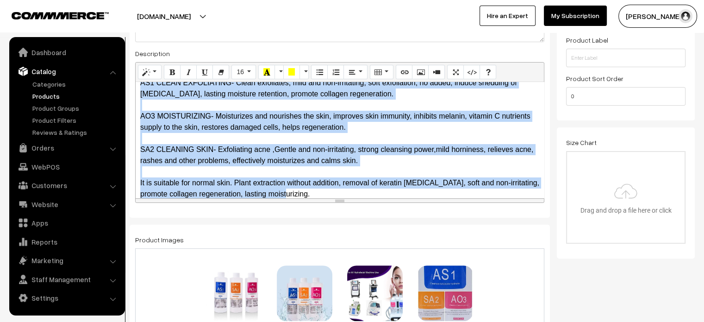
scroll to position [63, 0]
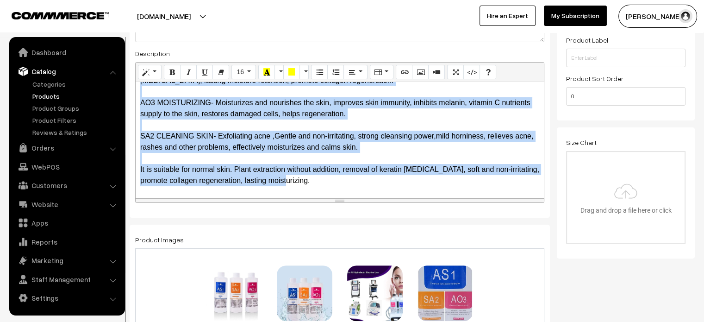
drag, startPoint x: 141, startPoint y: 113, endPoint x: 398, endPoint y: 197, distance: 270.7
click at [398, 197] on div "More Details Aqua Peeling Solution 400ml Per Bottle Hydra Dermabrasion Facial S…" at bounding box center [340, 140] width 408 height 116
click at [313, 68] on button "Unordered list (CTRL+SHIFT+NUM7)" at bounding box center [319, 72] width 17 height 15
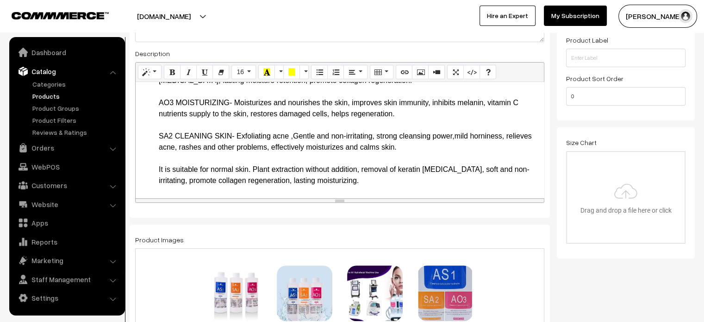
click at [259, 142] on li "Aqua Peeling Solution 400ml Per Bottle Hydra Dermabrasion Facial Serum Cleansin…" at bounding box center [349, 114] width 380 height 144
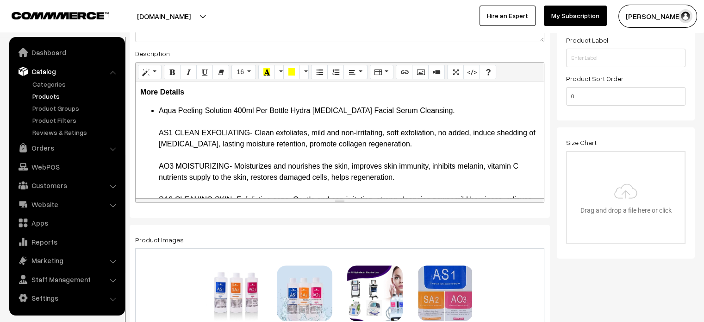
click at [450, 114] on li "Aqua Peeling Solution 400ml Per Bottle Hydra Dermabrasion Facial Serum Cleansin…" at bounding box center [349, 177] width 380 height 144
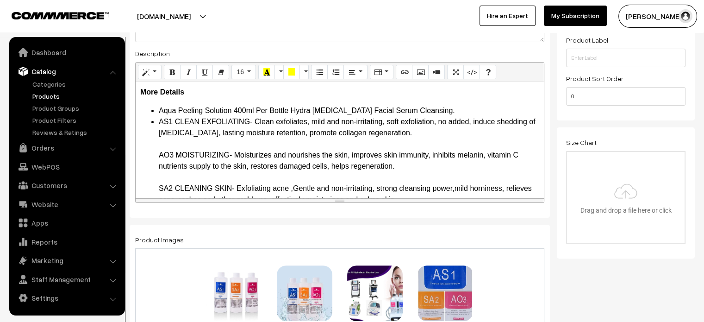
click at [450, 114] on li "Aqua Peeling Solution 400ml Per Bottle Hydra Dermabrasion Facial Serum Cleansin…" at bounding box center [349, 110] width 380 height 11
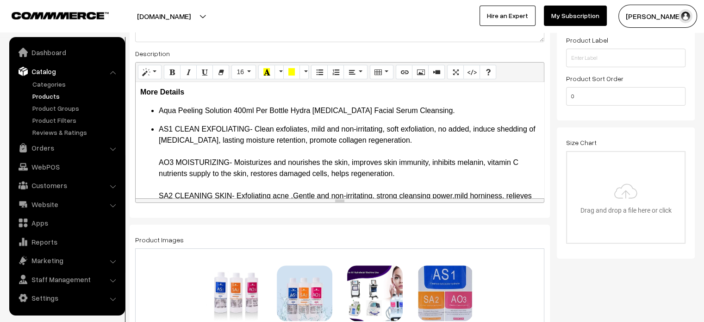
click at [411, 141] on li "AS1 CLEAN EXFOLIATING- Clean exfoliates, mild and non-irritating, soft exfoliat…" at bounding box center [349, 185] width 380 height 122
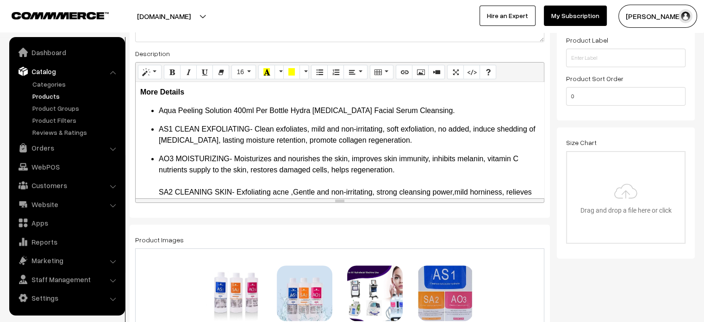
scroll to position [28, 0]
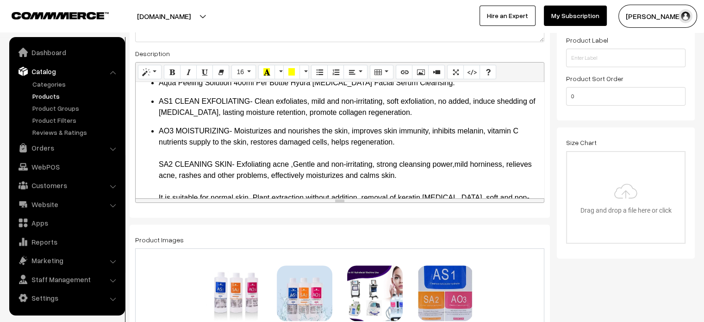
click at [407, 142] on li "AO3 MOISTURIZING- Moisturizes and nourishes the skin, improves skin immunity, i…" at bounding box center [349, 169] width 380 height 89
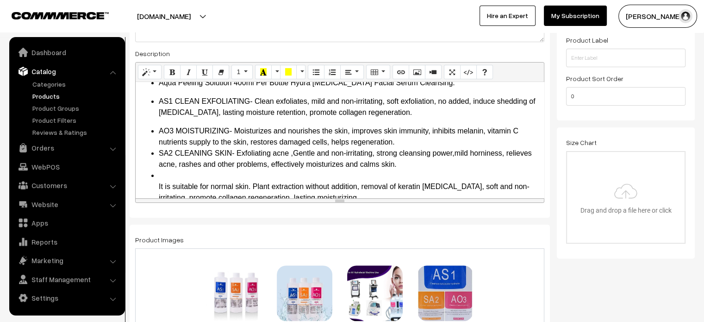
click at [398, 140] on li "AO3 MOISTURIZING- Moisturizes and nourishes the skin, improves skin immunity, i…" at bounding box center [349, 136] width 380 height 22
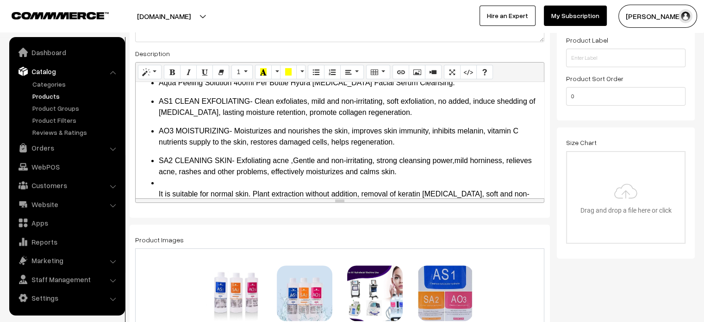
scroll to position [52, 0]
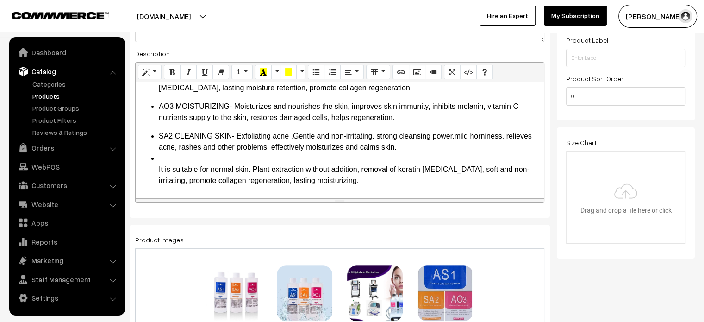
click at [161, 161] on li "It is suitable for normal skin. Plant extraction without addition, removal of k…" at bounding box center [349, 169] width 380 height 33
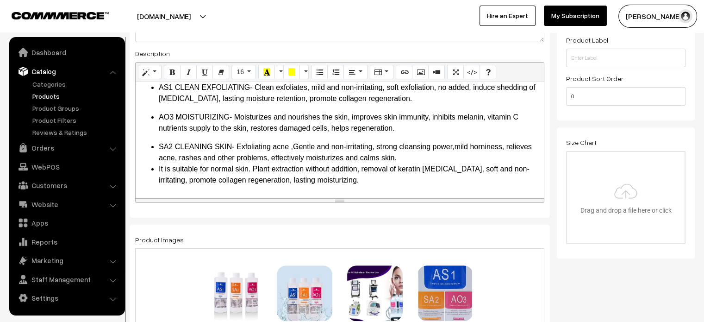
scroll to position [41, 0]
click at [410, 157] on li "SA2 CLEANING SKIN- Exfoliating acne ,Gentle and non-irritating, strong cleansin…" at bounding box center [349, 153] width 380 height 22
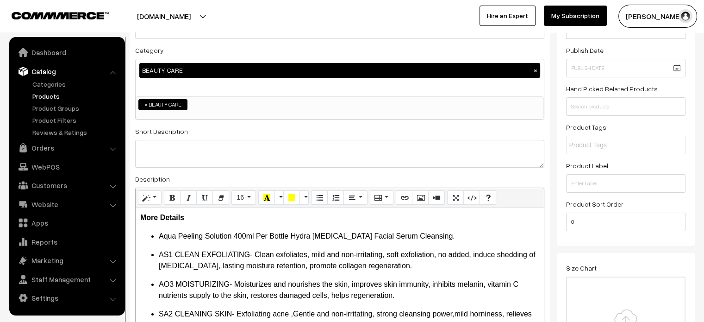
scroll to position [88, 0]
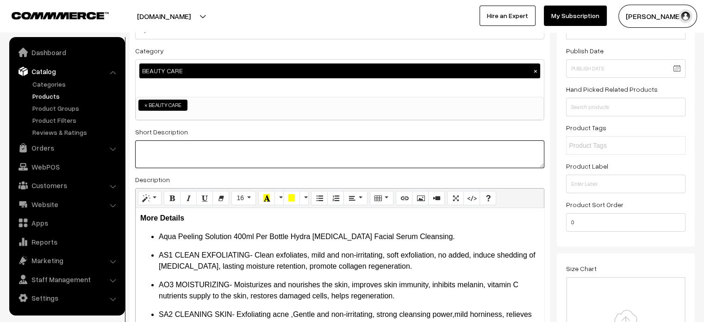
click at [180, 158] on textarea at bounding box center [339, 154] width 409 height 28
paste textarea "Oxygen Peel Machine Hydra Facial Serum For Normal Skin Aqua Peeling Solution AS…"
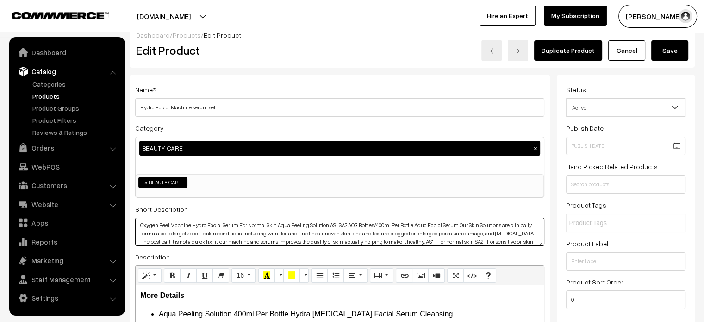
scroll to position [0, 0]
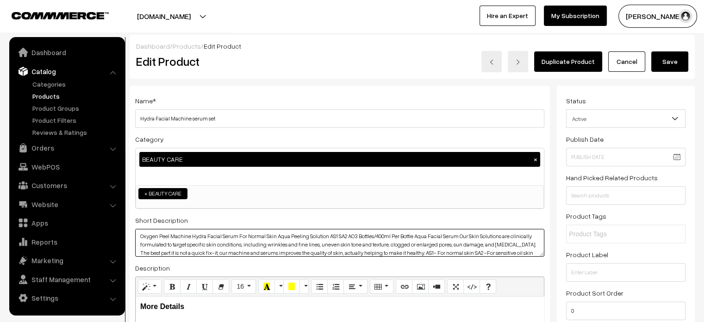
type textarea "Oxygen Peel Machine Hydra Facial Serum For Normal Skin Aqua Peeling Solution AS…"
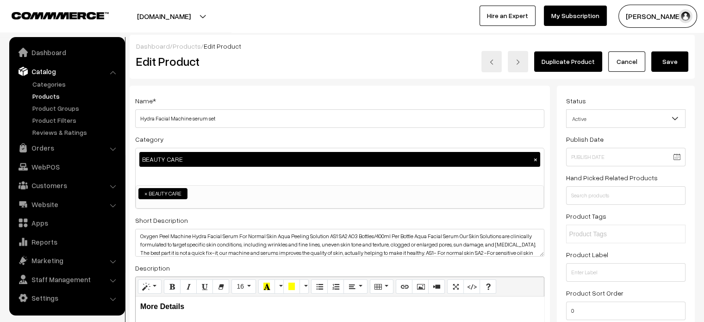
click at [673, 65] on button "Save" at bounding box center [669, 61] width 37 height 20
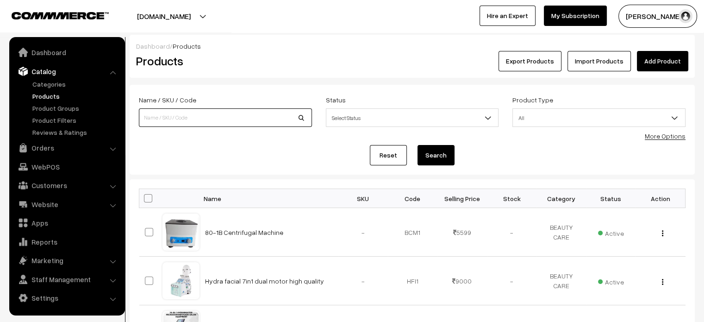
paste input "Beauty Blender Velvety Soft Latex free Resuable sponge"
click at [185, 118] on input "Beauty Blender Velvety Soft Latex free Resuable sponge" at bounding box center [225, 117] width 173 height 19
type input "Beauty Blender Velvety Soft Latex free Resuable sponge"
click at [440, 155] on button "Search" at bounding box center [435, 155] width 37 height 20
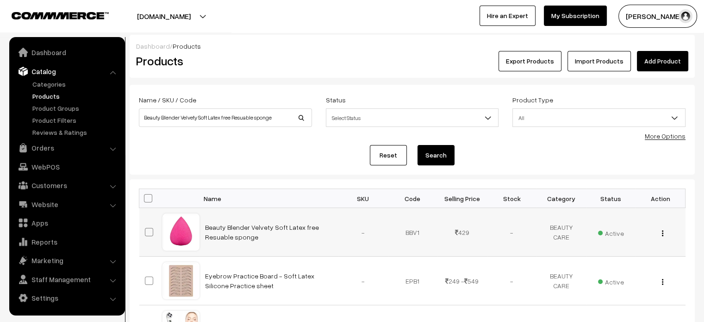
click at [242, 231] on td "Beauty Blender Velvety Soft Latex free Resuable sponge" at bounding box center [268, 232] width 139 height 49
click at [236, 222] on td "Beauty Blender Velvety Soft Latex free Resuable sponge" at bounding box center [268, 232] width 139 height 49
click at [236, 224] on link "Beauty Blender Velvety Soft Latex free Resuable sponge" at bounding box center [262, 232] width 114 height 18
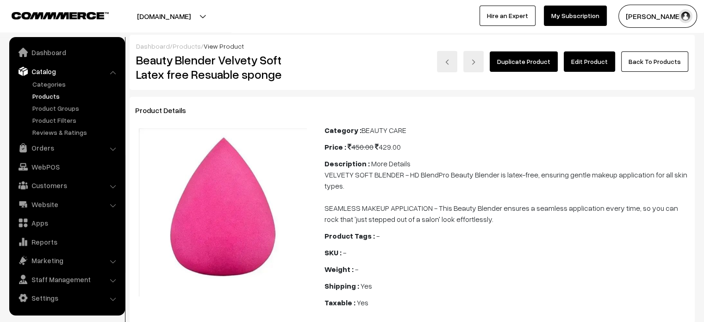
click at [590, 56] on link "Edit Product" at bounding box center [589, 61] width 51 height 20
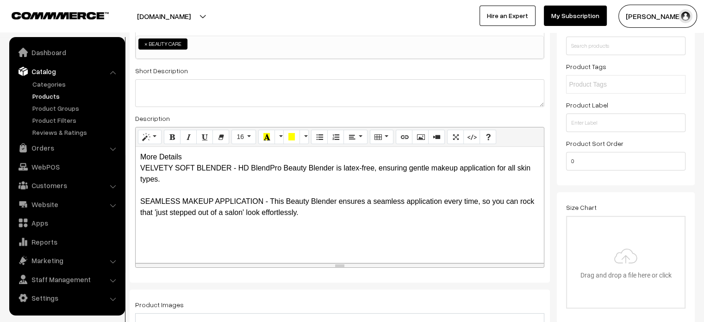
scroll to position [154, 0]
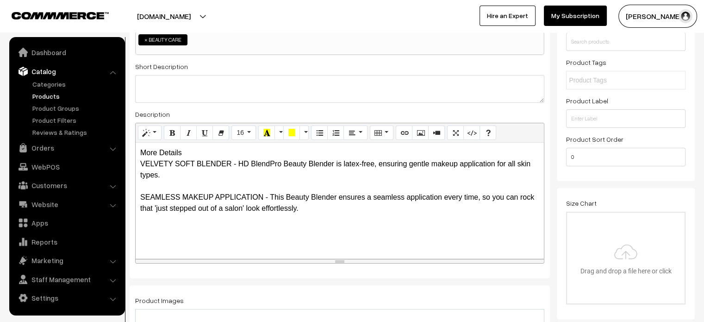
click at [187, 155] on div "More Details VELVETY SOFT BLENDER - HD BlendPro Beauty Blender is latex-free, e…" at bounding box center [340, 201] width 408 height 116
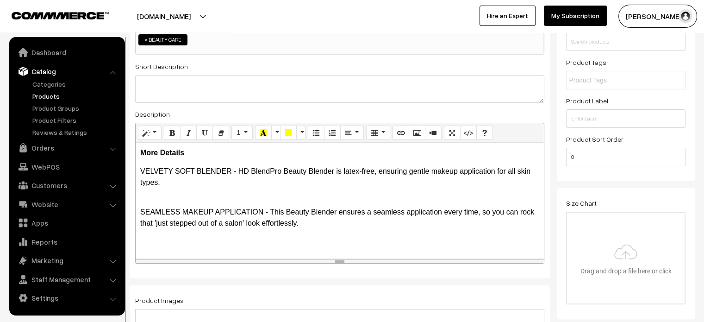
drag, startPoint x: 137, startPoint y: 170, endPoint x: 317, endPoint y: 231, distance: 189.7
click at [317, 231] on div "More Details VELVETY SOFT BLENDER - HD BlendPro Beauty Blender is latex-free, e…" at bounding box center [340, 201] width 408 height 116
click at [315, 135] on icon "Unordered list (CTRL+SHIFT+NUM7)" at bounding box center [316, 132] width 6 height 7
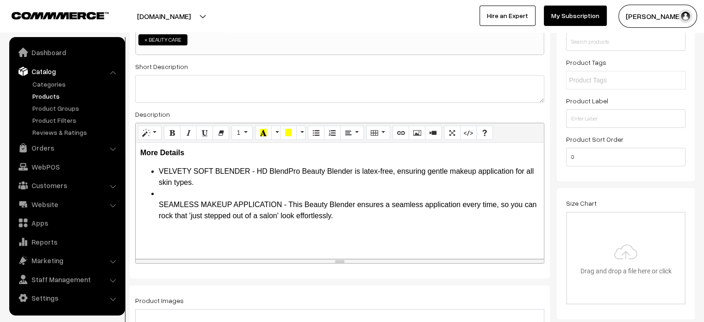
click at [218, 185] on li "VELVETY SOFT BLENDER - HD BlendPro Beauty Blender is latex-free, ensuring gentl…" at bounding box center [349, 177] width 380 height 22
click at [166, 192] on li "SEAMLESS MAKEUP APPLICATION - This Beauty Blender ensures a seamless applicatio…" at bounding box center [349, 204] width 380 height 33
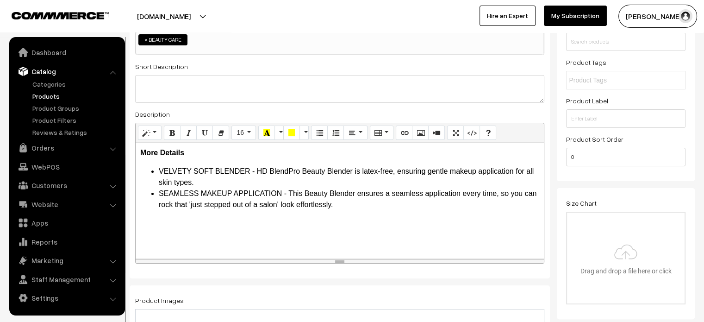
click at [213, 181] on li "VELVETY SOFT BLENDER - HD BlendPro Beauty Blender is latex-free, ensuring gentl…" at bounding box center [349, 177] width 380 height 22
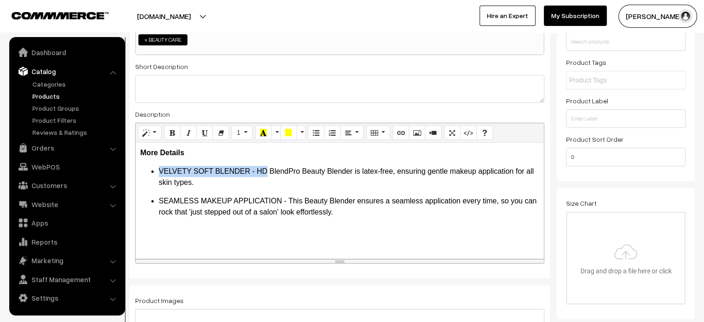
drag, startPoint x: 265, startPoint y: 170, endPoint x: 155, endPoint y: 174, distance: 110.2
click at [155, 174] on ul "VELVETY SOFT BLENDER - HD BlendPro Beauty Blender is latex-free, ensuring gentl…" at bounding box center [339, 177] width 399 height 22
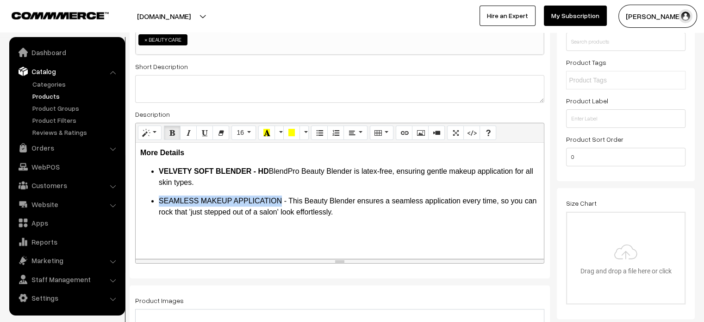
drag, startPoint x: 160, startPoint y: 203, endPoint x: 280, endPoint y: 199, distance: 119.5
click at [280, 199] on li "SEAMLESS MAKEUP APPLICATION - This Beauty Blender ensures a seamless applicatio…" at bounding box center [349, 206] width 380 height 22
click at [385, 231] on div "More Details VELVETY SOFT BLENDER - HD BlendPro Beauty Blender is latex-free, e…" at bounding box center [340, 201] width 408 height 116
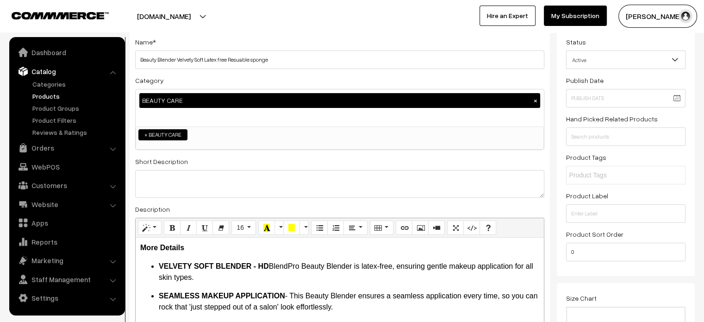
scroll to position [56, 0]
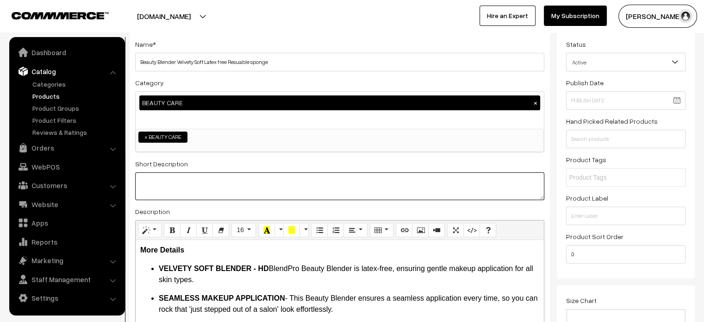
click at [261, 178] on textarea at bounding box center [339, 186] width 409 height 28
paste textarea "Wet the blender under running water & squeeze out the excess. Dot the product o…"
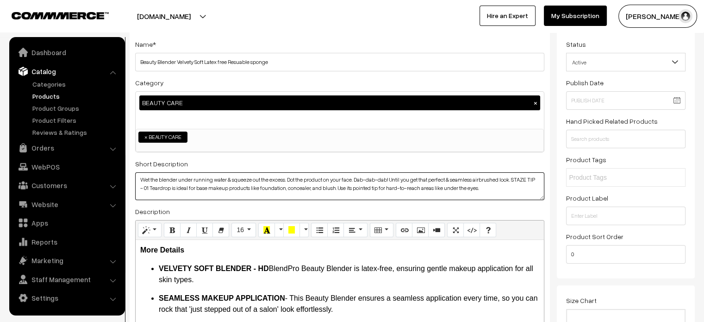
scroll to position [0, 0]
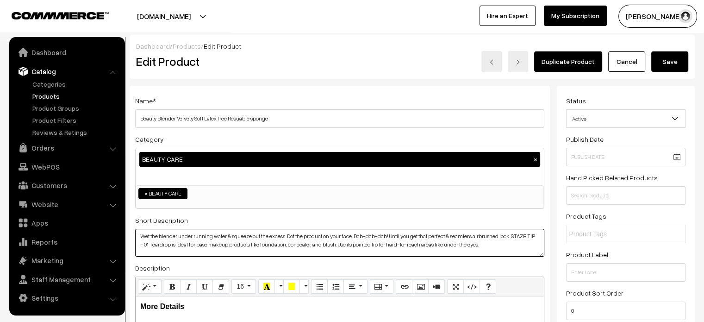
type textarea "Wet the blender under running water & squeeze out the excess. Dot the product o…"
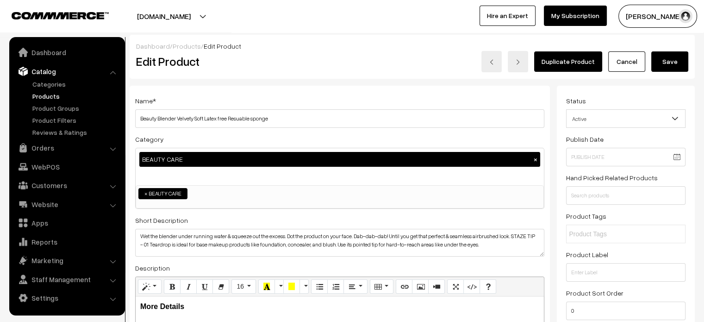
click at [672, 56] on button "Save" at bounding box center [669, 61] width 37 height 20
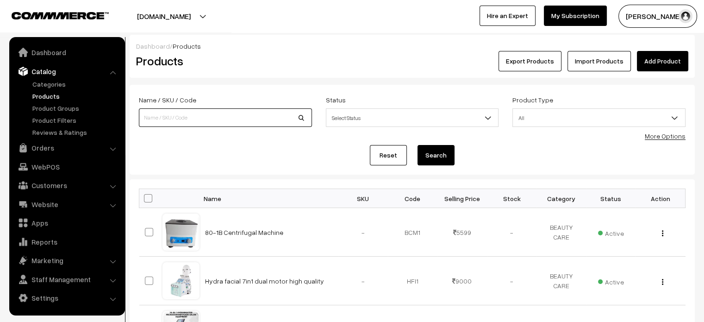
click at [163, 118] on input at bounding box center [225, 117] width 173 height 19
paste input "Portable Thread Lifting Line Portable Collagen Silk Thread Anti Aging Absorbabl…"
type input "Portable Thread Lifting Line Portable Collagen Silk Thread Anti Aging Absorbabl…"
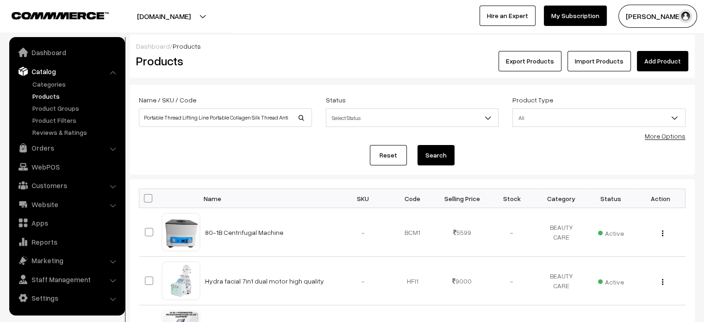
click at [445, 152] on button "Search" at bounding box center [435, 155] width 37 height 20
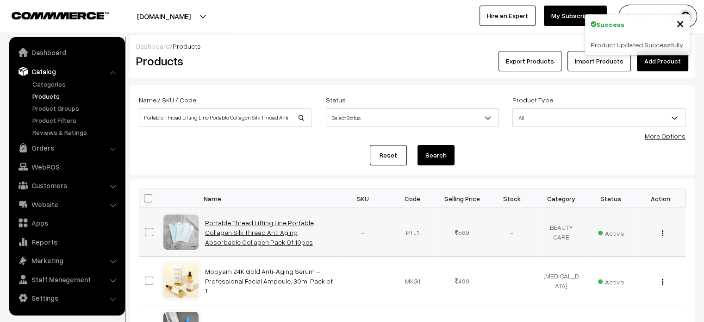
click at [219, 230] on link "Portable Thread Lifting Line Portable Collagen Silk Thread Anti Aging Absorbabl…" at bounding box center [259, 231] width 109 height 27
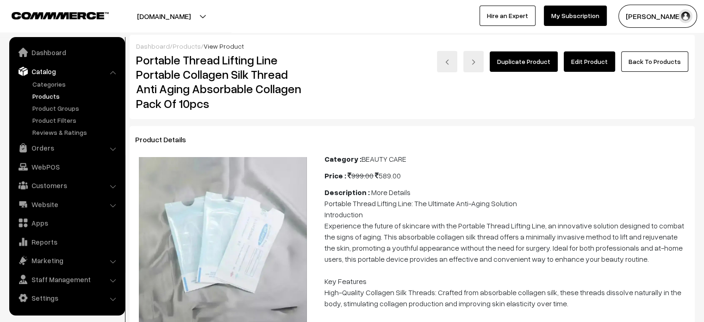
drag, startPoint x: 598, startPoint y: 74, endPoint x: 598, endPoint y: 68, distance: 6.0
click at [598, 68] on div "Duplicate Product Edit Product Back To Products" at bounding box center [506, 82] width 377 height 62
click at [598, 68] on link "Edit Product" at bounding box center [589, 61] width 51 height 20
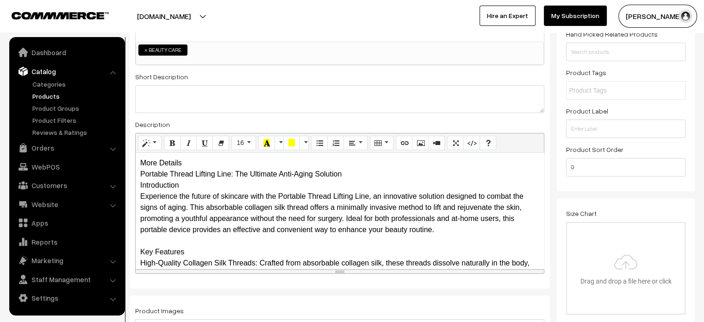
scroll to position [145, 0]
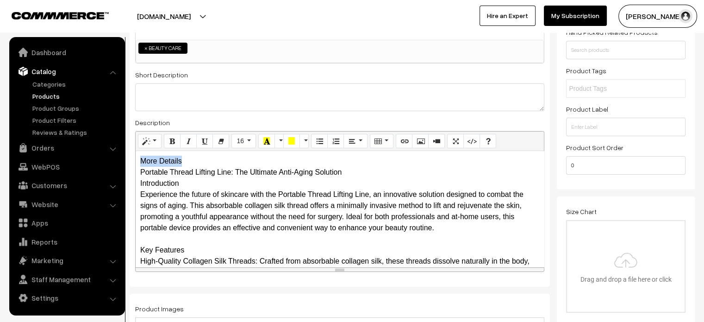
drag, startPoint x: 182, startPoint y: 161, endPoint x: 130, endPoint y: 163, distance: 51.4
click at [130, 163] on div "Name * Portable Thread Lifting Line Portable Collagen Silk Thread Anti Aging Ab…" at bounding box center [340, 113] width 420 height 347
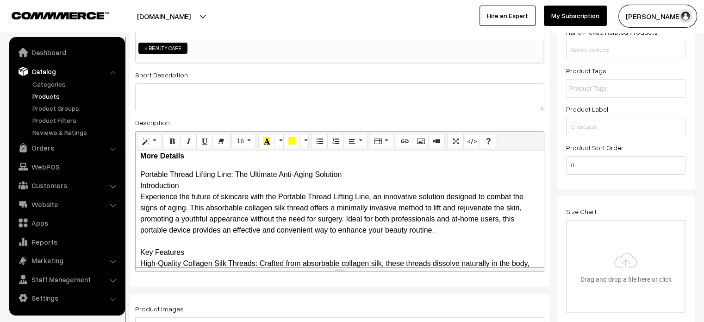
scroll to position [4, 0]
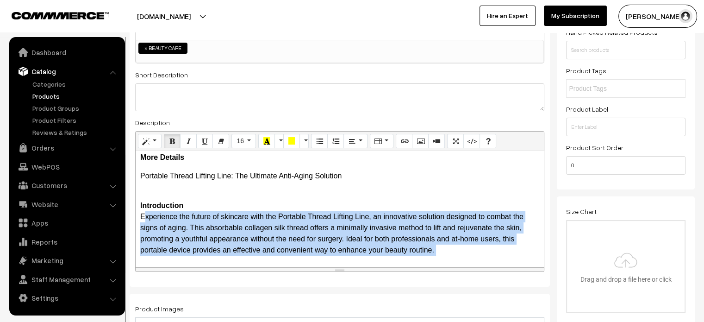
drag, startPoint x: 139, startPoint y: 216, endPoint x: 437, endPoint y: 255, distance: 300.6
click at [437, 255] on div "More Details Portable Thread Lifting Line: The Ultimate Anti-Aging Solution Int…" at bounding box center [340, 209] width 408 height 116
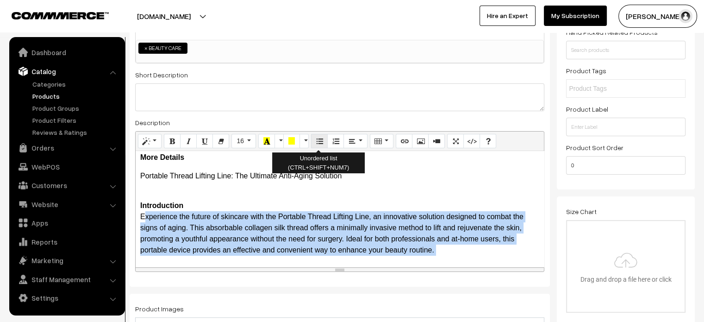
click at [318, 140] on icon "Unordered list (CTRL+SHIFT+NUM7)" at bounding box center [319, 140] width 6 height 7
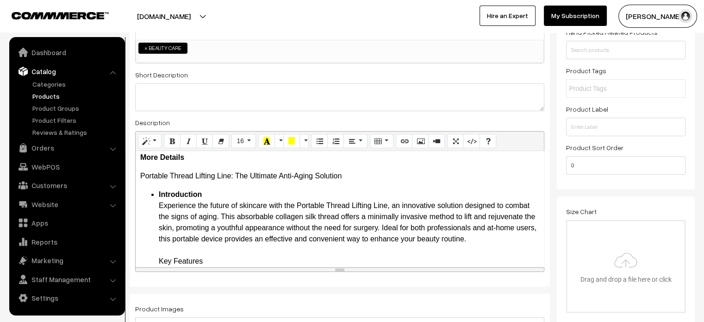
click at [159, 194] on b "Introduction" at bounding box center [180, 194] width 43 height 8
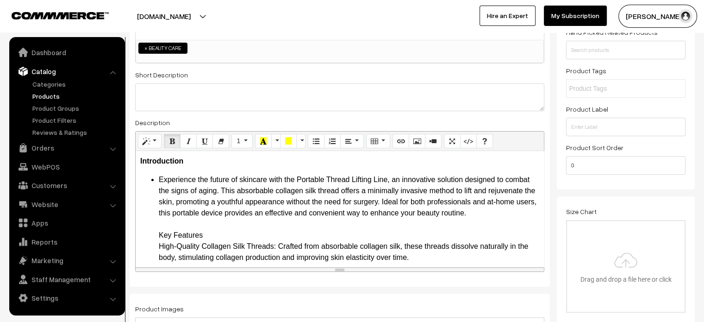
scroll to position [46, 0]
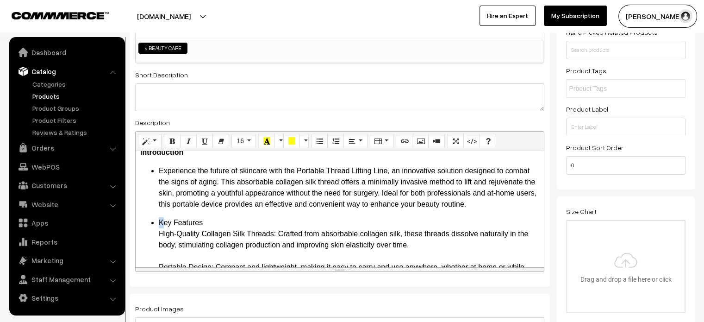
drag, startPoint x: 137, startPoint y: 214, endPoint x: 162, endPoint y: 217, distance: 24.3
click at [162, 217] on div "More Details Portable Thread Lifting Line: The Ultimate Anti-Aging Solution Int…" at bounding box center [340, 209] width 408 height 116
drag, startPoint x: 155, startPoint y: 220, endPoint x: 143, endPoint y: 221, distance: 12.5
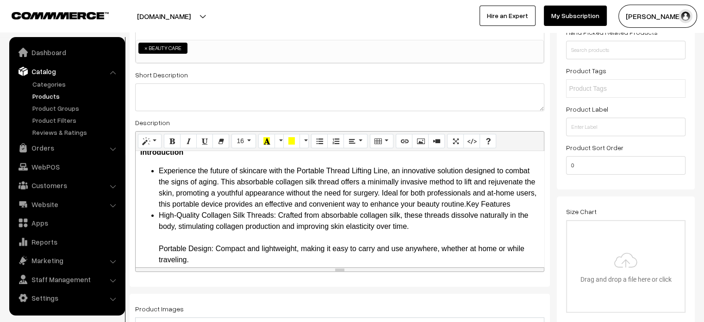
click at [489, 202] on li "Experience the future of skincare with the Portable Thread Lifting Line, an inn…" at bounding box center [349, 198] width 380 height 67
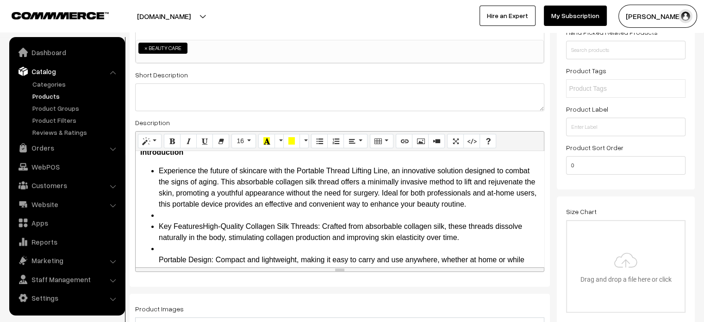
click at [499, 201] on li "Experience the future of skincare with the Portable Thread Lifting Line, an inn…" at bounding box center [349, 187] width 380 height 44
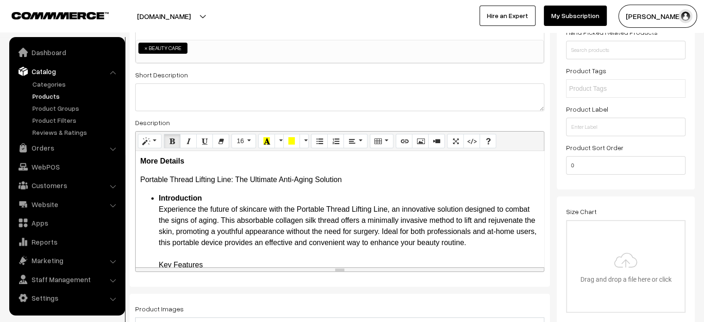
scroll to position [64, 0]
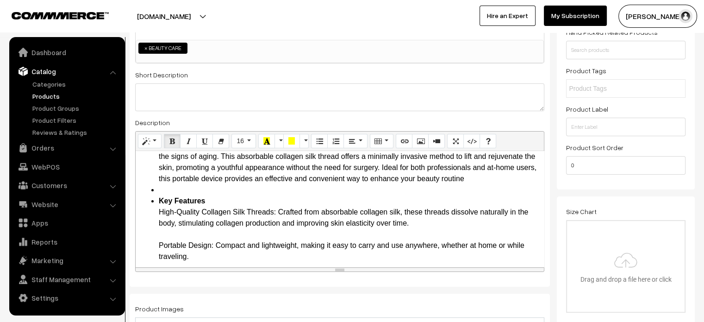
click at [490, 179] on li "Introduction Experience the future of skincare with the Portable Thread Lifting…" at bounding box center [349, 157] width 380 height 56
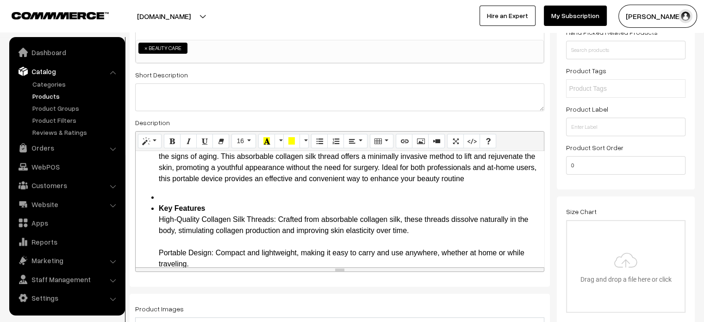
scroll to position [56, 0]
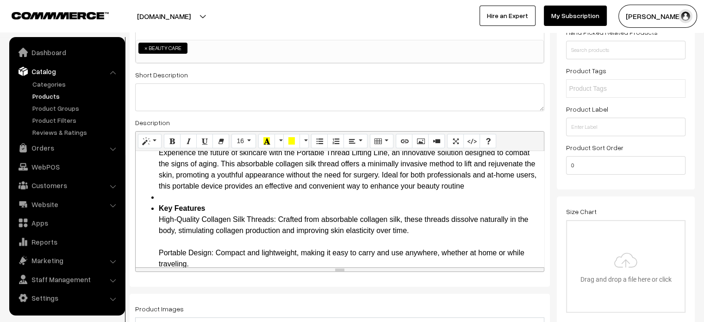
click at [170, 197] on li at bounding box center [349, 197] width 380 height 11
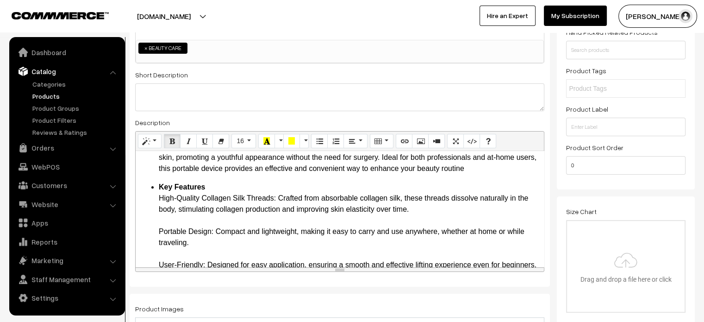
scroll to position [75, 0]
drag, startPoint x: 160, startPoint y: 197, endPoint x: 276, endPoint y: 195, distance: 115.7
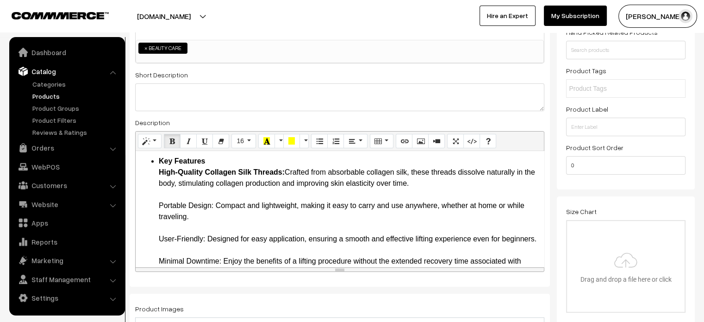
scroll to position [101, 0]
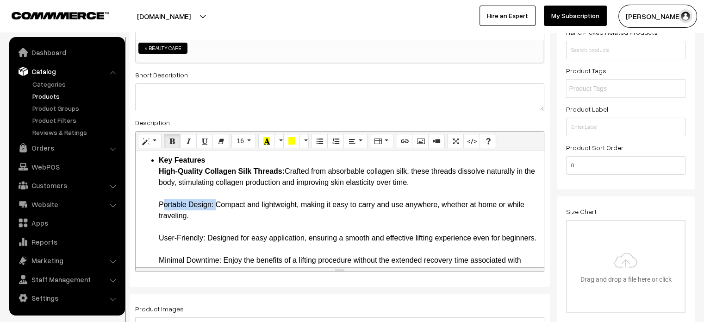
drag, startPoint x: 158, startPoint y: 201, endPoint x: 213, endPoint y: 202, distance: 55.1
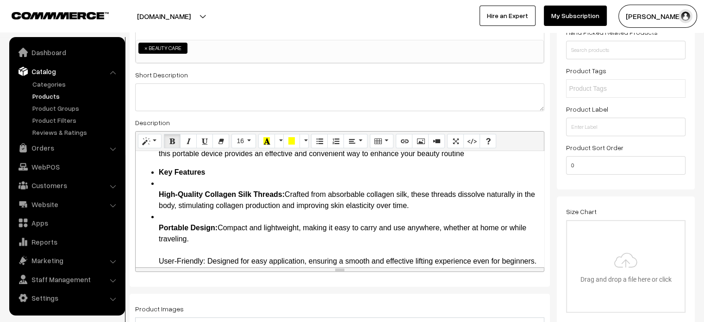
scroll to position [75, 0]
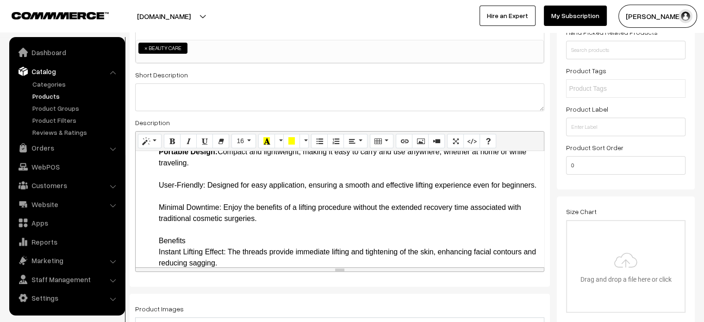
scroll to position [157, 0]
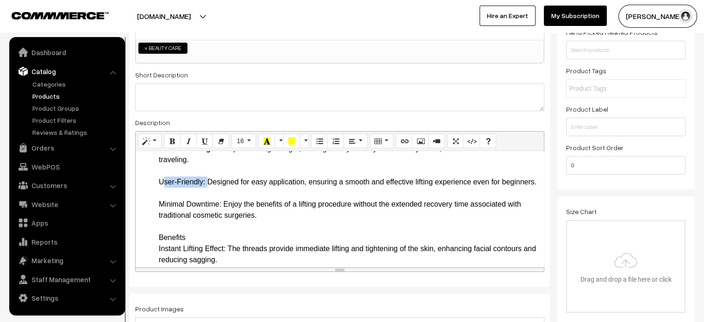
drag, startPoint x: 158, startPoint y: 183, endPoint x: 205, endPoint y: 183, distance: 47.2
click at [205, 183] on ul "Key Features High-Quality Collagen Silk Threads: Crafted from absorbable collag…" at bounding box center [339, 304] width 399 height 411
drag, startPoint x: 157, startPoint y: 213, endPoint x: 223, endPoint y: 214, distance: 65.3
click at [223, 214] on ul "Key Features High-Quality Collagen Silk Threads: Crafted from absorbable collag…" at bounding box center [339, 304] width 399 height 411
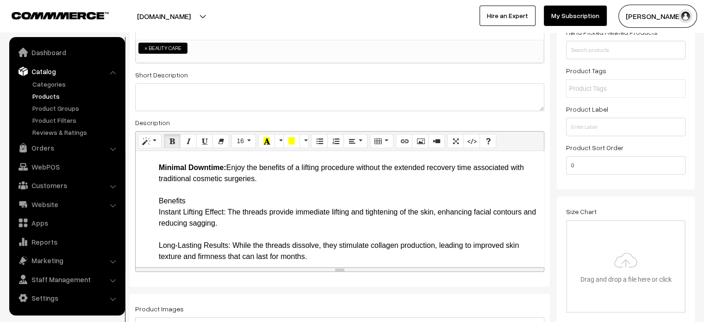
scroll to position [198, 0]
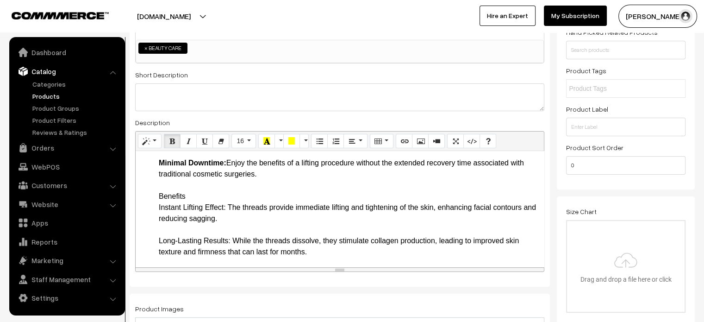
click at [154, 204] on ul "Key Features High-Quality Collagen Silk Threads: Crafted from absorbable collag…" at bounding box center [339, 262] width 399 height 411
click at [280, 184] on li "Key Features High-Quality Collagen Silk Threads: Crafted from absorbable collag…" at bounding box center [349, 262] width 380 height 411
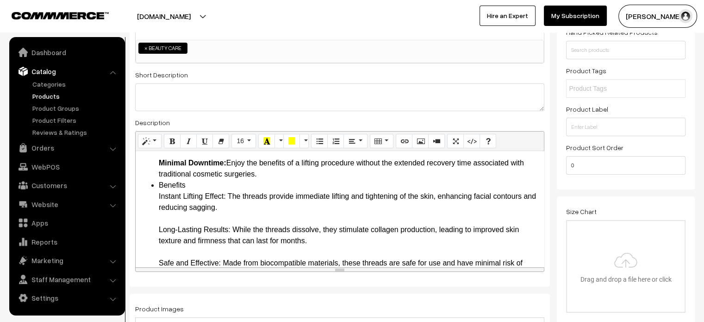
click at [276, 180] on li "Key Features High-Quality Collagen Silk Threads: Crafted from absorbable collag…" at bounding box center [349, 118] width 380 height 122
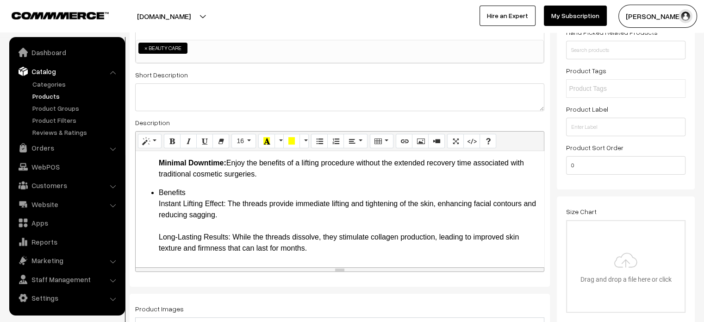
click at [175, 202] on li "Benefits Instant Lifting Effect: The threads provide immediate lifting and tigh…" at bounding box center [349, 326] width 380 height 278
click at [161, 213] on li "Benefits Instant Lifting Effect: The threads provide immediate lifting and tigh…" at bounding box center [349, 326] width 380 height 278
drag, startPoint x: 158, startPoint y: 214, endPoint x: 226, endPoint y: 214, distance: 68.0
click at [226, 214] on ul "Benefits Instant Lifting Effect: The threads provide immediate lifting and tigh…" at bounding box center [339, 326] width 399 height 278
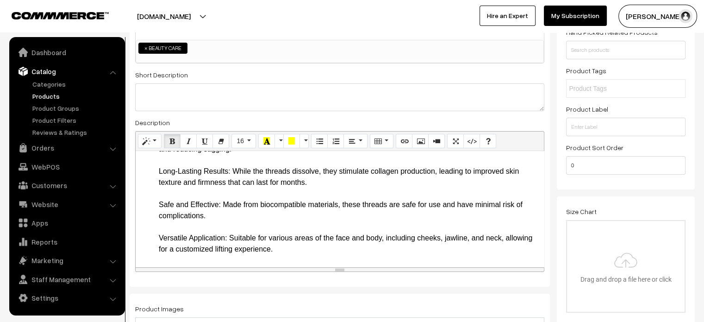
scroll to position [266, 0]
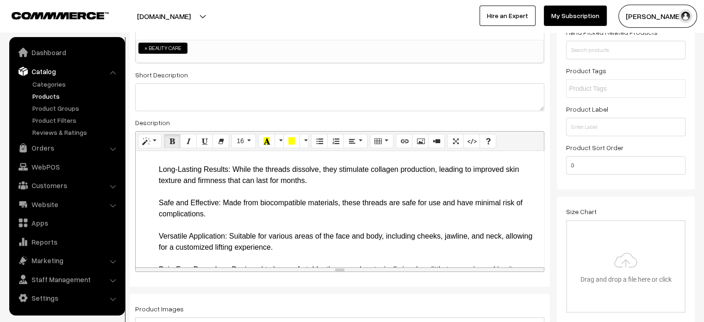
click at [160, 179] on li "Benefits Instant Lifting Effect: The threads provide immediate lifting and tigh…" at bounding box center [349, 258] width 380 height 278
drag, startPoint x: 159, startPoint y: 179, endPoint x: 231, endPoint y: 179, distance: 72.2
click at [231, 179] on li "Benefits Instant Lifting Effect: The threads provide immediate lifting and tigh…" at bounding box center [349, 258] width 380 height 278
click at [224, 199] on li "Benefits Instant Lifting Effect: The threads provide immediate lifting and tigh…" at bounding box center [349, 258] width 380 height 278
drag, startPoint x: 159, startPoint y: 211, endPoint x: 220, endPoint y: 211, distance: 61.1
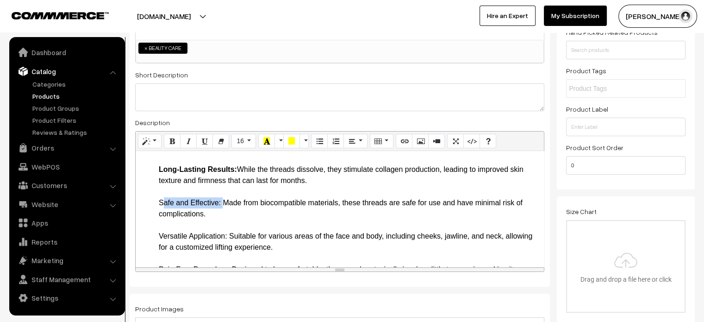
click at [220, 211] on li "Benefits Instant Lifting Effect: The threads provide immediate lifting and tigh…" at bounding box center [349, 258] width 380 height 278
drag, startPoint x: 159, startPoint y: 246, endPoint x: 227, endPoint y: 246, distance: 68.0
click at [227, 246] on li "Benefits Instant Lifting Effect: The threads provide immediate lifting and tigh…" at bounding box center [349, 258] width 380 height 278
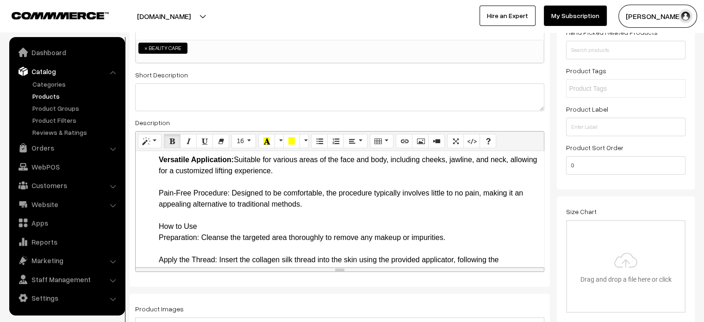
scroll to position [344, 0]
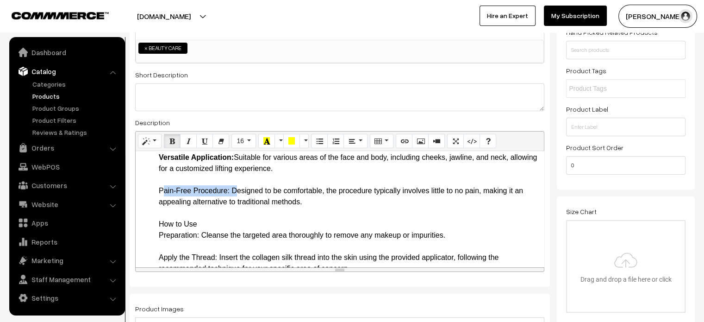
drag, startPoint x: 159, startPoint y: 200, endPoint x: 231, endPoint y: 200, distance: 72.2
click at [231, 200] on li "Benefits Instant Lifting Effect: The threads provide immediate lifting and tigh…" at bounding box center [349, 180] width 380 height 278
click at [240, 203] on li "Benefits Instant Lifting Effect: The threads provide immediate lifting and tigh…" at bounding box center [349, 180] width 380 height 278
click at [312, 211] on li "Benefits Instant Lifting Effect: The threads provide immediate lifting and tigh…" at bounding box center [349, 180] width 380 height 278
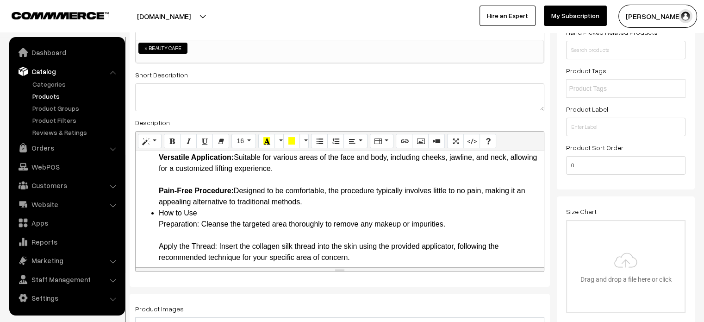
click at [312, 207] on li "Benefits Instant Lifting Effect: The threads provide immediate lifting and tigh…" at bounding box center [349, 124] width 380 height 167
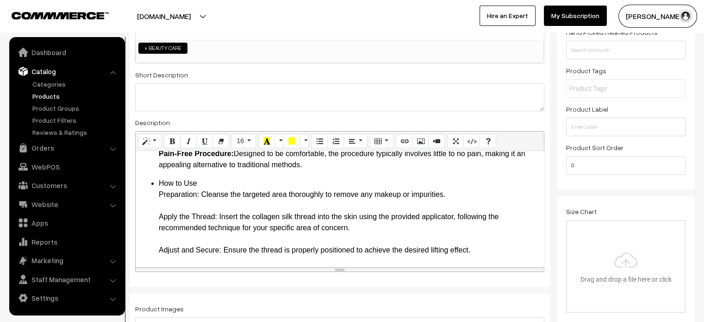
scroll to position [383, 0]
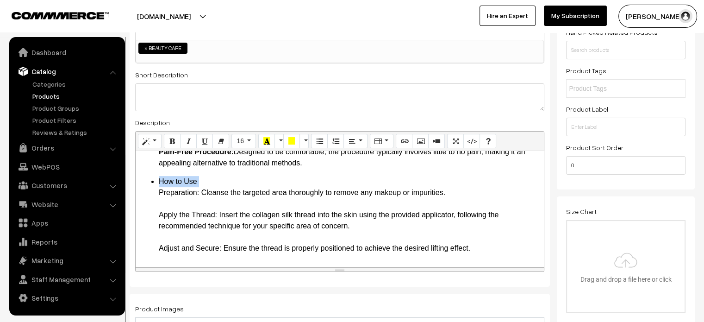
drag, startPoint x: 199, startPoint y: 193, endPoint x: 154, endPoint y: 198, distance: 44.7
click at [154, 198] on ul "How to Use Preparation: Cleanse the targeted area thoroughly to remove any make…" at bounding box center [339, 226] width 399 height 100
click at [159, 194] on li "How to Use Preparation: Cleanse the targeted area thoroughly to remove any make…" at bounding box center [349, 226] width 380 height 100
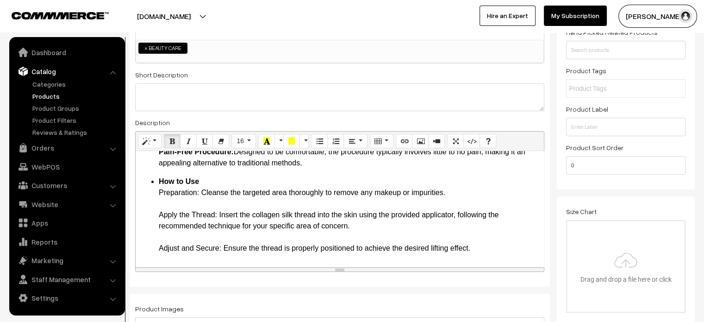
click at [170, 207] on li "How to Use Preparation: Cleanse the targeted area thoroughly to remove any make…" at bounding box center [349, 226] width 380 height 100
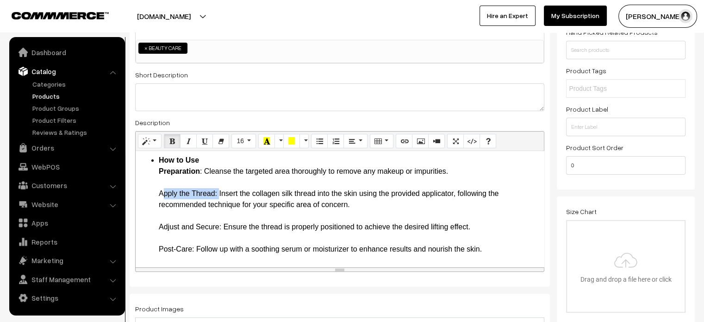
drag, startPoint x: 160, startPoint y: 194, endPoint x: 216, endPoint y: 194, distance: 56.5
click at [216, 194] on li "How to Use Preparation : Cleanse the targeted area thoroughly to remove any mak…" at bounding box center [349, 205] width 380 height 100
drag, startPoint x: 158, startPoint y: 227, endPoint x: 221, endPoint y: 228, distance: 62.9
click at [221, 228] on li "How to Use Preparation : Cleanse the targeted area thoroughly to remove any mak…" at bounding box center [349, 205] width 380 height 100
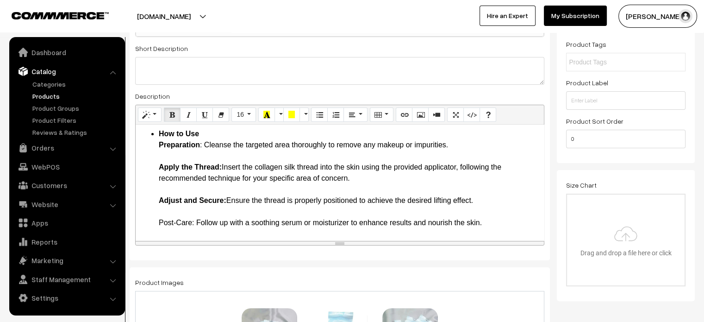
scroll to position [172, 0]
drag, startPoint x: 159, startPoint y: 221, endPoint x: 196, endPoint y: 221, distance: 37.0
click at [196, 221] on li "How to Use Preparation : Cleanse the targeted area thoroughly to remove any mak…" at bounding box center [349, 178] width 380 height 100
click at [246, 213] on li "How to Use Preparation : Cleanse the targeted area thoroughly to remove any mak…" at bounding box center [349, 178] width 380 height 100
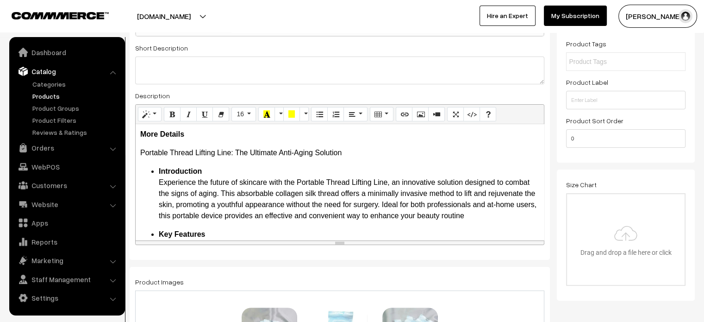
scroll to position [168, 0]
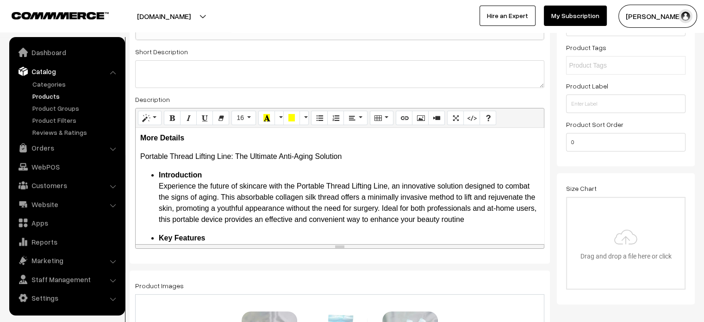
click at [167, 174] on b "Introduction" at bounding box center [180, 175] width 43 height 8
click at [250, 118] on button "16" at bounding box center [243, 118] width 25 height 15
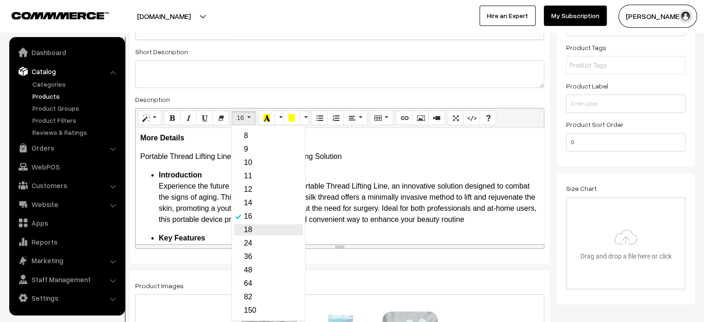
click at [258, 228] on link "18" at bounding box center [268, 229] width 68 height 11
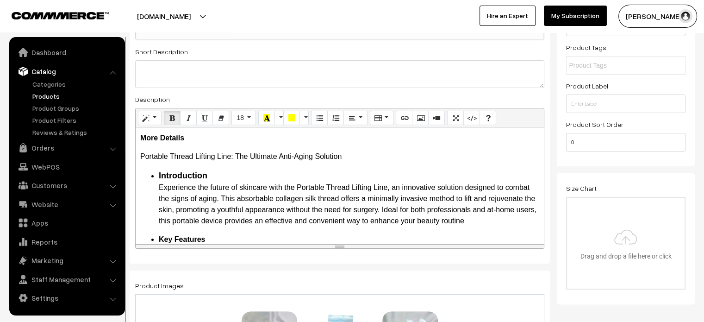
click at [237, 216] on li "Introduction Experience the future of skincare with the Portable Thread Lifting…" at bounding box center [349, 197] width 380 height 57
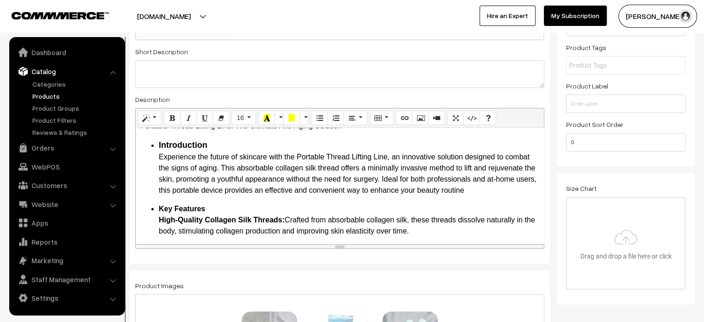
scroll to position [31, 0]
click at [184, 209] on b "Key Features High-Quality Collagen Silk Threads:" at bounding box center [222, 213] width 126 height 19
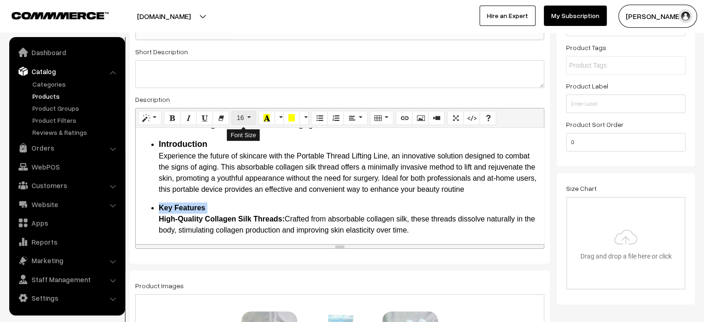
click at [246, 111] on button "16" at bounding box center [243, 118] width 25 height 15
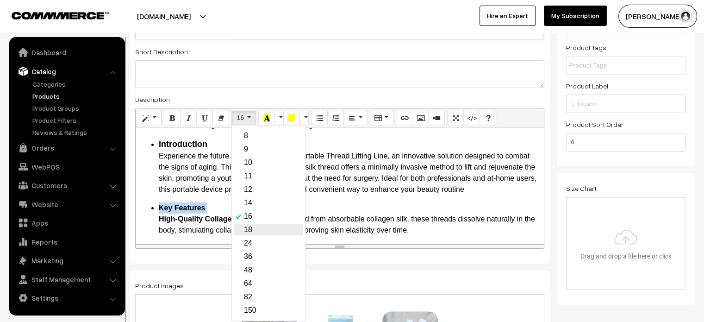
click at [256, 230] on link "18" at bounding box center [268, 229] width 68 height 11
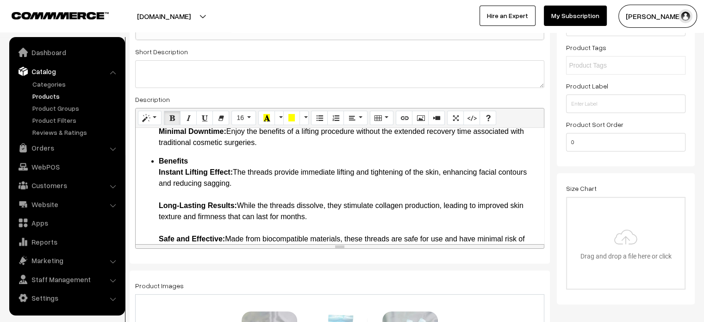
scroll to position [209, 0]
click at [177, 165] on b "Benefits" at bounding box center [173, 161] width 29 height 8
click at [244, 114] on button "16" at bounding box center [243, 118] width 25 height 15
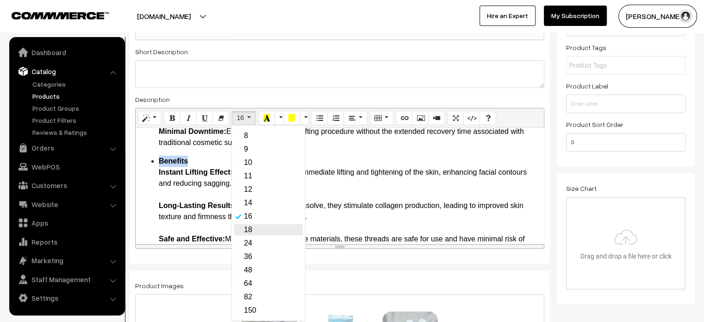
click at [255, 230] on link "18" at bounding box center [268, 229] width 68 height 11
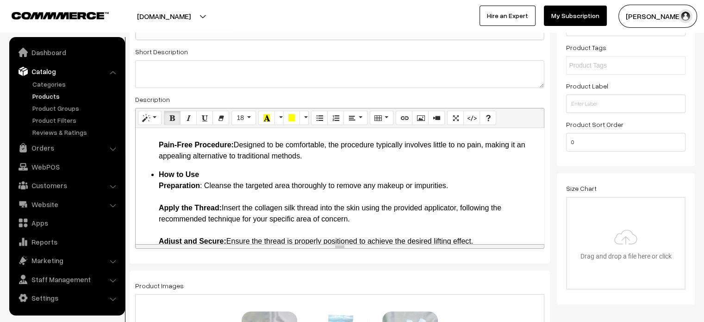
scroll to position [379, 0]
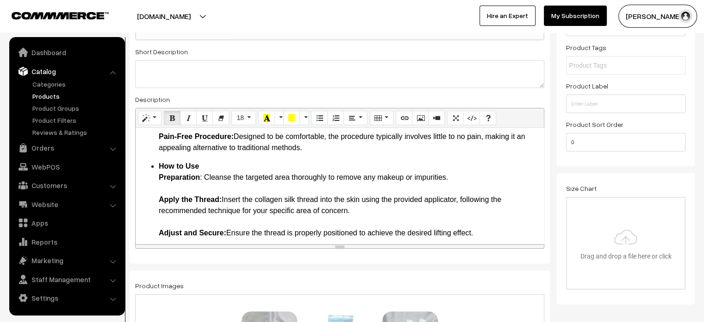
click at [167, 176] on b "How to Use Preparation" at bounding box center [179, 171] width 41 height 19
click at [244, 117] on button "16" at bounding box center [243, 118] width 25 height 15
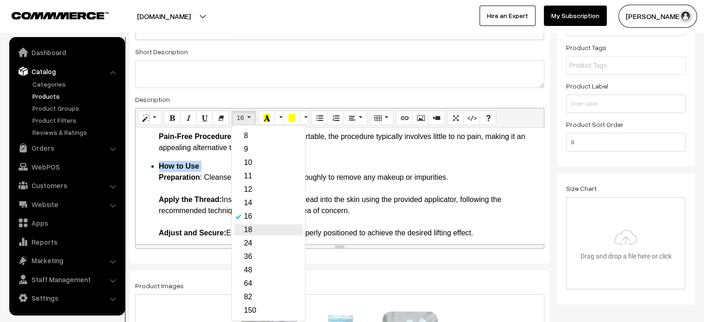
click at [255, 229] on link "18" at bounding box center [268, 229] width 68 height 11
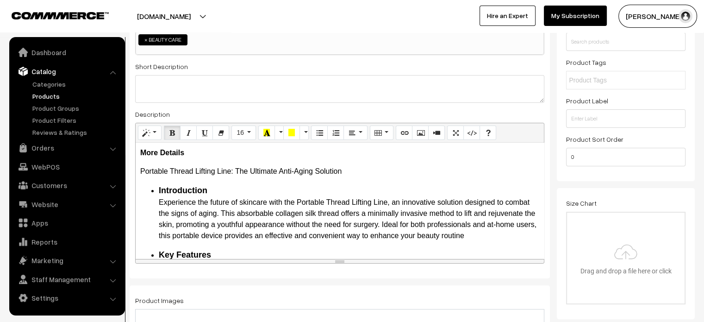
scroll to position [153, 0]
click at [170, 152] on b "More Details" at bounding box center [162, 153] width 44 height 8
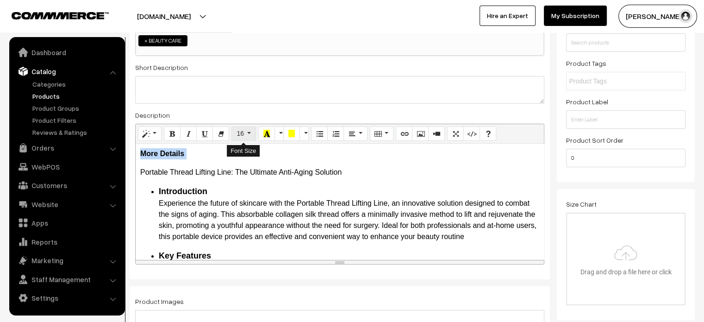
click at [243, 130] on button "16" at bounding box center [243, 133] width 25 height 15
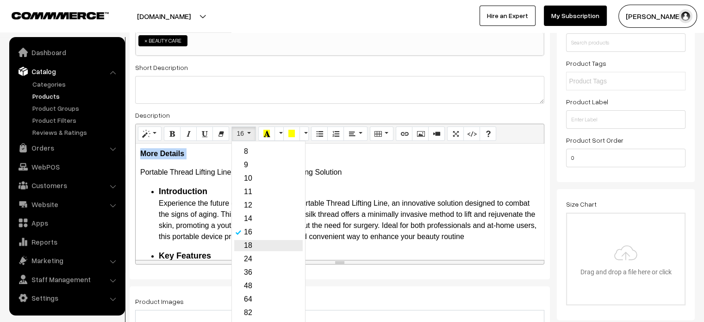
click at [248, 242] on link "18" at bounding box center [268, 245] width 68 height 11
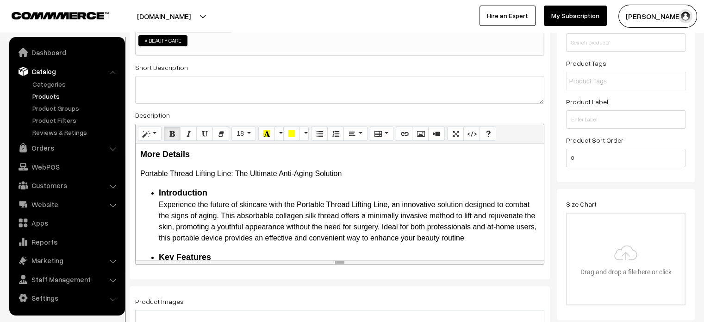
click at [272, 215] on li "Introduction Experience the future of skincare with the Portable Thread Lifting…" at bounding box center [349, 214] width 380 height 57
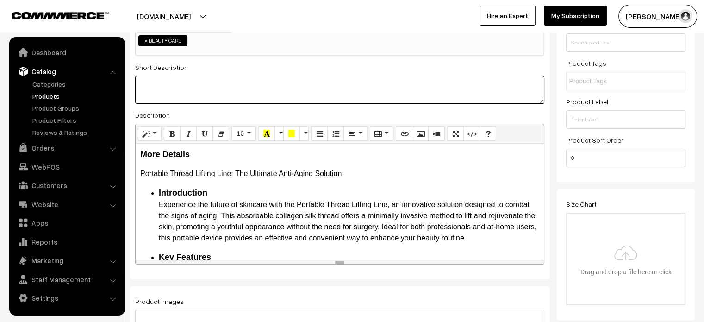
click at [260, 92] on textarea at bounding box center [339, 90] width 409 height 28
paste textarea "The Portable Thread Lifting Line is revolutionizing the way we approach skincar…"
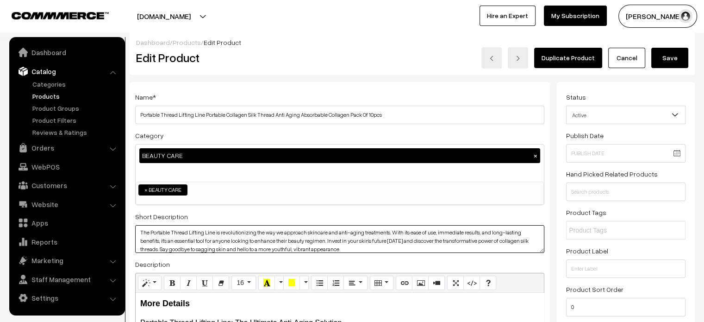
scroll to position [0, 0]
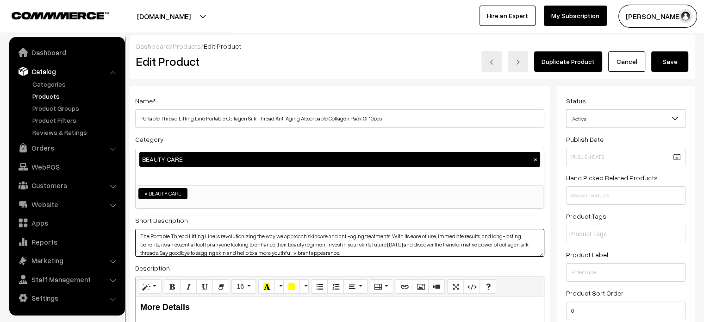
type textarea "The Portable Thread Lifting Line is revolutionizing the way we approach skincar…"
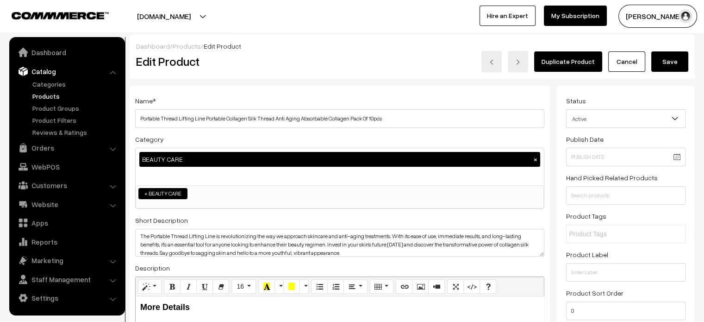
click at [674, 59] on button "Save" at bounding box center [669, 61] width 37 height 20
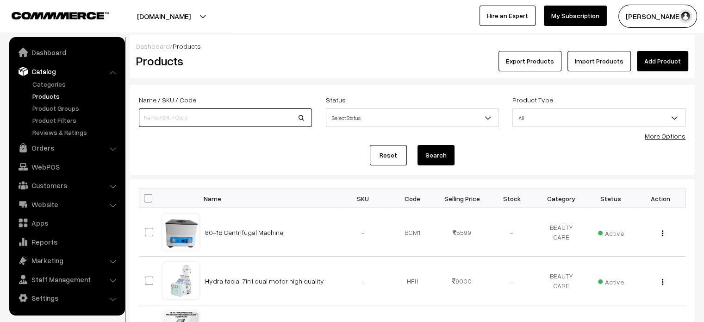
click at [211, 117] on input at bounding box center [225, 117] width 173 height 19
paste input "Dermaheal HL For Hair Treatment CAREGEN Hair Loss Meso Solution Box Of 10pcs"
type input "Dermaheal HL For Hair Treatment CAREGEN Hair Loss Meso Solution Box Of 10pcs"
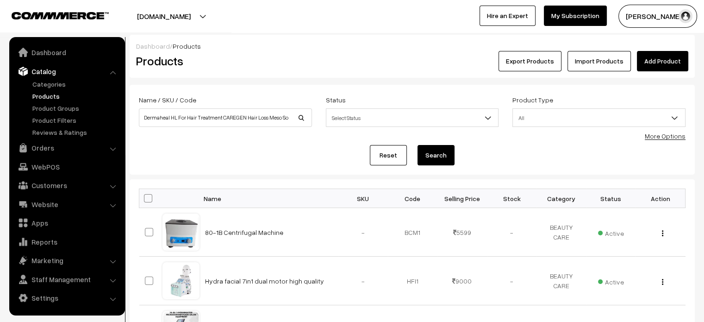
click at [440, 156] on button "Search" at bounding box center [435, 155] width 37 height 20
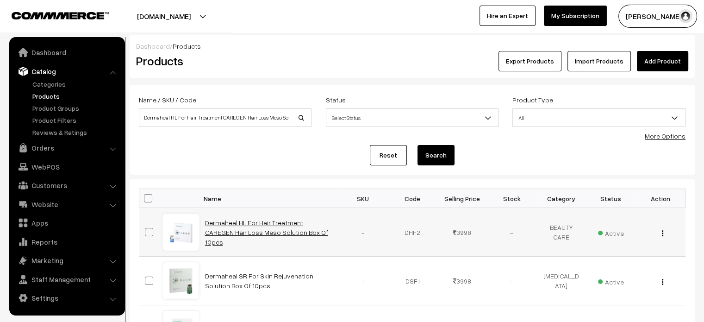
click at [240, 235] on link "Dermaheal HL For Hair Treatment CAREGEN Hair Loss Meso Solution Box Of 10pcs" at bounding box center [266, 231] width 123 height 27
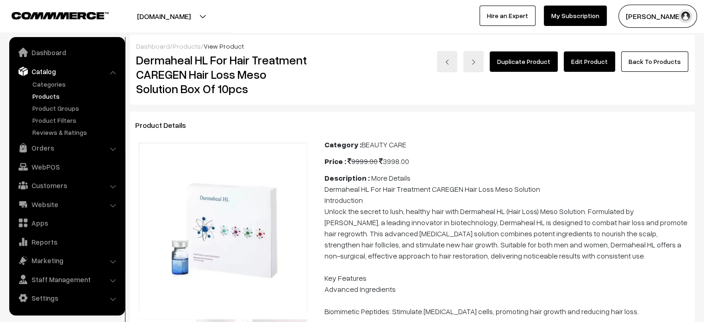
click at [591, 67] on link "Edit Product" at bounding box center [589, 61] width 51 height 20
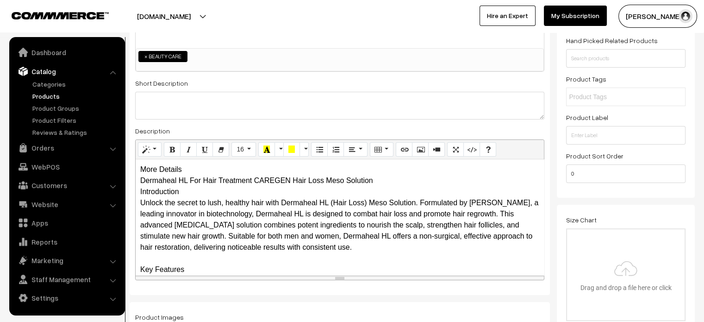
scroll to position [141, 0]
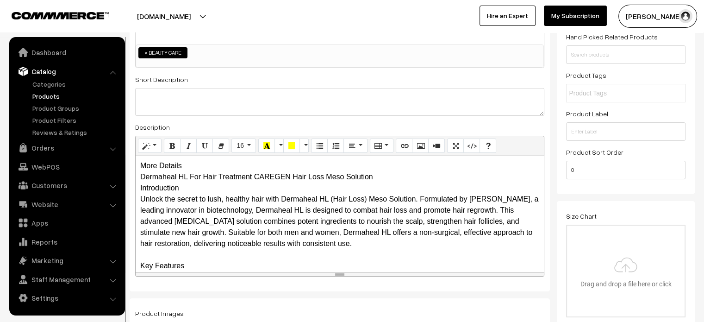
click at [174, 164] on div "More Details Dermaheal HL For Hair Treatment CAREGEN Hair Loss Meso Solution In…" at bounding box center [340, 213] width 408 height 116
click at [241, 176] on div "More Details Dermaheal HL For Hair Treatment CAREGEN Hair Loss Meso Solution In…" at bounding box center [340, 213] width 408 height 116
click at [225, 166] on div "More Details Dermaheal HL For Hair Treatment CAREGEN Hair Loss Meso Solution In…" at bounding box center [340, 213] width 408 height 116
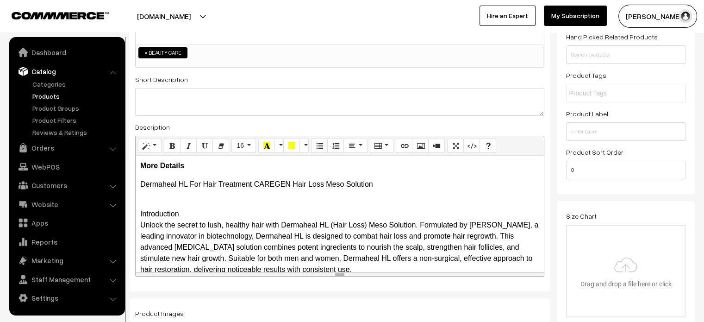
click at [134, 214] on div "Name * Dermaheal HL For Hair Treatment CAREGEN Hair Loss Meso Solution Box Of 1…" at bounding box center [340, 118] width 420 height 347
click at [138, 212] on div "More Details Dermaheal HL For Hair Treatment CAREGEN Hair Loss Meso Solution In…" at bounding box center [340, 213] width 408 height 116
click at [317, 147] on icon "Unordered list (CTRL+SHIFT+NUM7)" at bounding box center [319, 145] width 6 height 7
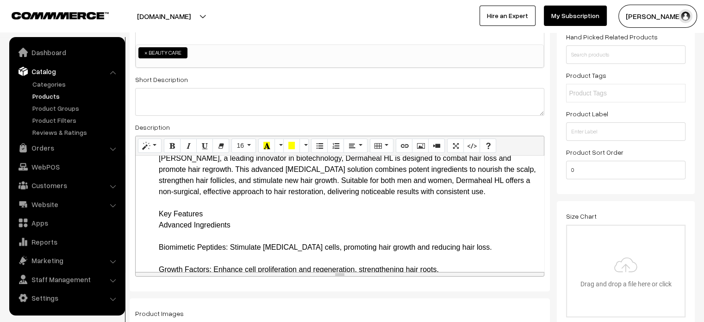
scroll to position [72, 0]
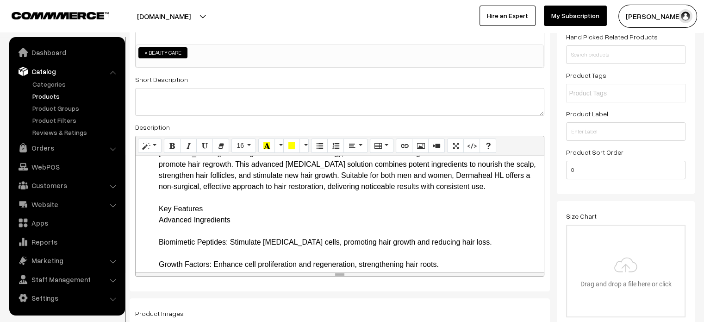
click at [163, 208] on b "Key Features" at bounding box center [182, 209] width 47 height 8
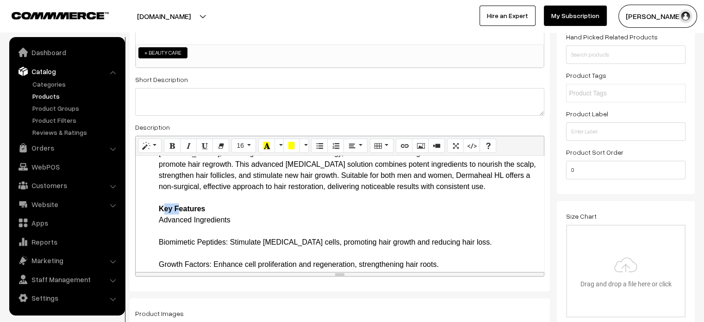
click at [163, 208] on b "Key Features" at bounding box center [182, 209] width 47 height 8
click at [319, 145] on icon "Unordered list (CTRL+SHIFT+NUM7)" at bounding box center [319, 145] width 6 height 7
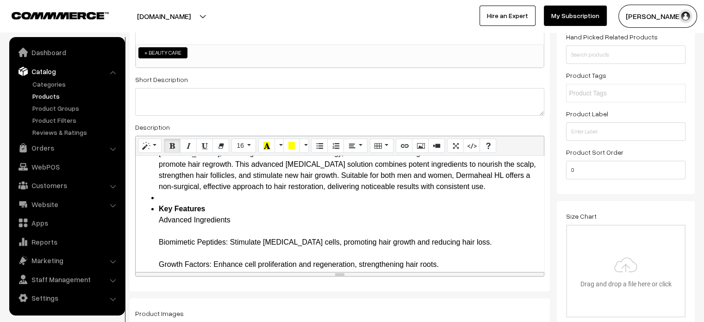
click at [423, 188] on li "Introduction Unlock the secret to lush, healthy hair with Dermaheal HL (Hair Lo…" at bounding box center [349, 158] width 380 height 67
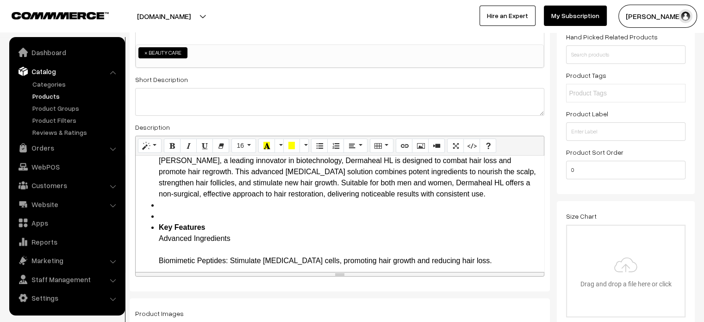
scroll to position [75, 0]
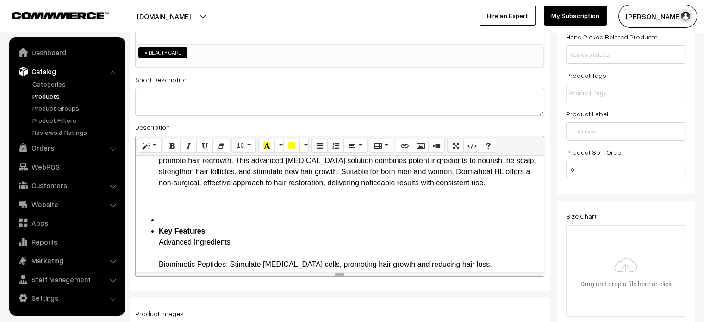
click at [162, 223] on li at bounding box center [349, 219] width 380 height 11
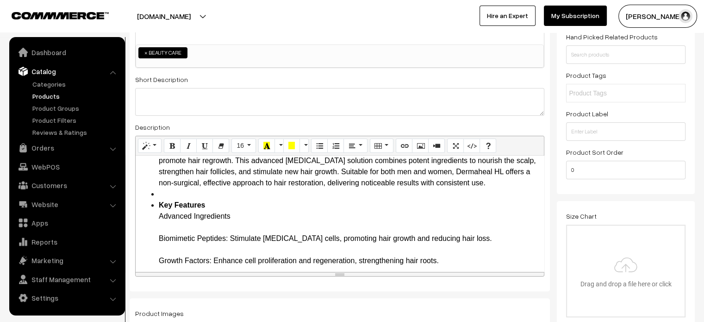
scroll to position [68, 0]
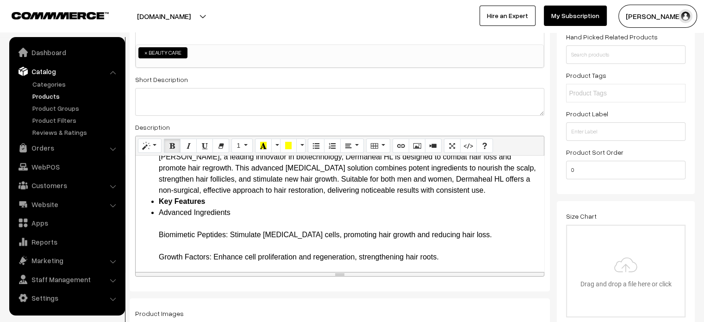
click at [434, 188] on li "Introduction Unlock the secret to lush, healthy hair with Dermaheal HL (Hair Lo…" at bounding box center [349, 162] width 380 height 67
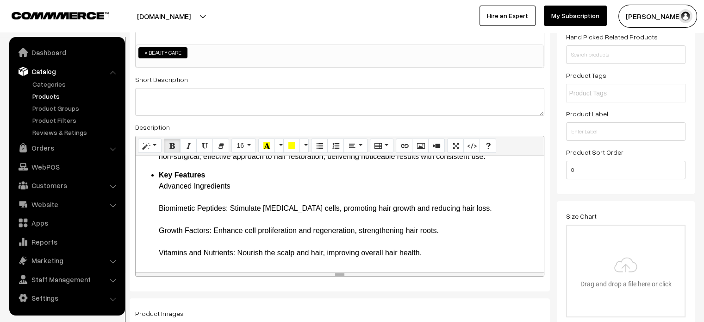
scroll to position [107, 0]
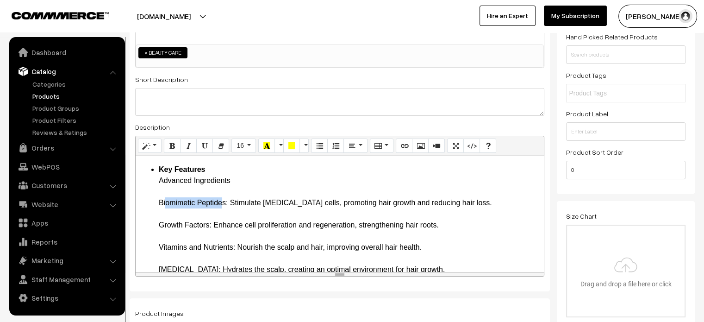
drag, startPoint x: 161, startPoint y: 201, endPoint x: 217, endPoint y: 199, distance: 56.5
drag, startPoint x: 229, startPoint y: 201, endPoint x: 144, endPoint y: 203, distance: 84.7
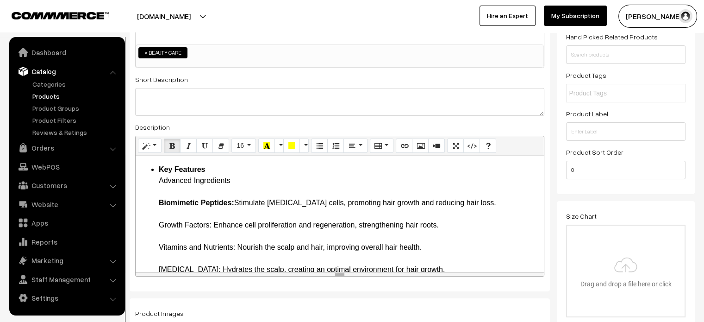
drag, startPoint x: 161, startPoint y: 224, endPoint x: 211, endPoint y: 227, distance: 50.5
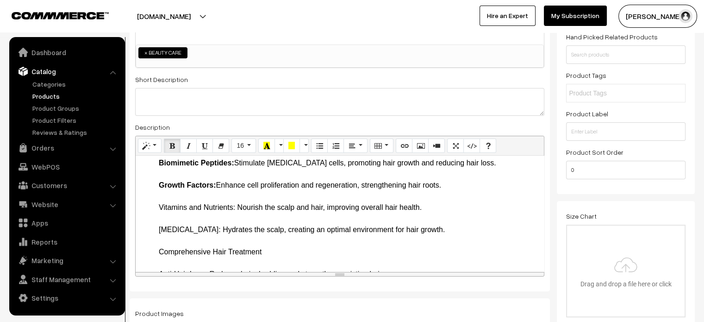
scroll to position [148, 0]
drag, startPoint x: 159, startPoint y: 207, endPoint x: 235, endPoint y: 205, distance: 76.4
drag, startPoint x: 161, startPoint y: 226, endPoint x: 211, endPoint y: 226, distance: 50.4
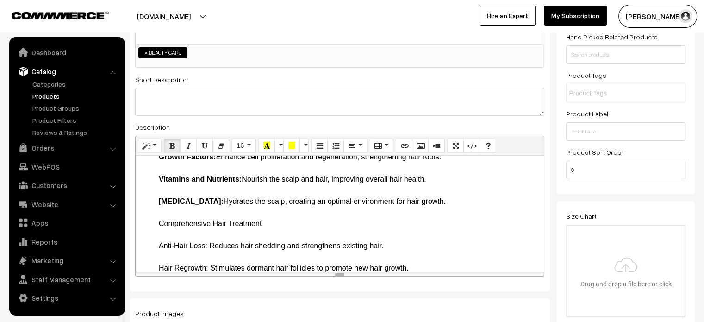
scroll to position [186, 0]
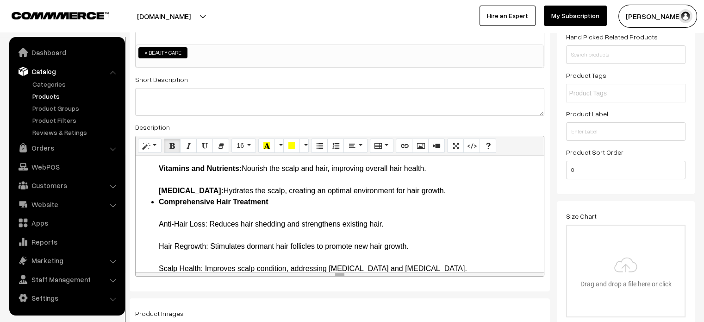
click at [453, 190] on li "Key Features Advanced Ingredients Biomimetic Peptides: Stimulate [MEDICAL_DATA]…" at bounding box center [349, 140] width 380 height 111
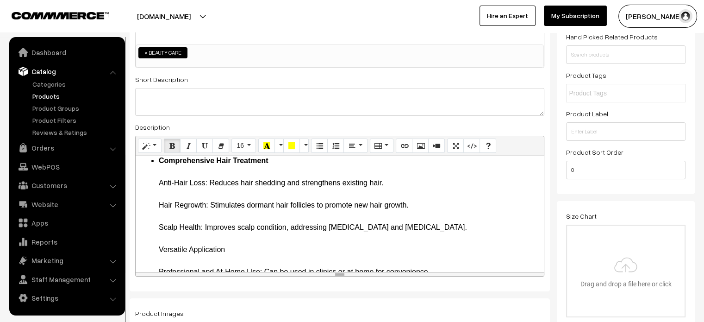
scroll to position [234, 0]
drag, startPoint x: 159, startPoint y: 185, endPoint x: 210, endPoint y: 185, distance: 50.4
drag, startPoint x: 159, startPoint y: 205, endPoint x: 209, endPoint y: 209, distance: 50.2
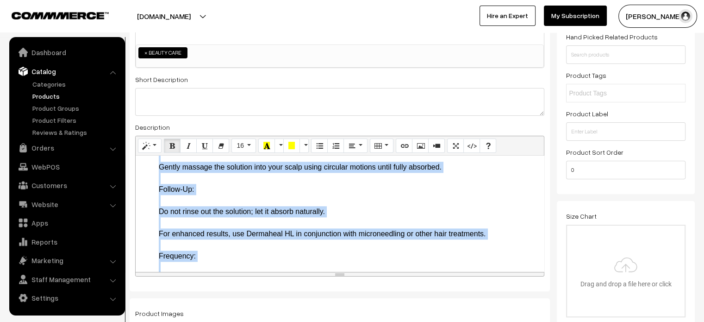
scroll to position [874, 0]
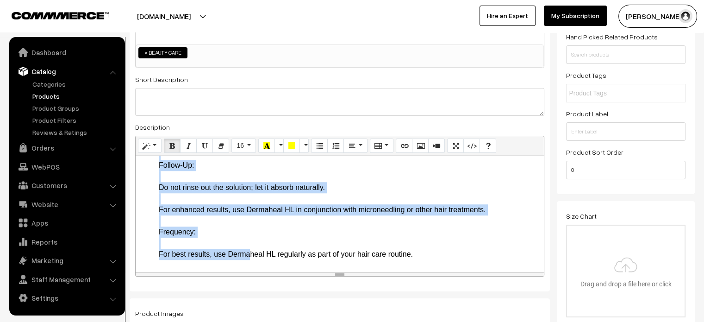
drag, startPoint x: 148, startPoint y: 179, endPoint x: 413, endPoint y: 263, distance: 278.7
click at [413, 263] on div "More Details Dermaheal HL For Hair Treatment CAREGEN Hair Loss Meso Solution In…" at bounding box center [340, 213] width 408 height 116
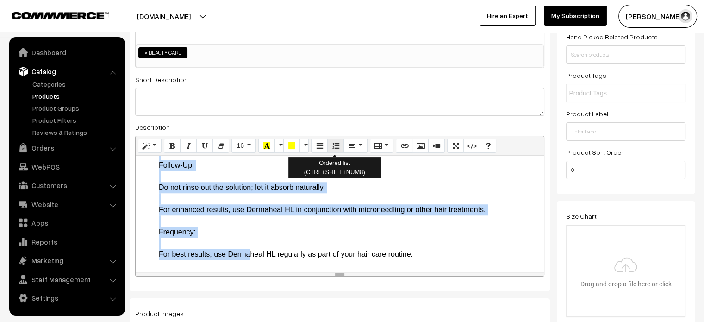
click at [334, 146] on icon "Ordered list (CTRL+SHIFT+NUM8)" at bounding box center [335, 145] width 6 height 7
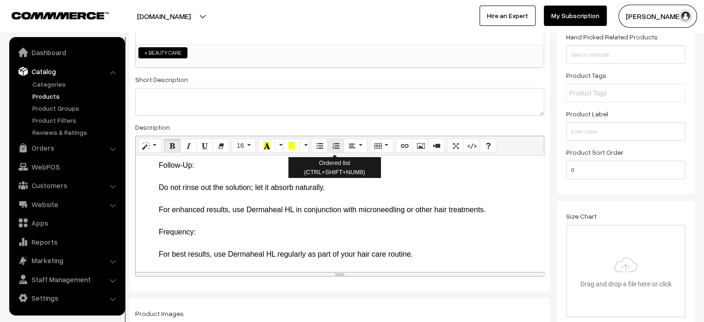
click at [334, 146] on icon "Ordered list (CTRL+SHIFT+NUM8)" at bounding box center [335, 145] width 6 height 7
click at [339, 148] on button "Ordered list (CTRL+SHIFT+NUM8)" at bounding box center [335, 145] width 17 height 15
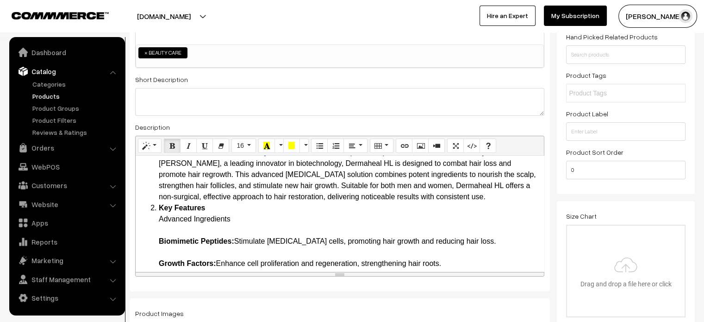
scroll to position [86, 0]
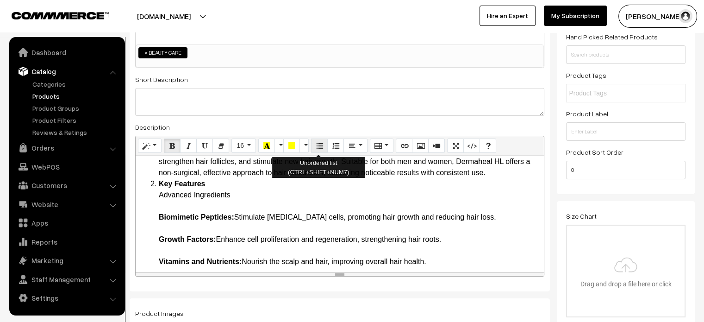
click at [319, 149] on icon "Unordered list (CTRL+SHIFT+NUM7)" at bounding box center [319, 145] width 6 height 7
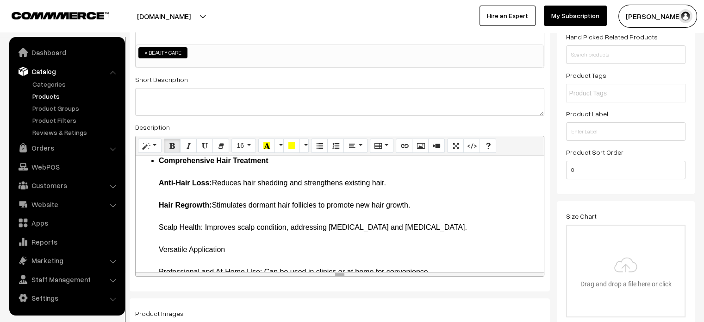
scroll to position [229, 0]
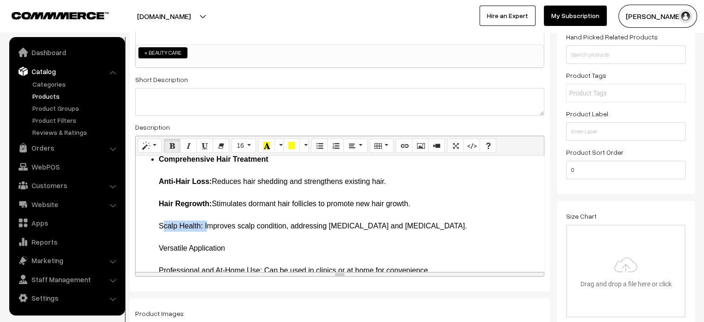
drag, startPoint x: 204, startPoint y: 225, endPoint x: 153, endPoint y: 221, distance: 50.6
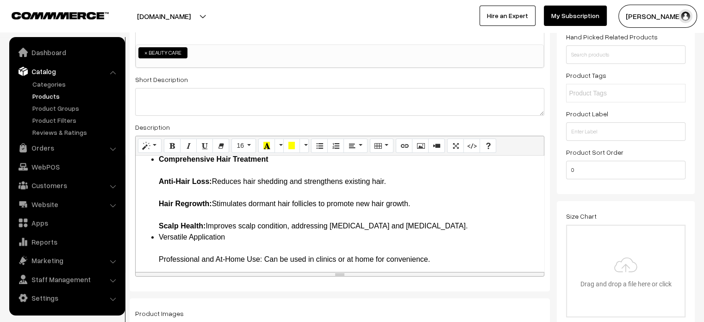
click at [416, 219] on li "Comprehensive Hair Treatment Anti-Hair Loss: Reduces hair shedding and strength…" at bounding box center [349, 193] width 380 height 78
click at [409, 229] on li "Comprehensive Hair Treatment Anti-Hair Loss: Reduces hair shedding and strength…" at bounding box center [349, 193] width 380 height 78
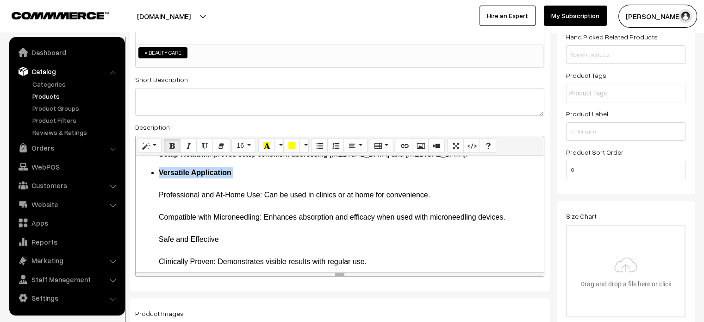
scroll to position [301, 0]
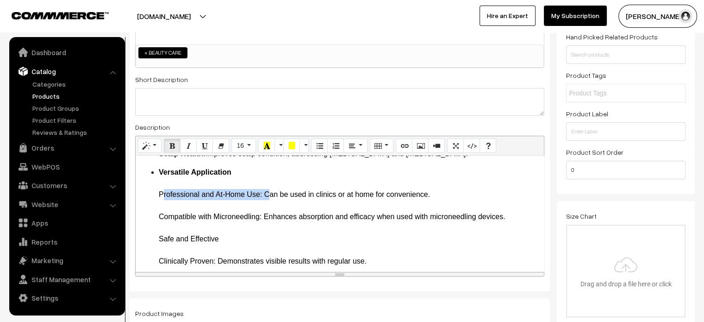
drag, startPoint x: 160, startPoint y: 193, endPoint x: 263, endPoint y: 193, distance: 103.2
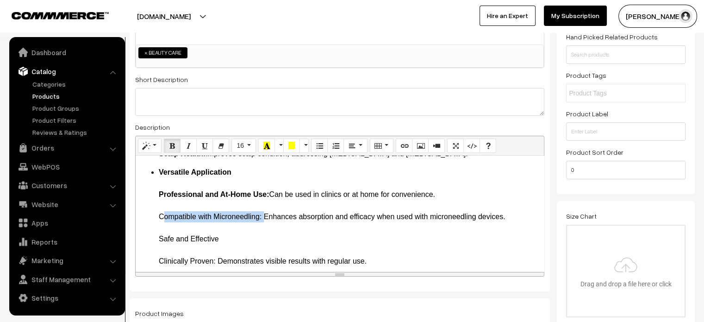
drag, startPoint x: 159, startPoint y: 214, endPoint x: 262, endPoint y: 220, distance: 103.3
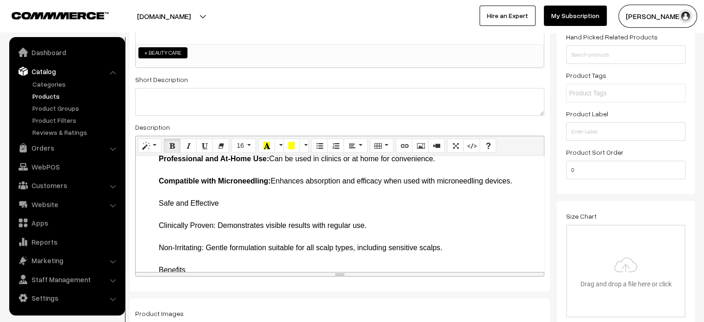
scroll to position [341, 0]
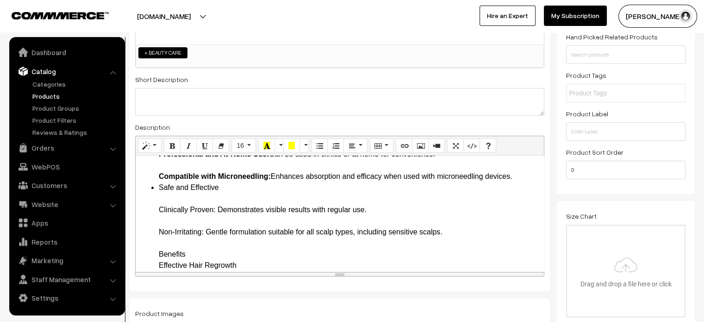
click at [519, 174] on li "Versatile Application Professional and At-Home Use: Can be used in clinics or a…" at bounding box center [349, 154] width 380 height 56
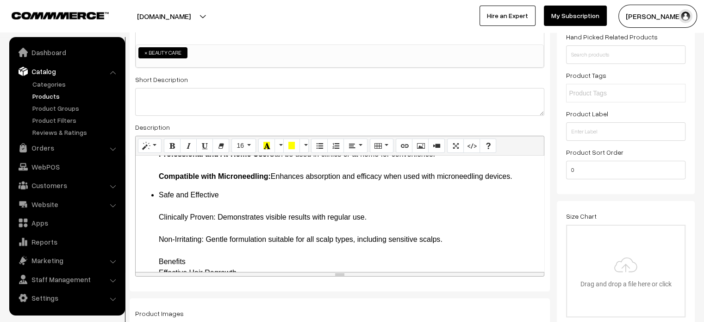
drag, startPoint x: 158, startPoint y: 217, endPoint x: 215, endPoint y: 219, distance: 57.0
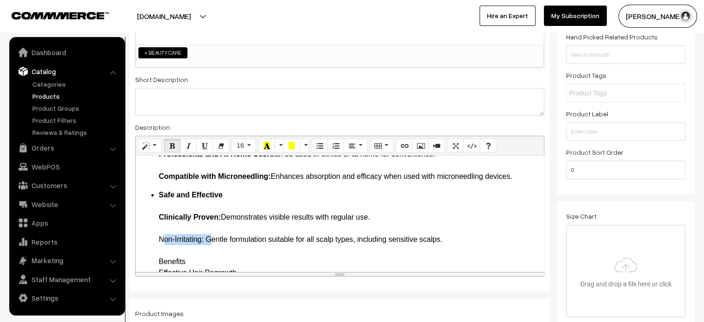
drag, startPoint x: 156, startPoint y: 239, endPoint x: 205, endPoint y: 240, distance: 49.1
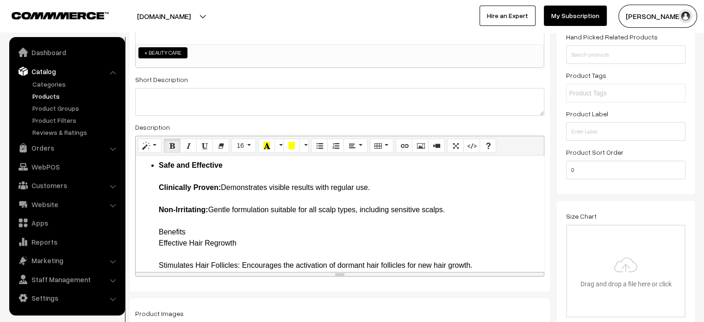
scroll to position [378, 0]
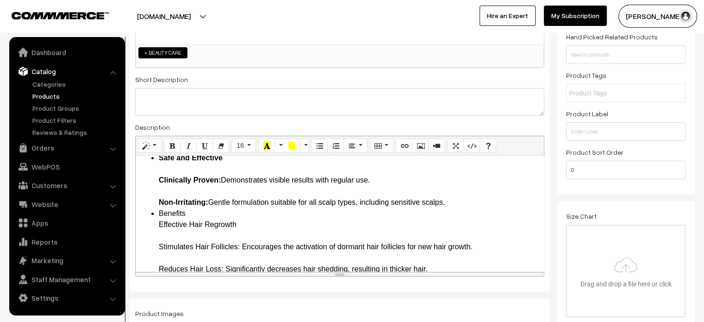
click at [461, 201] on li "Safe and Effective Clinically Proven: Demonstrates visible results with regular…" at bounding box center [349, 180] width 380 height 56
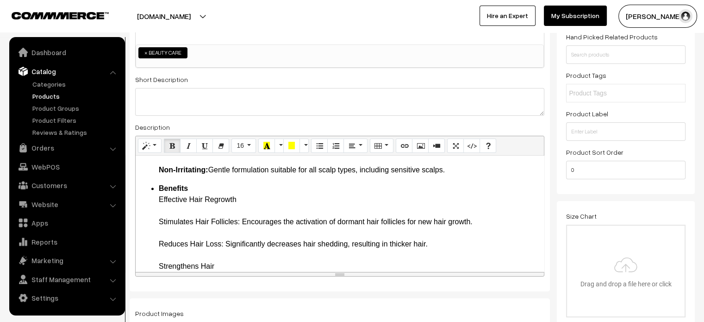
scroll to position [411, 0]
drag, startPoint x: 160, startPoint y: 218, endPoint x: 241, endPoint y: 216, distance: 80.5
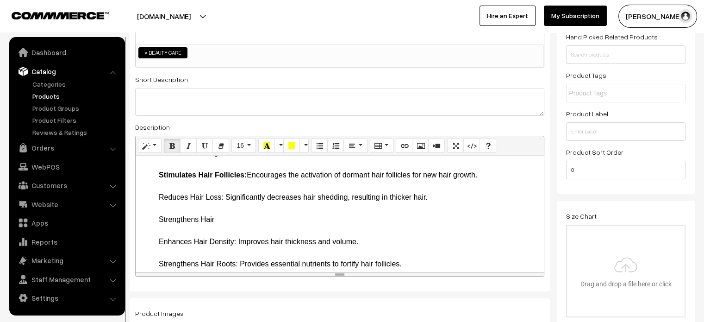
scroll to position [461, 0]
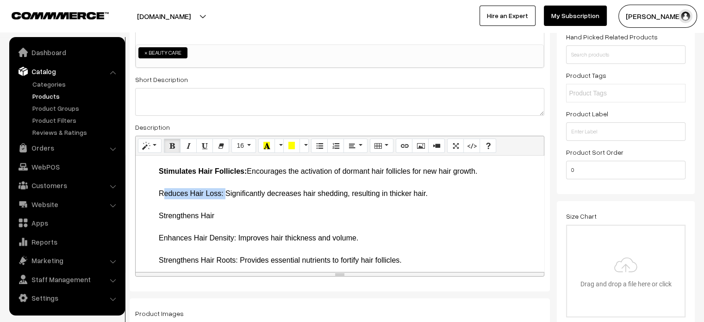
drag, startPoint x: 160, startPoint y: 194, endPoint x: 224, endPoint y: 196, distance: 63.9
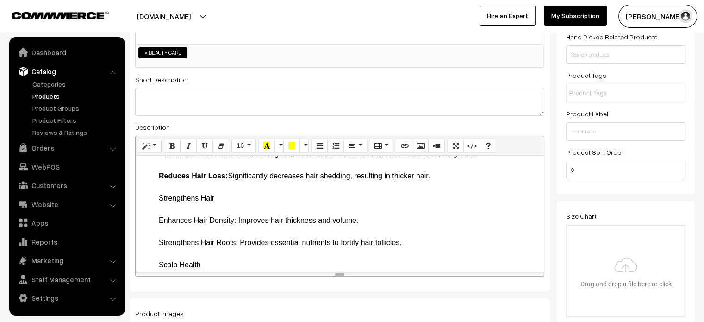
scroll to position [479, 0]
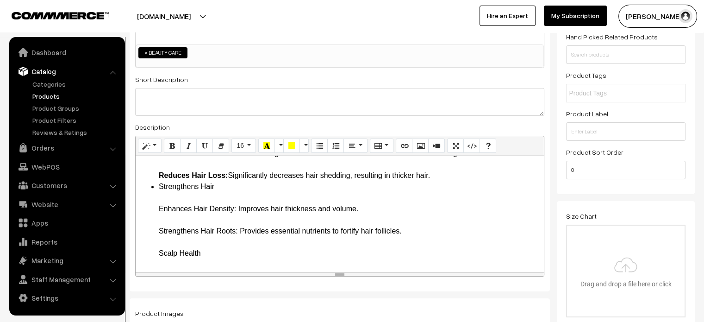
click at [447, 179] on li "Benefits Effective Hair Regrowth Stimulates Hair Follicles: Encourages the acti…" at bounding box center [349, 147] width 380 height 67
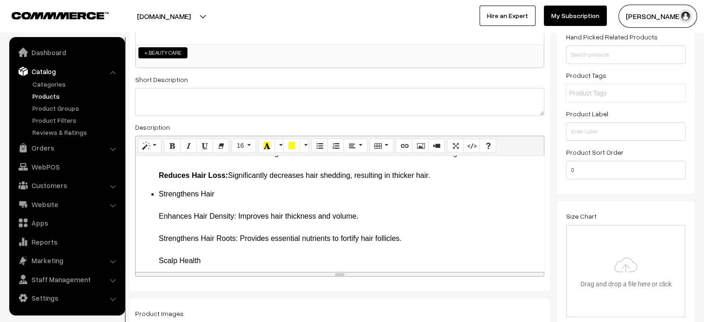
drag, startPoint x: 159, startPoint y: 213, endPoint x: 237, endPoint y: 219, distance: 78.0
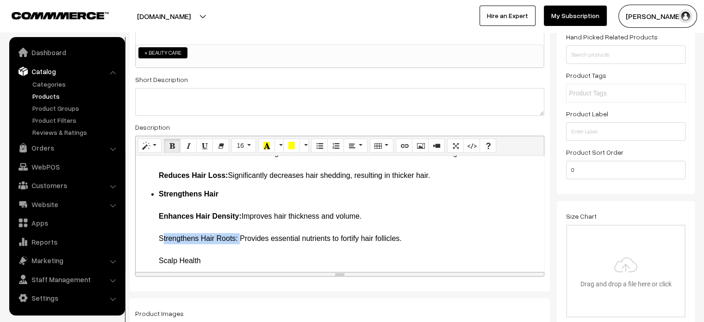
drag, startPoint x: 157, startPoint y: 238, endPoint x: 238, endPoint y: 238, distance: 81.4
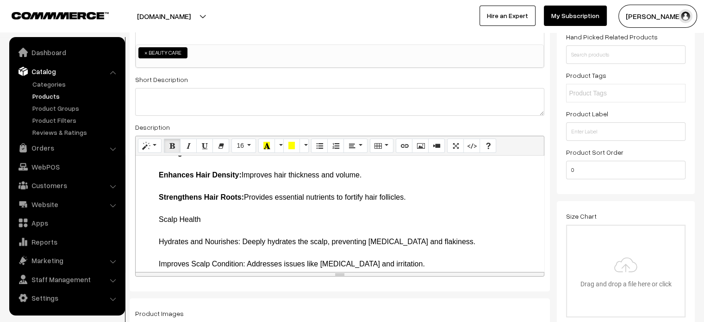
scroll to position [522, 0]
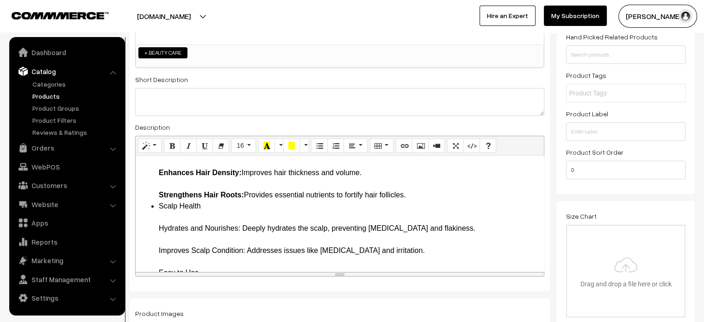
click at [420, 196] on li "Strengthens Hair Enhances Hair Density: Improves hair thickness and volume. Str…" at bounding box center [349, 173] width 380 height 56
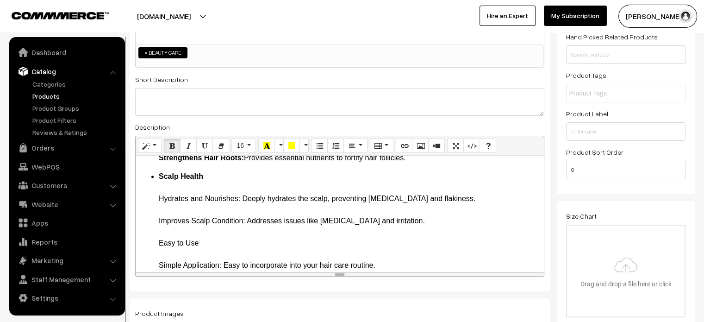
scroll to position [560, 0]
drag, startPoint x: 160, startPoint y: 196, endPoint x: 240, endPoint y: 199, distance: 80.6
drag, startPoint x: 155, startPoint y: 221, endPoint x: 247, endPoint y: 222, distance: 91.6
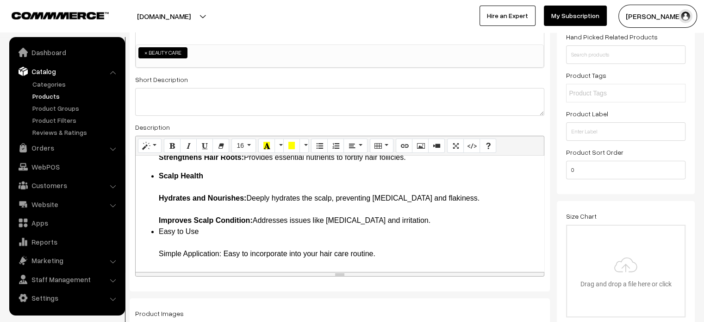
click at [419, 225] on li "Scalp Health Hydrates and Nourishes: Deeply hydrates the scalp, preventing [MED…" at bounding box center [349, 198] width 380 height 56
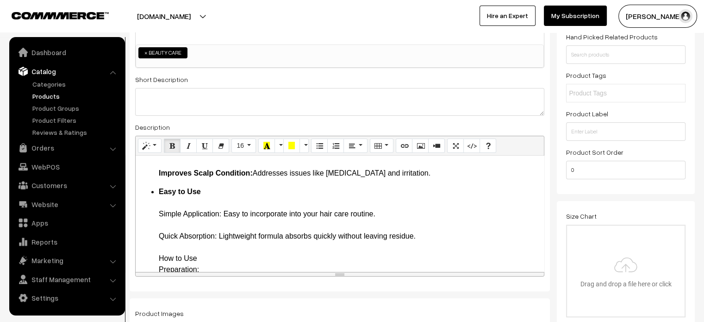
scroll to position [609, 0]
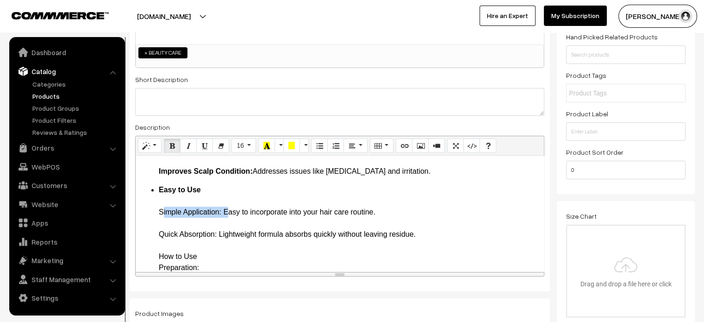
drag, startPoint x: 158, startPoint y: 209, endPoint x: 223, endPoint y: 212, distance: 64.9
drag, startPoint x: 156, startPoint y: 233, endPoint x: 218, endPoint y: 235, distance: 62.0
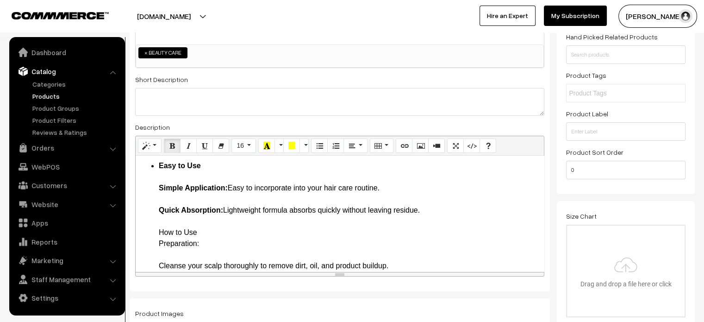
scroll to position [634, 0]
click at [437, 208] on li "Easy to Use Simple Application: Easy to incorporate into your hair care routine…" at bounding box center [349, 314] width 380 height 311
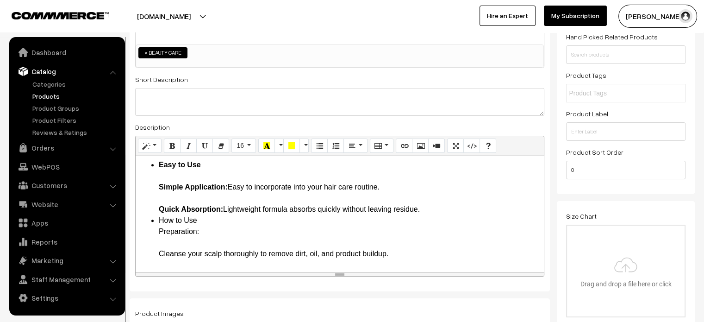
click at [441, 202] on li "Easy to Use Simple Application: Easy to incorporate into your hair care routine…" at bounding box center [349, 187] width 380 height 56
click at [435, 212] on li "Easy to Use Simple Application: Easy to incorporate into your hair care routine…" at bounding box center [349, 187] width 380 height 56
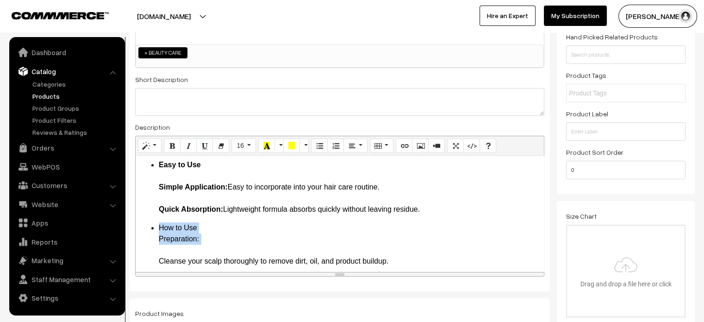
drag, startPoint x: 157, startPoint y: 224, endPoint x: 209, endPoint y: 247, distance: 56.8
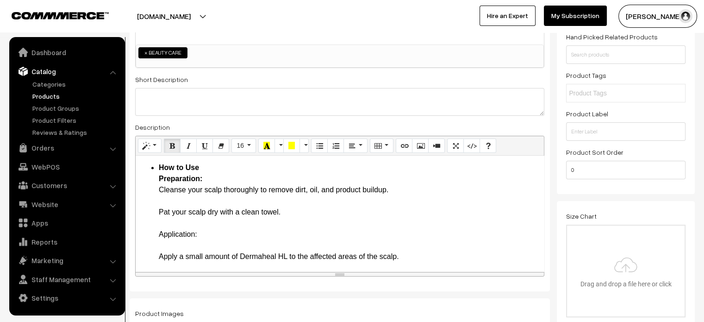
scroll to position [696, 0]
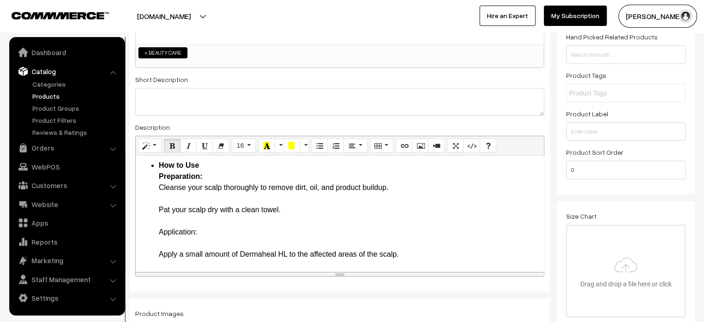
click at [157, 196] on ul "How to Use Preparation: Cleanse your scalp thoroughly to remove dirt, oil, and …" at bounding box center [339, 276] width 399 height 233
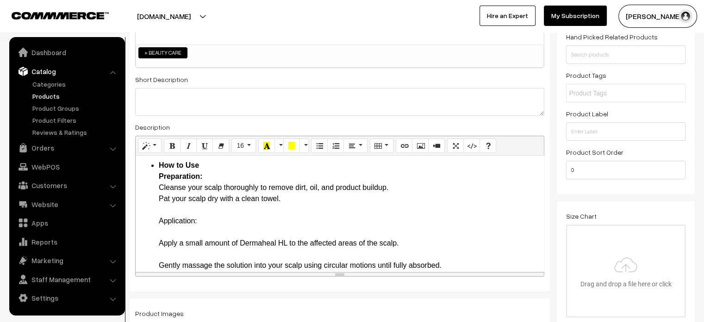
drag, startPoint x: 205, startPoint y: 222, endPoint x: 148, endPoint y: 219, distance: 57.5
click at [148, 219] on ul "How to Use Preparation: Cleanse your scalp thoroughly to remove dirt, oil, and …" at bounding box center [339, 271] width 399 height 222
click at [298, 205] on li "How to Use Preparation: Cleanse your scalp thoroughly to remove dirt, oil, and …" at bounding box center [349, 271] width 380 height 222
click at [295, 199] on li "How to Use Preparation: Cleanse your scalp thoroughly to remove dirt, oil, and …" at bounding box center [349, 271] width 380 height 222
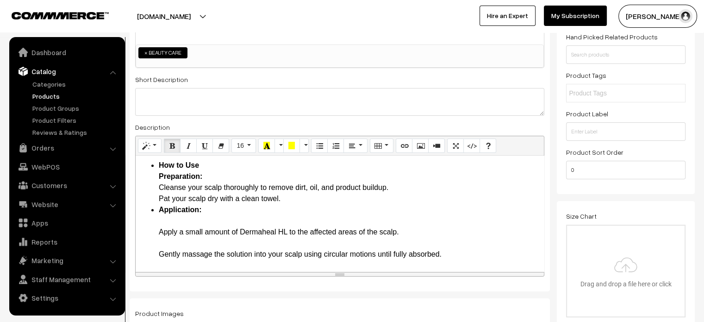
click at [292, 199] on li "How to Use Preparation: Cleanse your scalp thoroughly to remove dirt, oil, and …" at bounding box center [349, 182] width 380 height 44
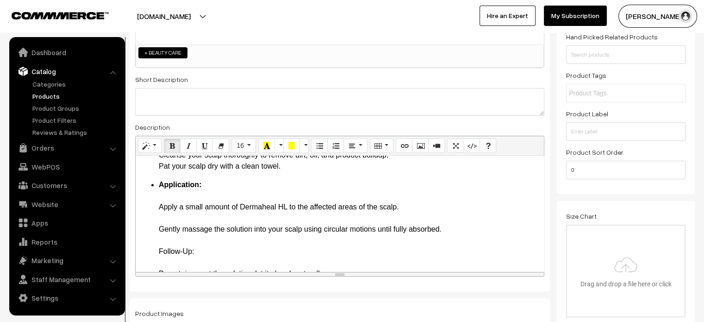
scroll to position [731, 0]
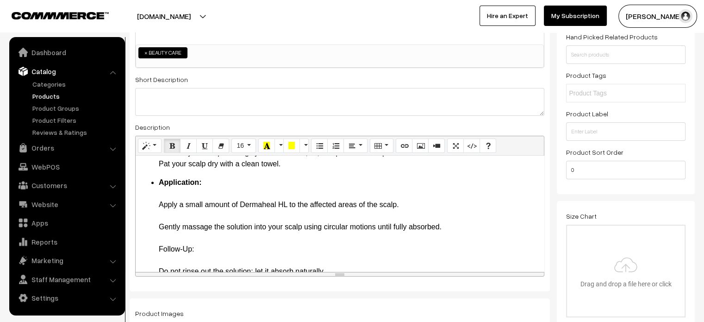
click at [160, 214] on li "Application: Apply a small amount of Dermaheal HL to the affected areas of the …" at bounding box center [349, 260] width 380 height 167
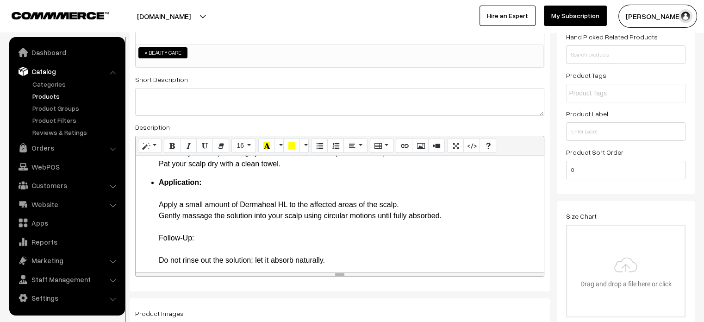
click at [453, 215] on li "Application: Apply a small amount of Dermaheal HL to the affected areas of the …" at bounding box center [349, 254] width 380 height 155
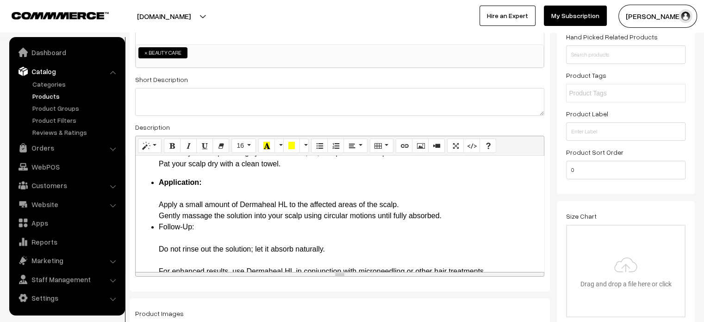
click at [451, 217] on li "Application: Apply a small amount of Dermaheal HL to the affected areas of the …" at bounding box center [349, 199] width 380 height 44
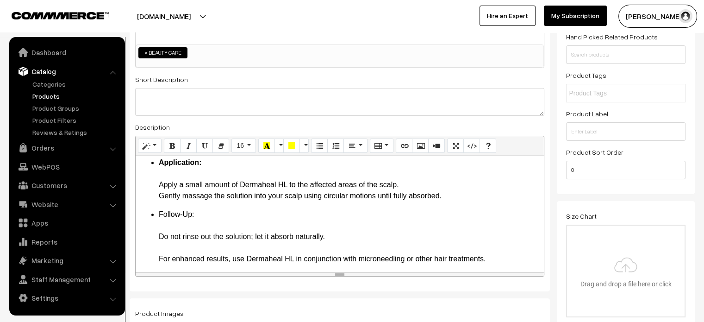
scroll to position [752, 0]
click at [178, 228] on li "Follow-Up: Do not rinse out the solution; let it absorb naturally. For enhanced…" at bounding box center [349, 258] width 380 height 100
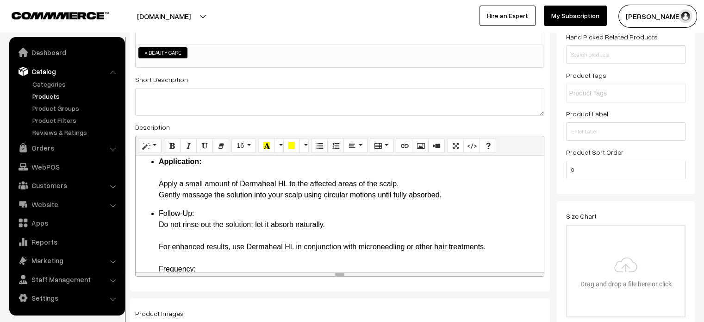
click at [171, 213] on li "Follow-Up: Do not rinse out the solution; let it absorb naturally. For enhanced…" at bounding box center [349, 252] width 380 height 89
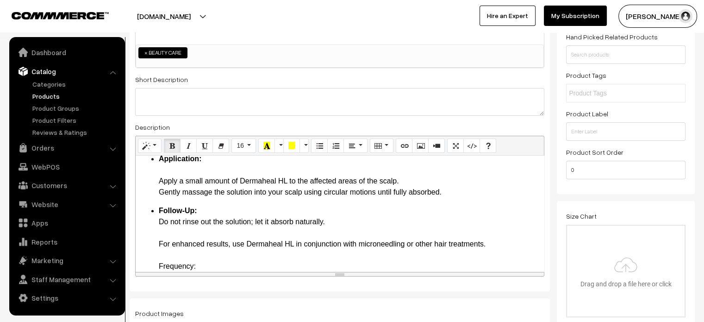
click at [165, 231] on li "Follow-Up: Do not rinse out the solution; let it absorb naturally. For enhanced…" at bounding box center [349, 249] width 380 height 89
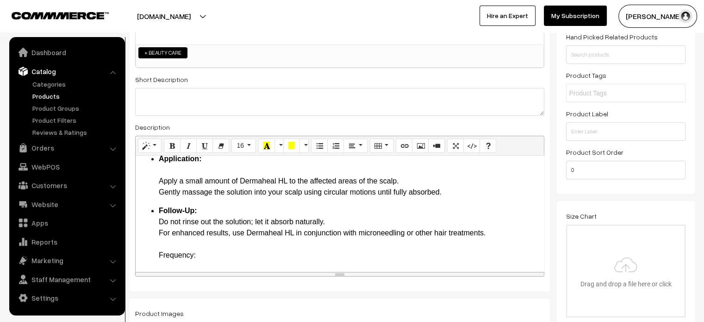
click at [493, 236] on li "Follow-Up: Do not rinse out the solution; let it absorb naturally. For enhanced…" at bounding box center [349, 244] width 380 height 78
click at [210, 240] on li "Frequency: For best results, use Dermaheal HL regularly as part of your hair ca…" at bounding box center [349, 254] width 380 height 33
click at [492, 230] on li "Follow-Up: Do not rinse out the solution; let it absorb naturally. For enhanced…" at bounding box center [349, 221] width 380 height 33
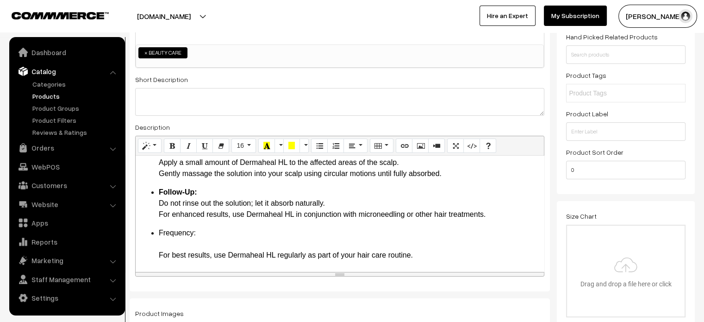
scroll to position [774, 0]
click at [157, 244] on ul "Frequency: For best results, use Dermaheal HL regularly as part of your hair ca…" at bounding box center [339, 242] width 399 height 33
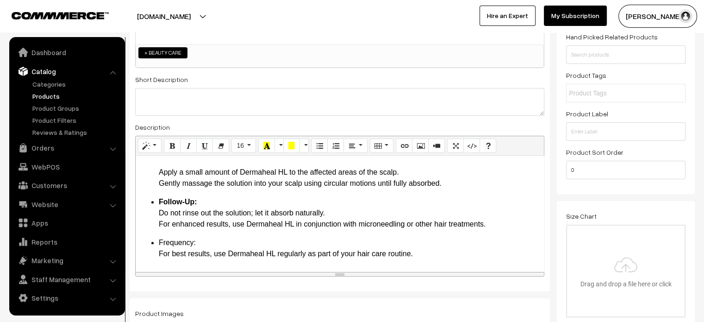
scroll to position [763, 0]
click at [167, 242] on li "Frequency: For best results, use Dermaheal HL regularly as part of your hair ca…" at bounding box center [349, 248] width 380 height 22
click at [384, 242] on li "Frequency: For best results, use Dermaheal HL regularly as part of your hair ca…" at bounding box center [349, 248] width 380 height 22
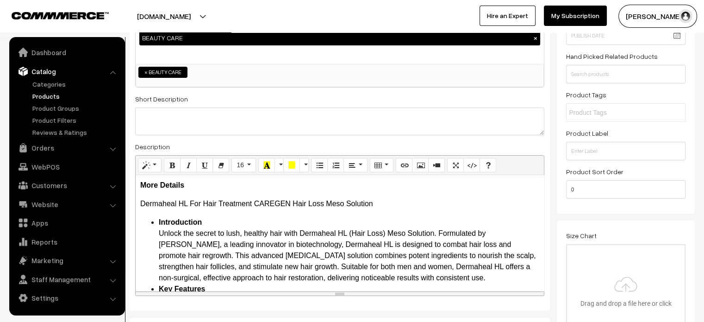
scroll to position [120, 0]
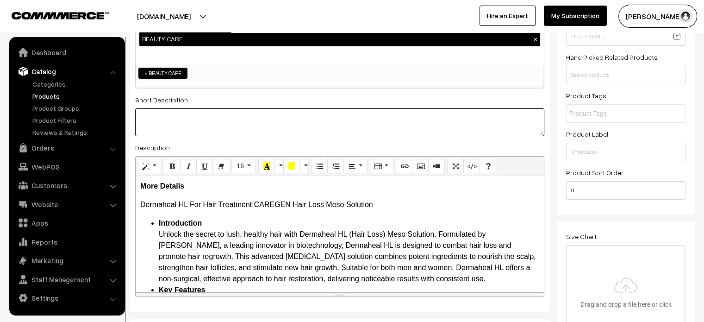
click at [222, 133] on textarea at bounding box center [339, 122] width 409 height 28
paste textarea "Dermaheal HL (Hair Loss) Meso Solution by CAREGEN is the ultimate solution for …"
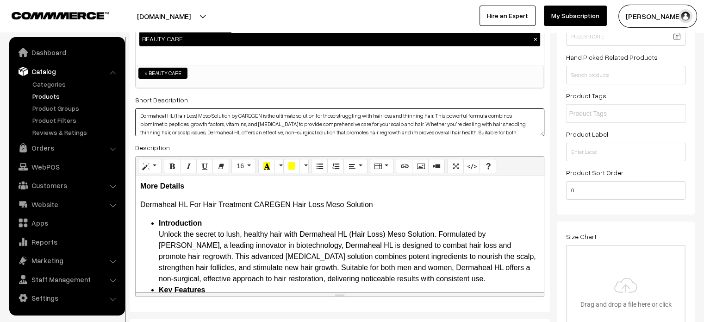
scroll to position [0, 0]
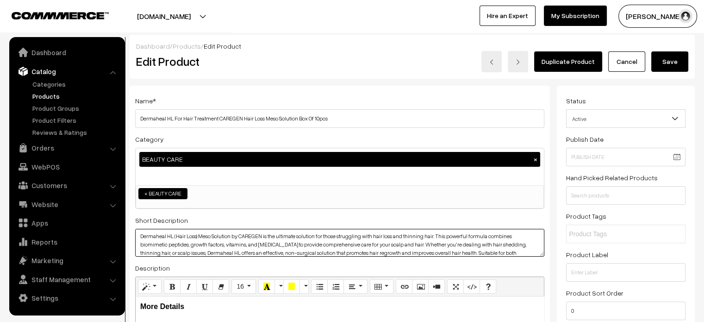
type textarea "Dermaheal HL (Hair Loss) Meso Solution by CAREGEN is the ultimate solution for …"
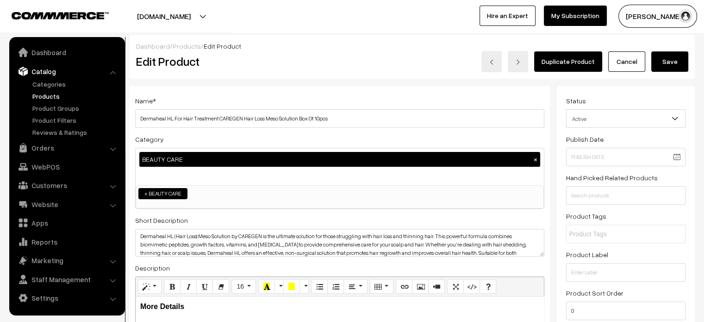
click at [684, 64] on button "Save" at bounding box center [669, 61] width 37 height 20
